Goal: Information Seeking & Learning: Compare options

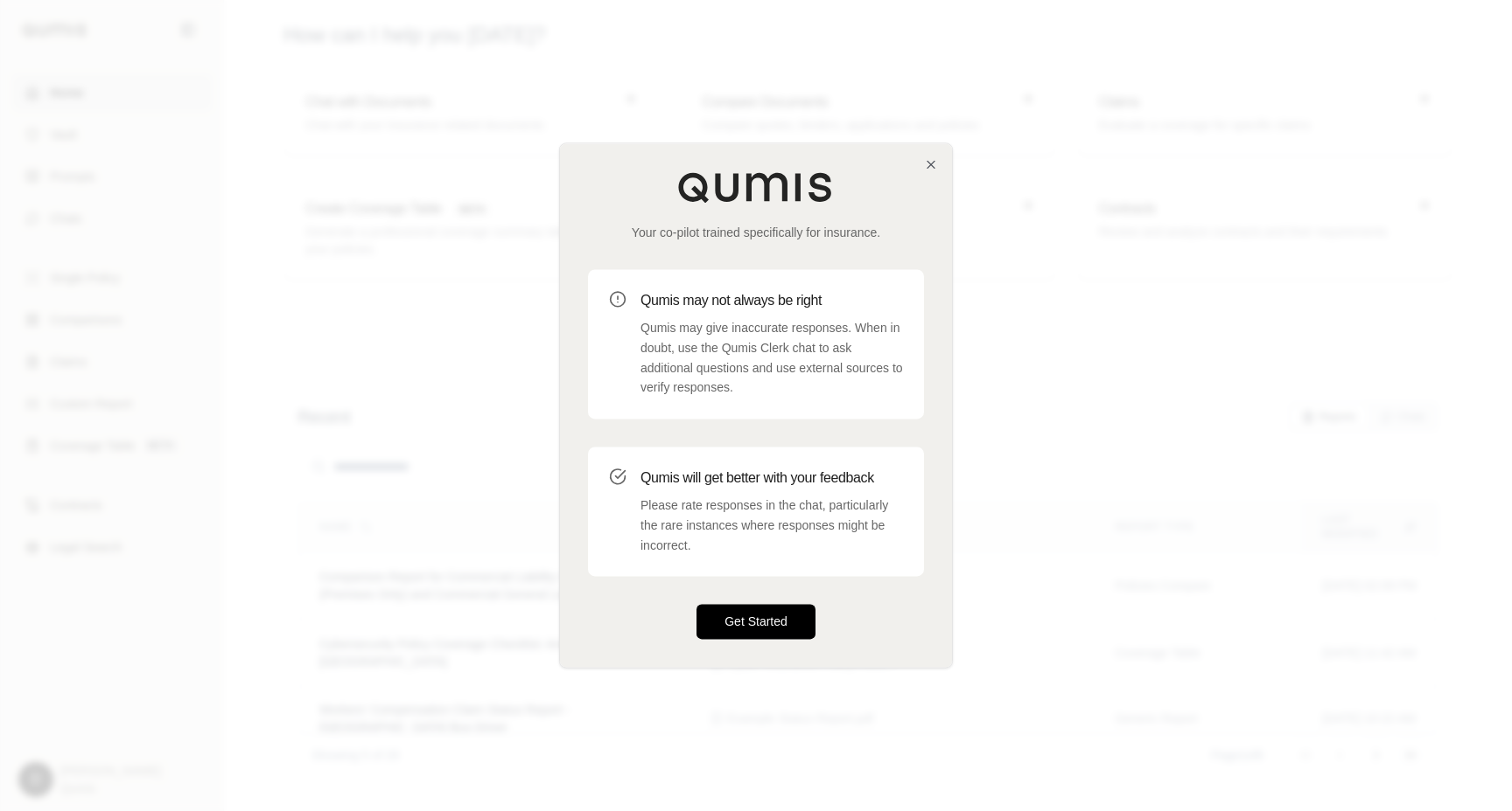
click at [788, 628] on button "Get Started" at bounding box center [756, 622] width 119 height 35
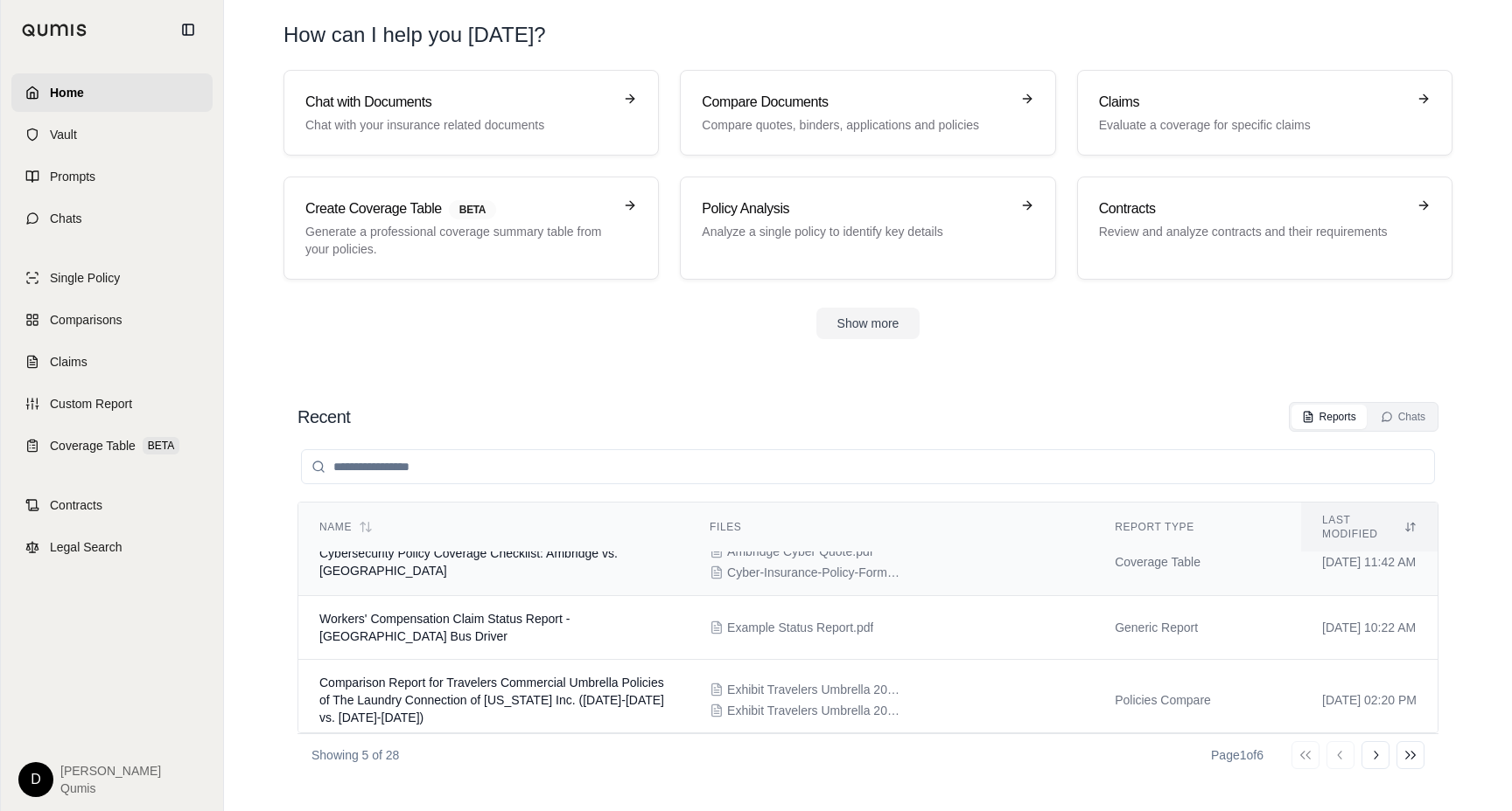
scroll to position [96, 0]
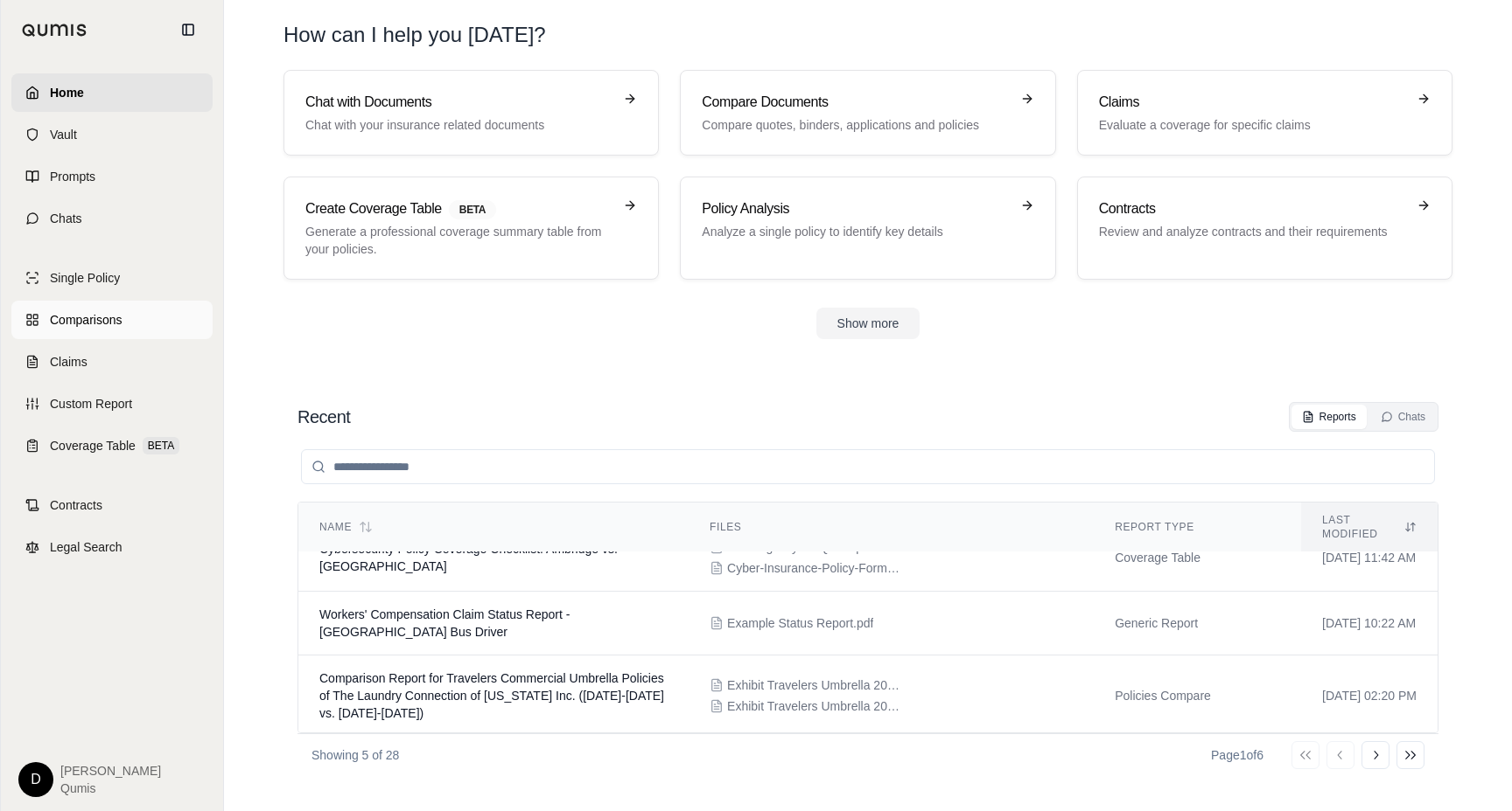
click at [117, 329] on link "Comparisons" at bounding box center [111, 319] width 201 height 39
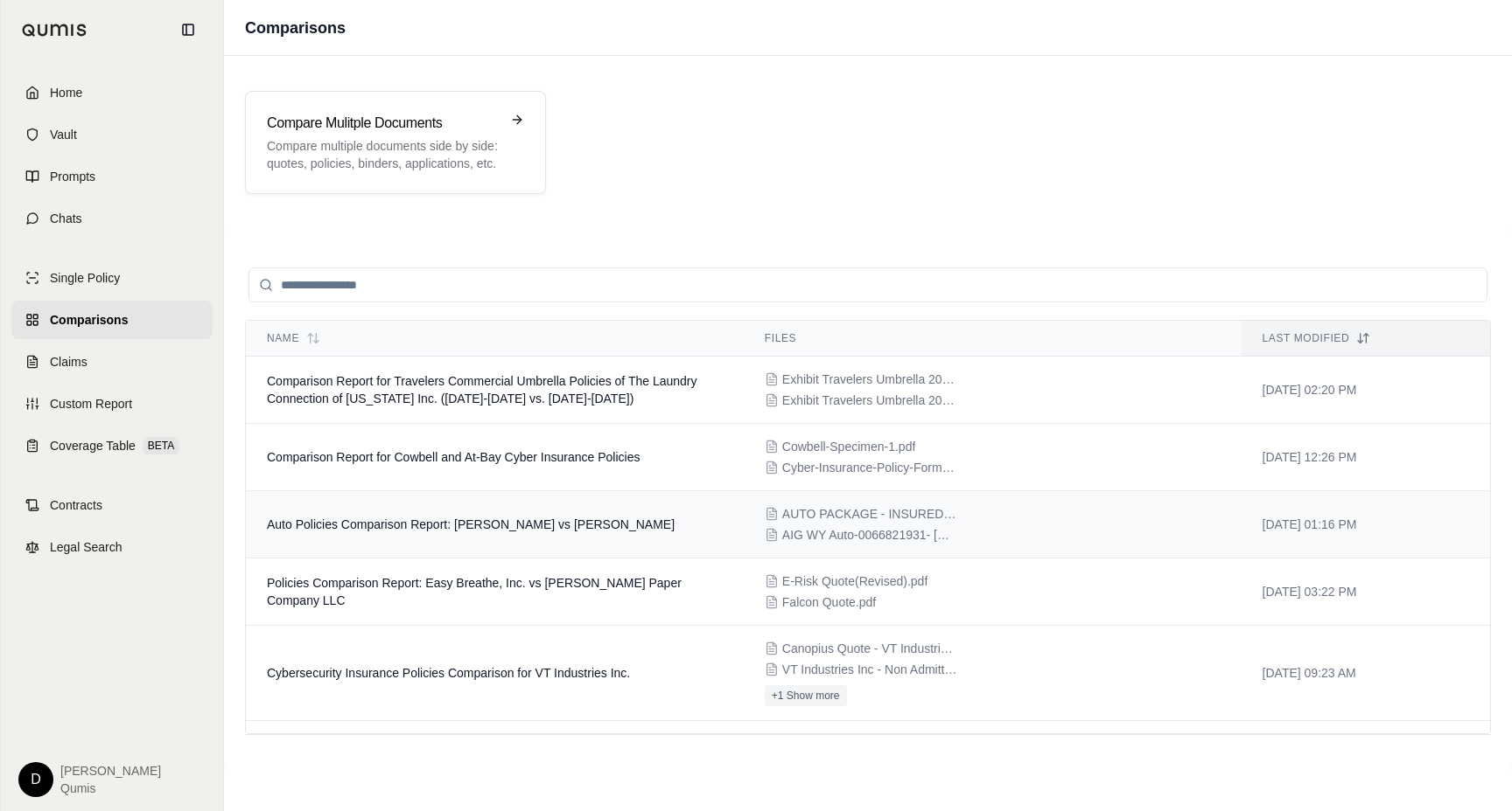
scroll to position [73, 0]
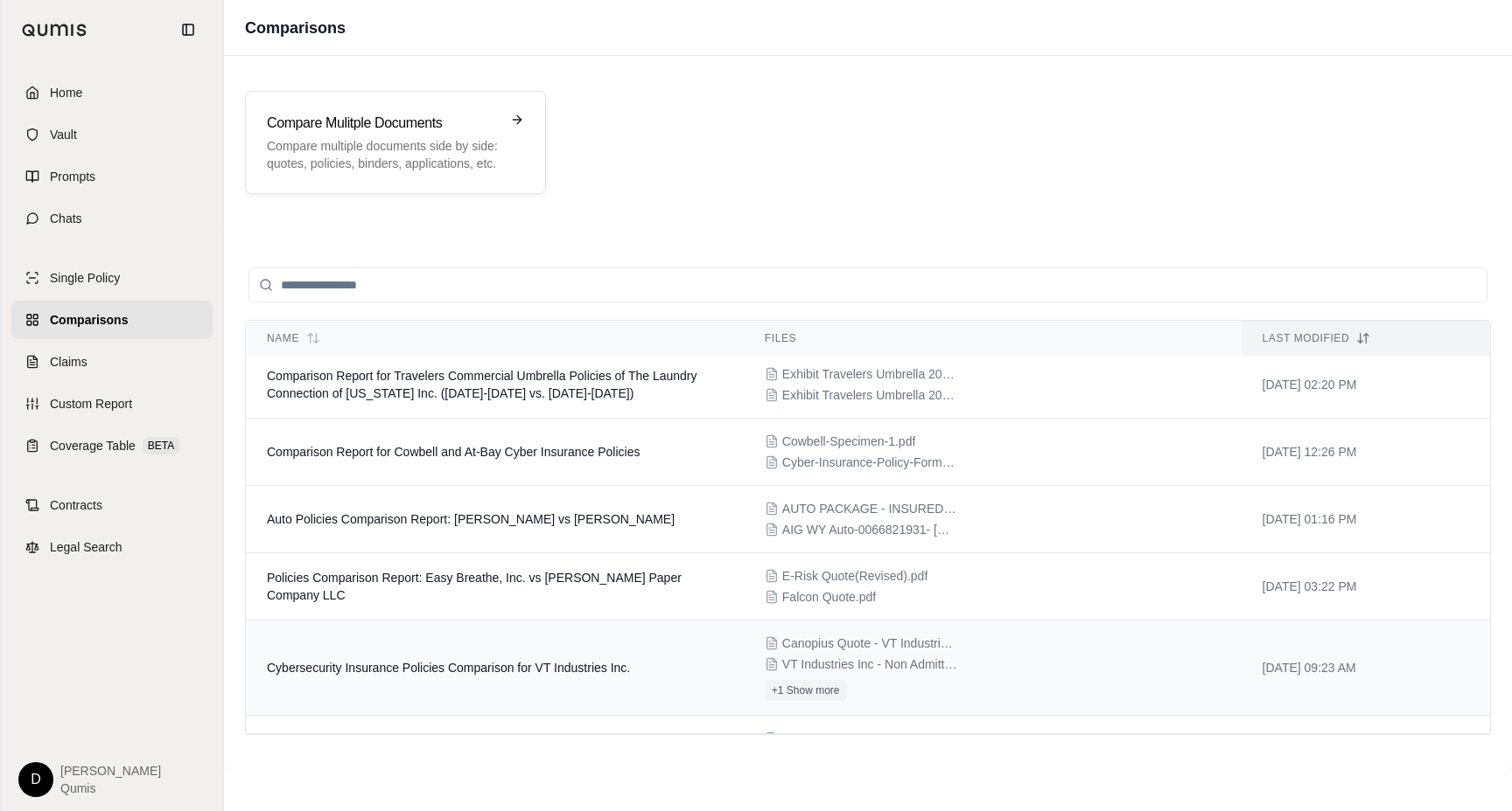
click at [527, 652] on td "Cybersecurity Insurance Policies Comparison for VT Industries Inc." at bounding box center [495, 669] width 498 height 96
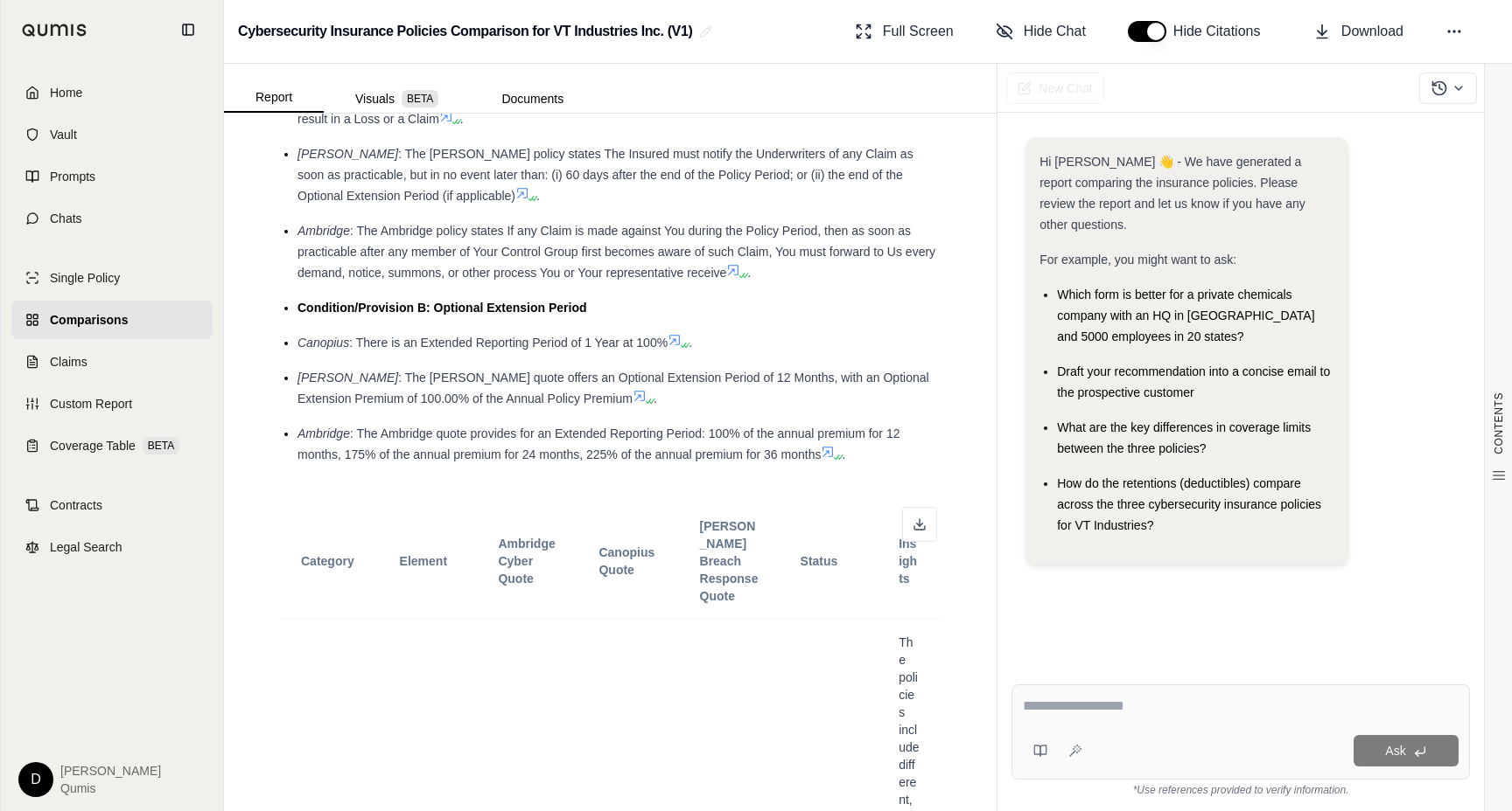
scroll to position [4803, 0]
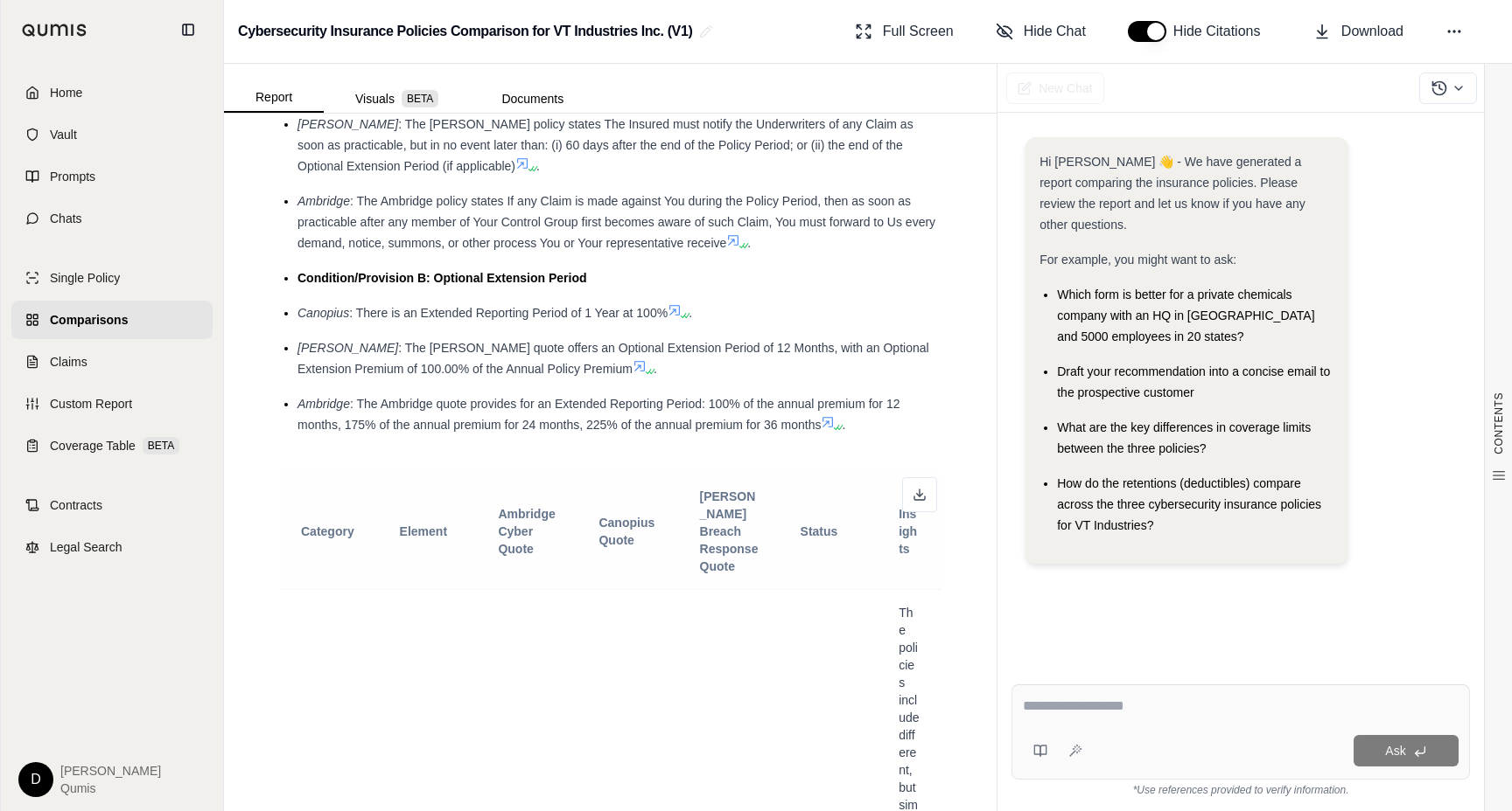
click at [710, 490] on span "[PERSON_NAME] Breach Response Quote" at bounding box center [729, 531] width 59 height 84
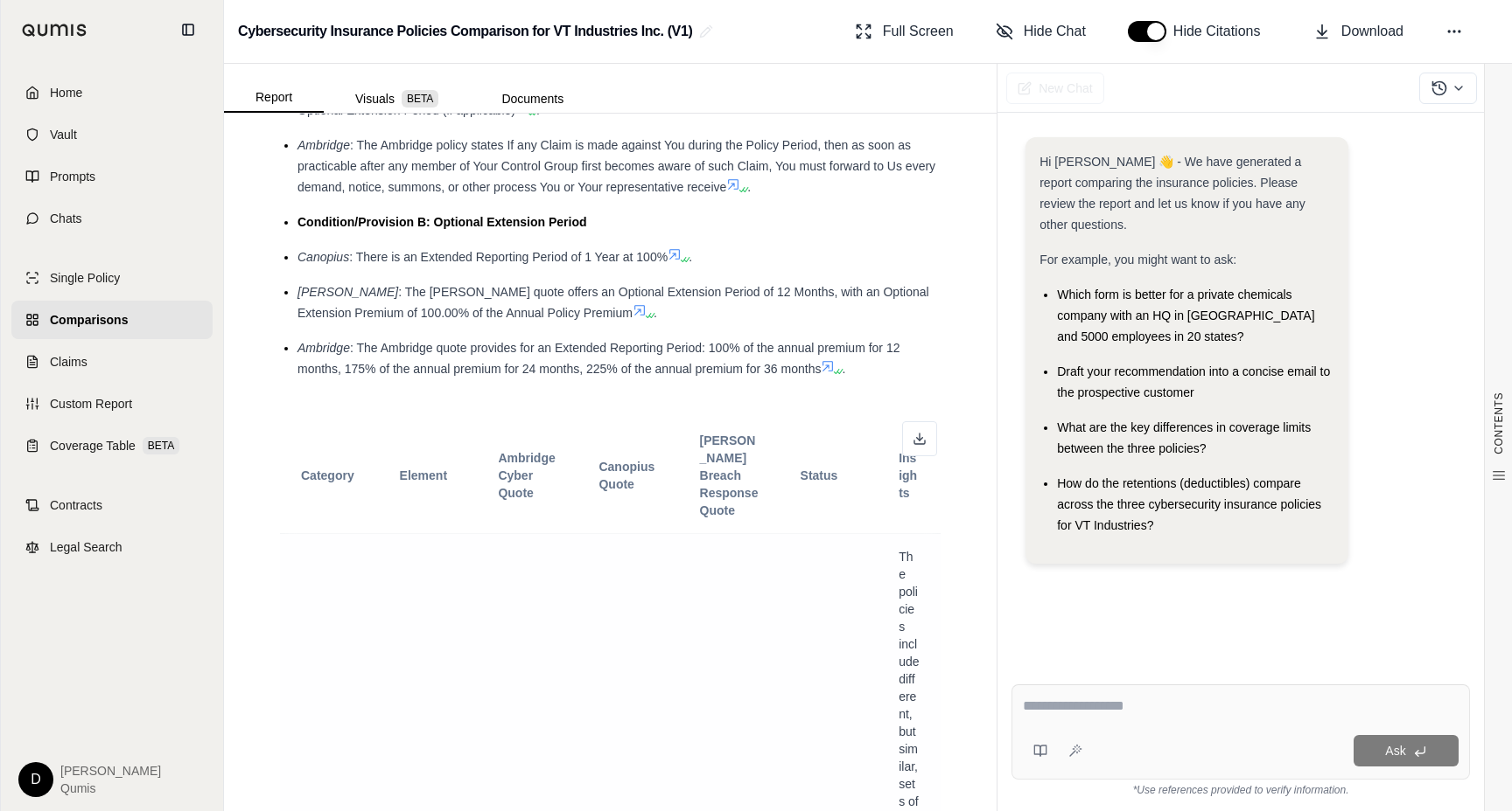
scroll to position [4868, 0]
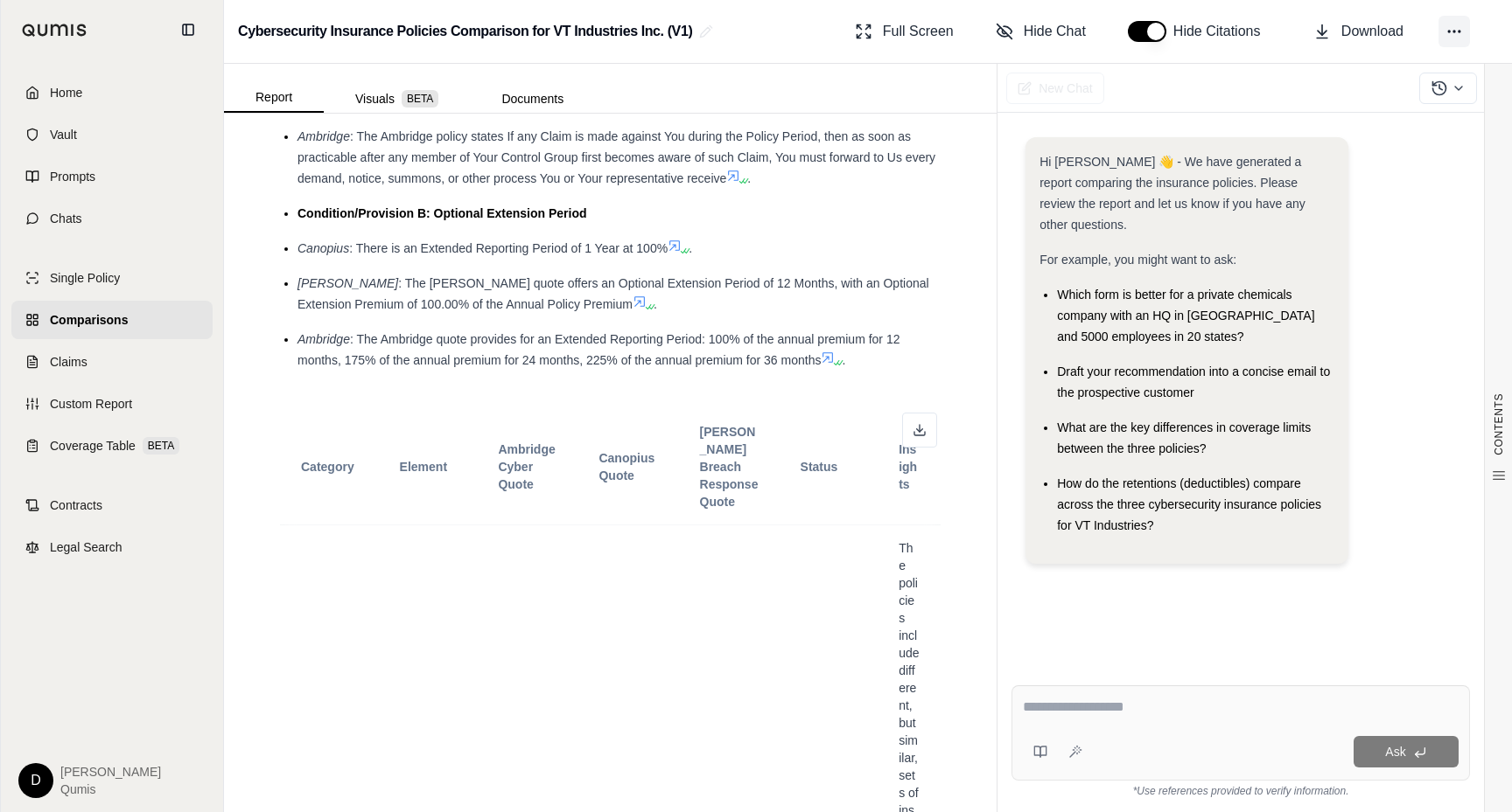
click at [1454, 33] on circle at bounding box center [1454, 32] width 2 height 2
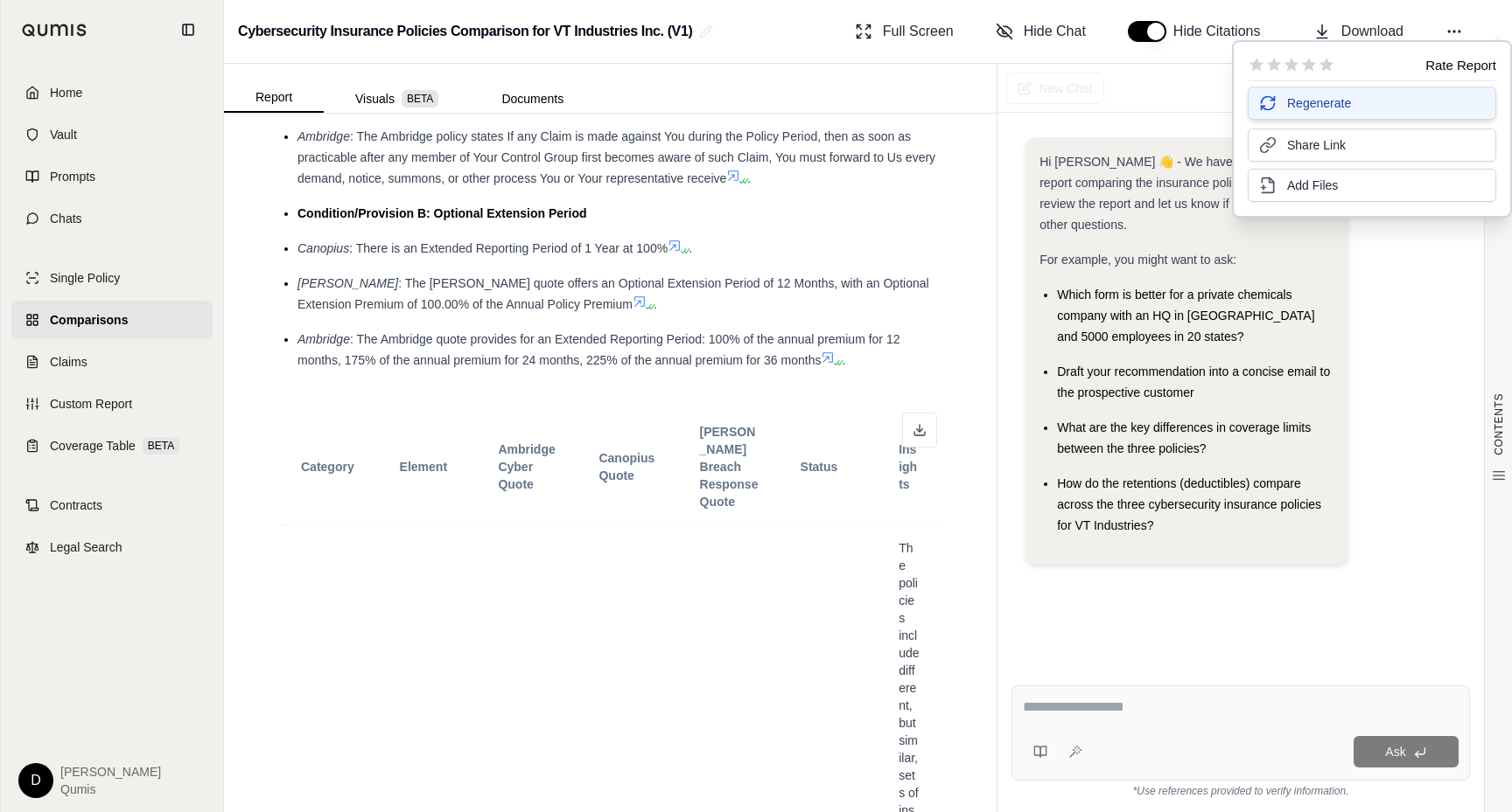
click at [1367, 104] on button "Regenerate" at bounding box center [1372, 102] width 249 height 33
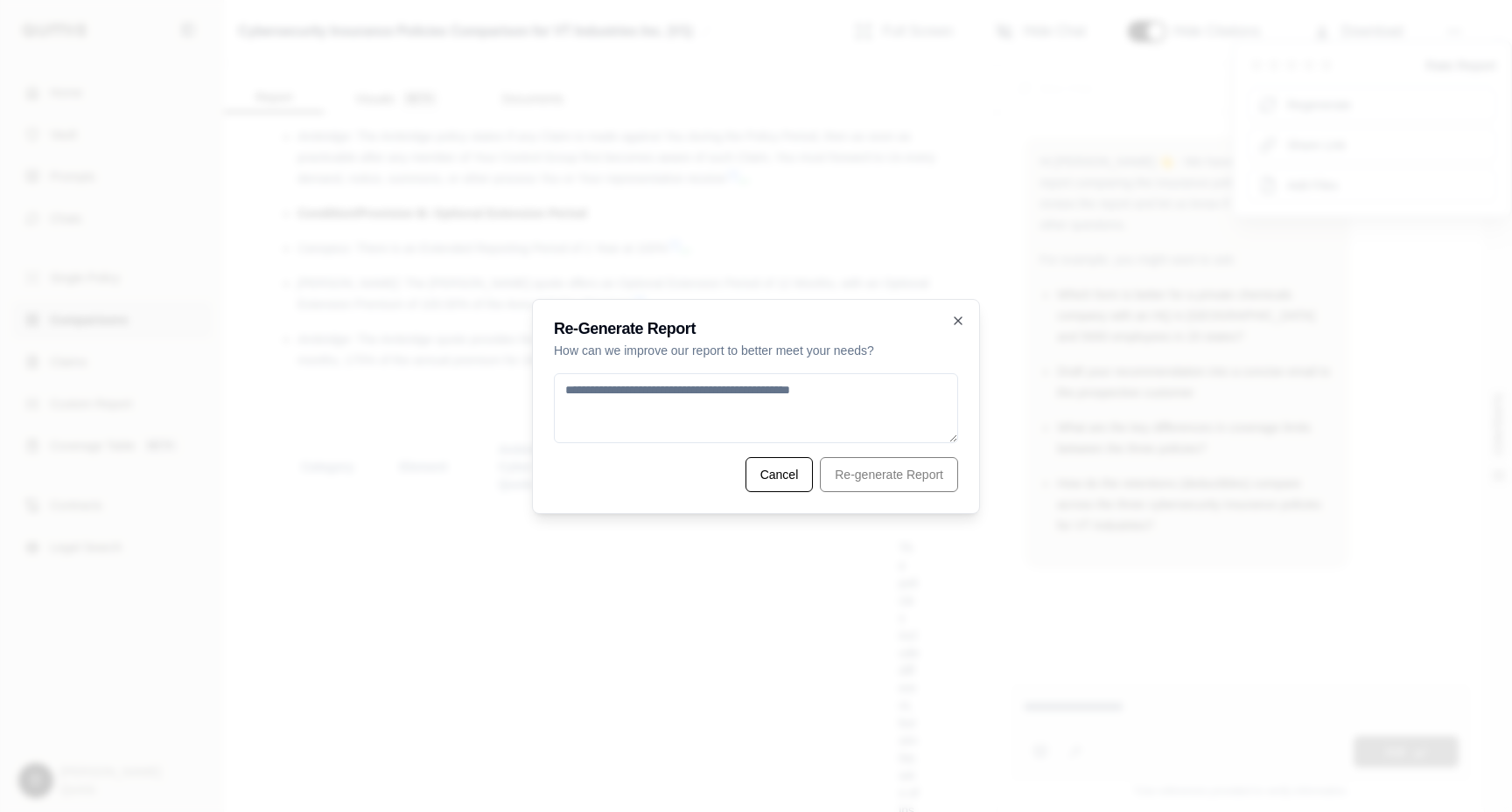
click at [916, 480] on div "Cancel Re-generate Report" at bounding box center [756, 475] width 404 height 35
click at [837, 415] on textarea at bounding box center [756, 408] width 404 height 70
type textarea "******"
click at [887, 473] on button "Re-generate Report" at bounding box center [888, 475] width 138 height 35
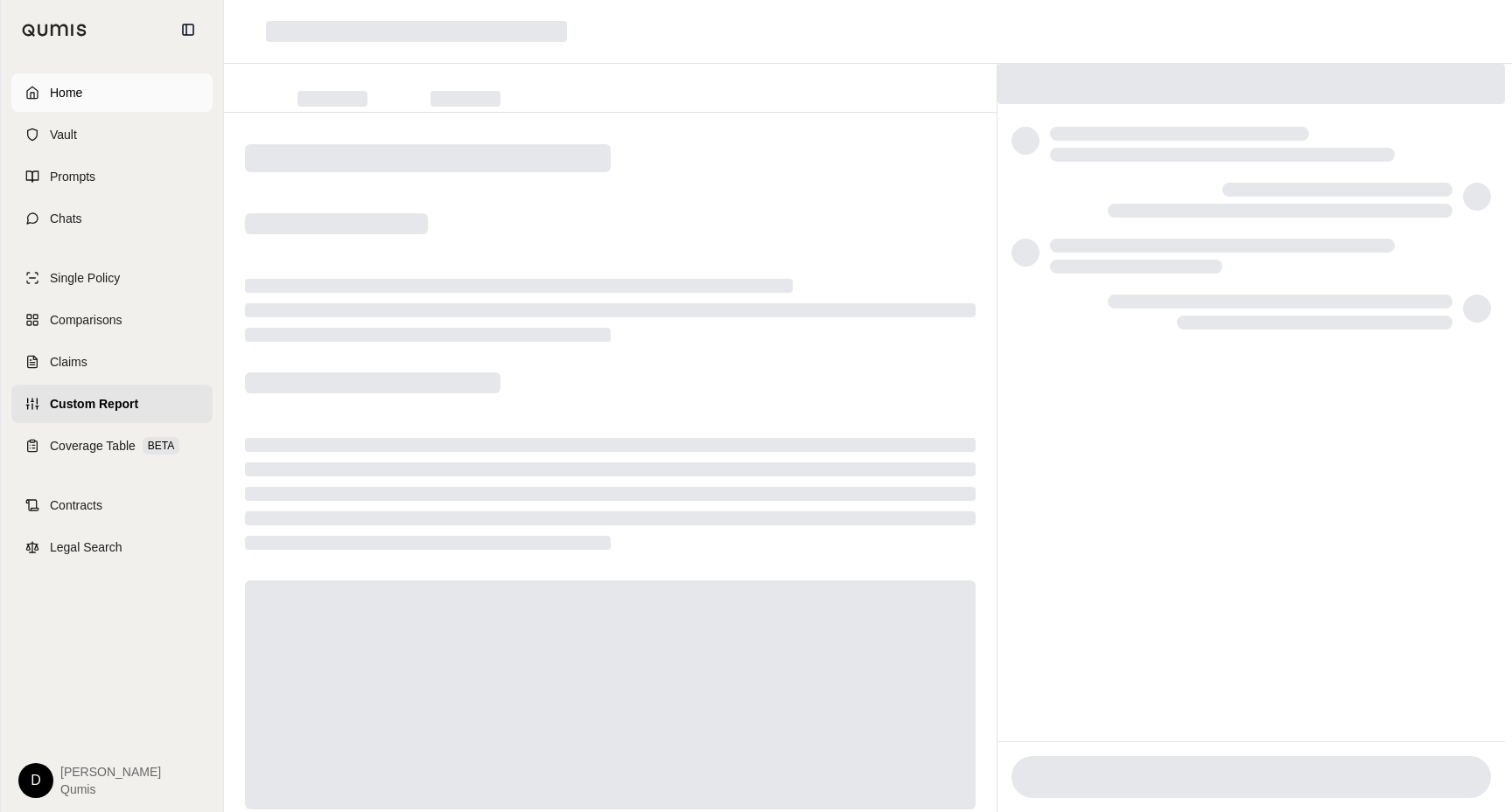
click at [81, 90] on span "Home" at bounding box center [66, 93] width 33 height 18
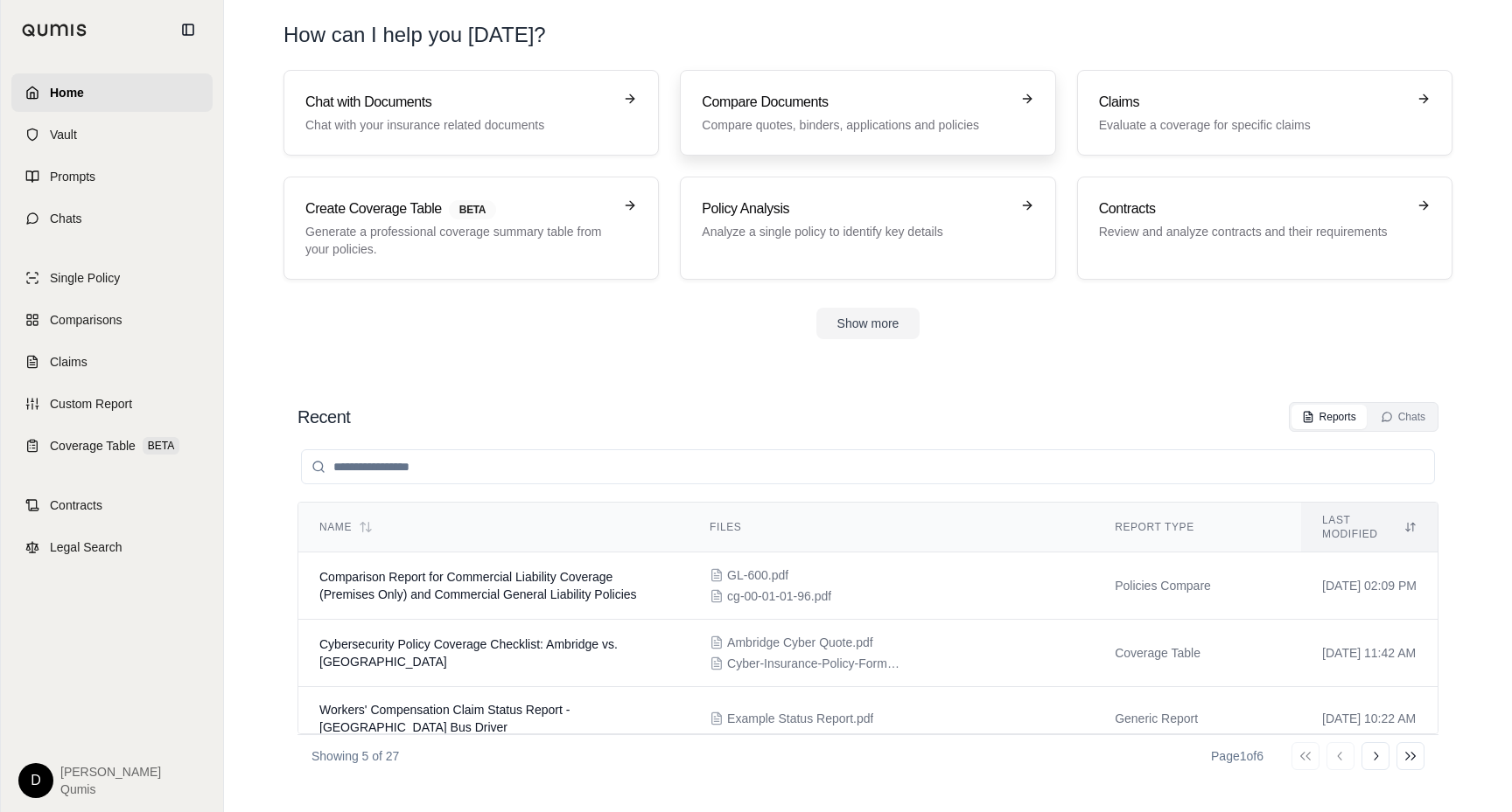
click at [754, 123] on p "Compare quotes, binders, applications and policies" at bounding box center [855, 125] width 307 height 18
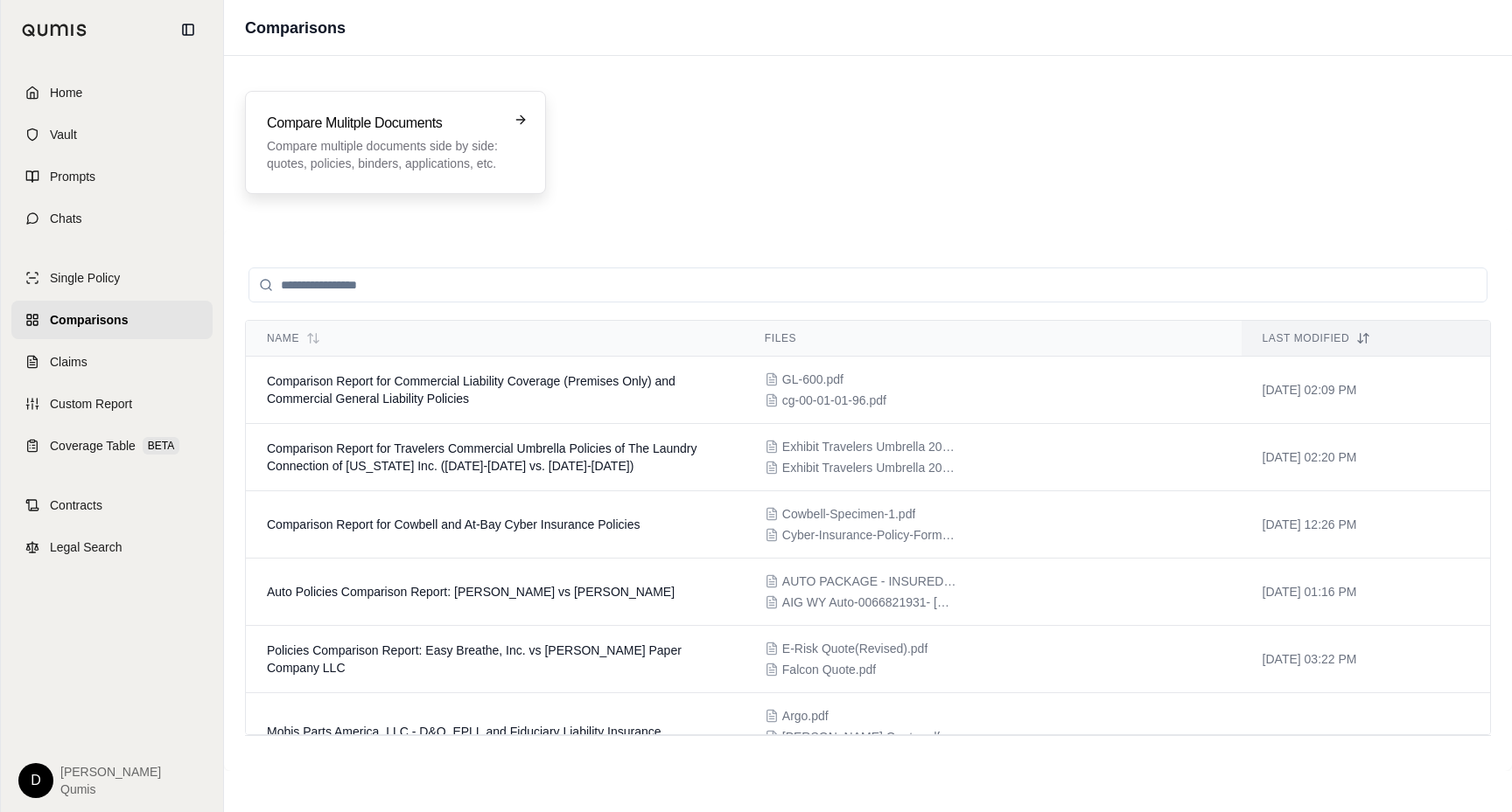
click at [424, 166] on p "Compare multiple documents side by side: quotes, policies, binders, application…" at bounding box center [383, 154] width 233 height 35
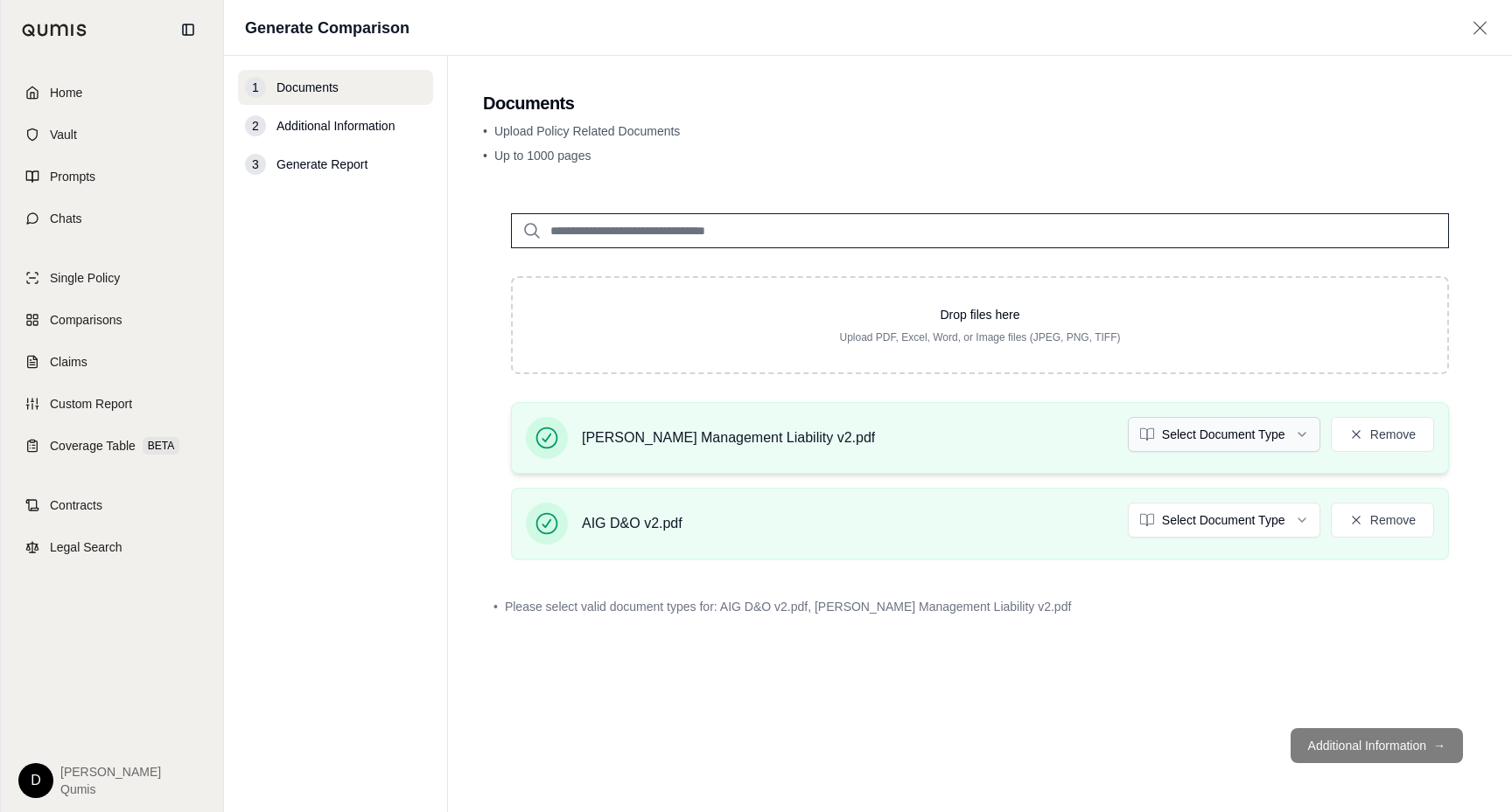
click at [1201, 431] on html "Home Vault Prompts Chats Single Policy Comparisons Claims Custom Report Coverag…" at bounding box center [756, 406] width 1512 height 812
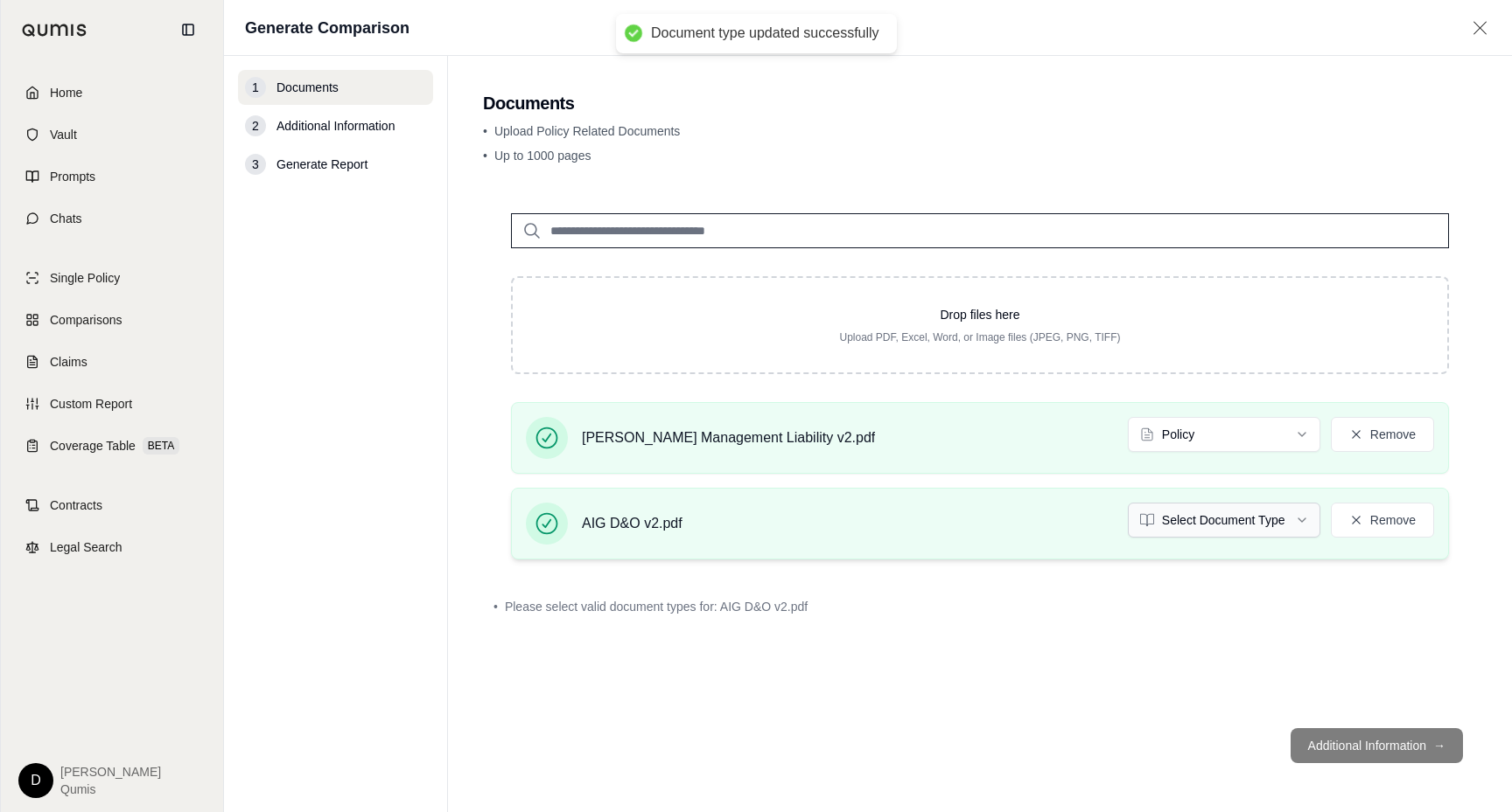
click at [1197, 510] on html "Document type updated successfully Home Vault Prompts Chats Single Policy Compa…" at bounding box center [756, 406] width 1512 height 812
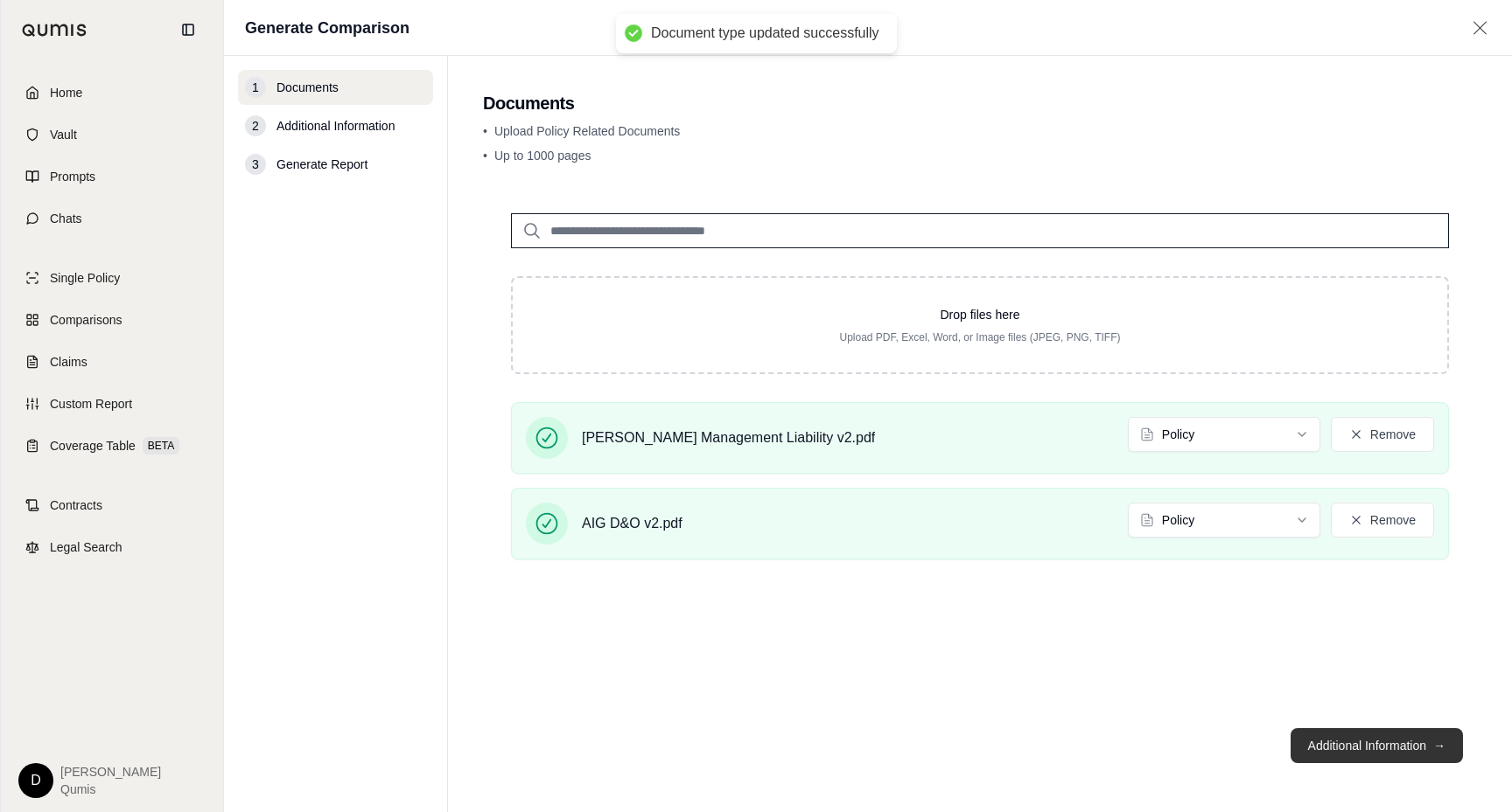
click at [1346, 739] on button "Additional Information →" at bounding box center [1376, 745] width 172 height 35
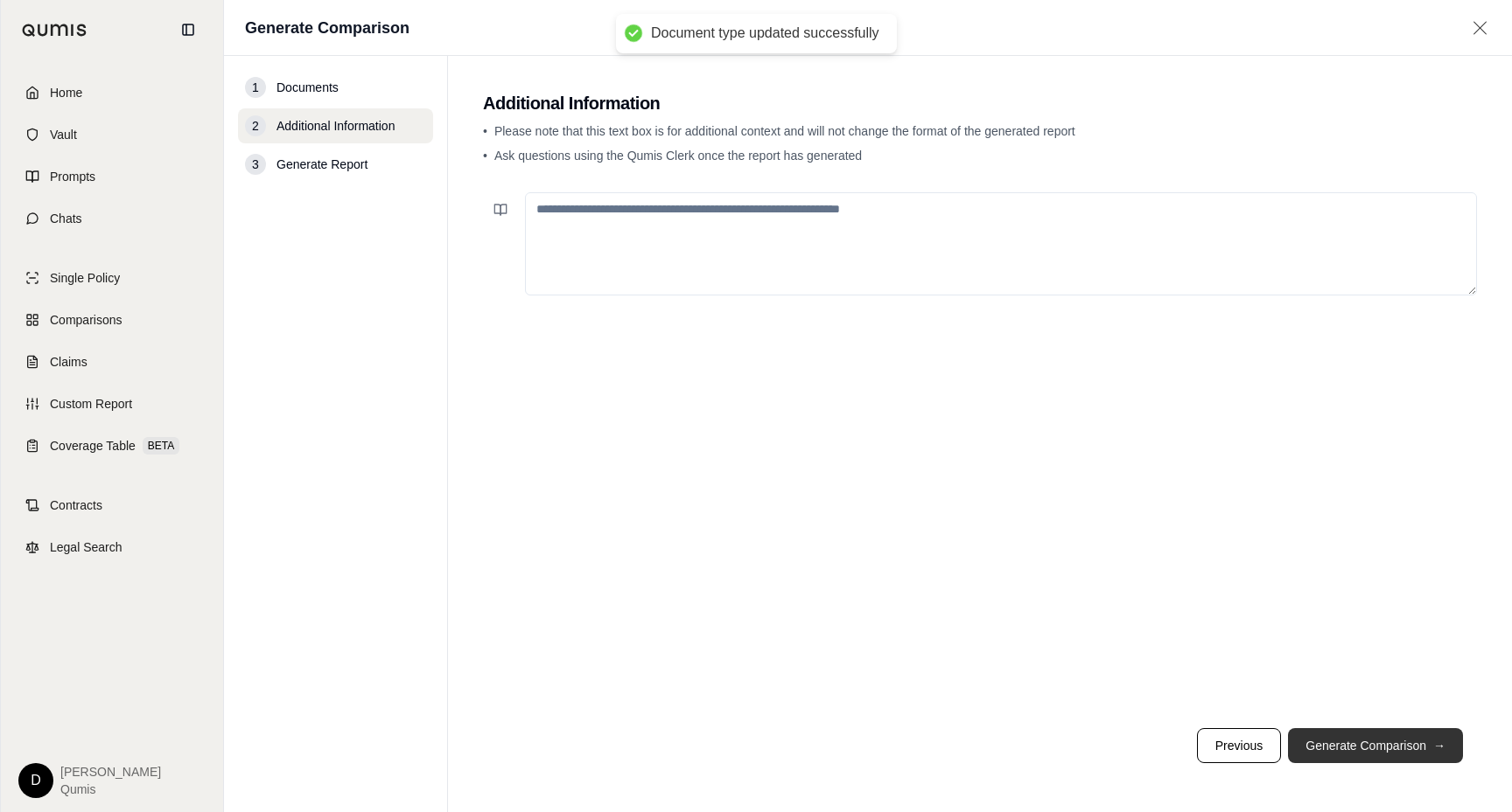
click at [1345, 746] on button "Generate Comparison →" at bounding box center [1376, 745] width 175 height 35
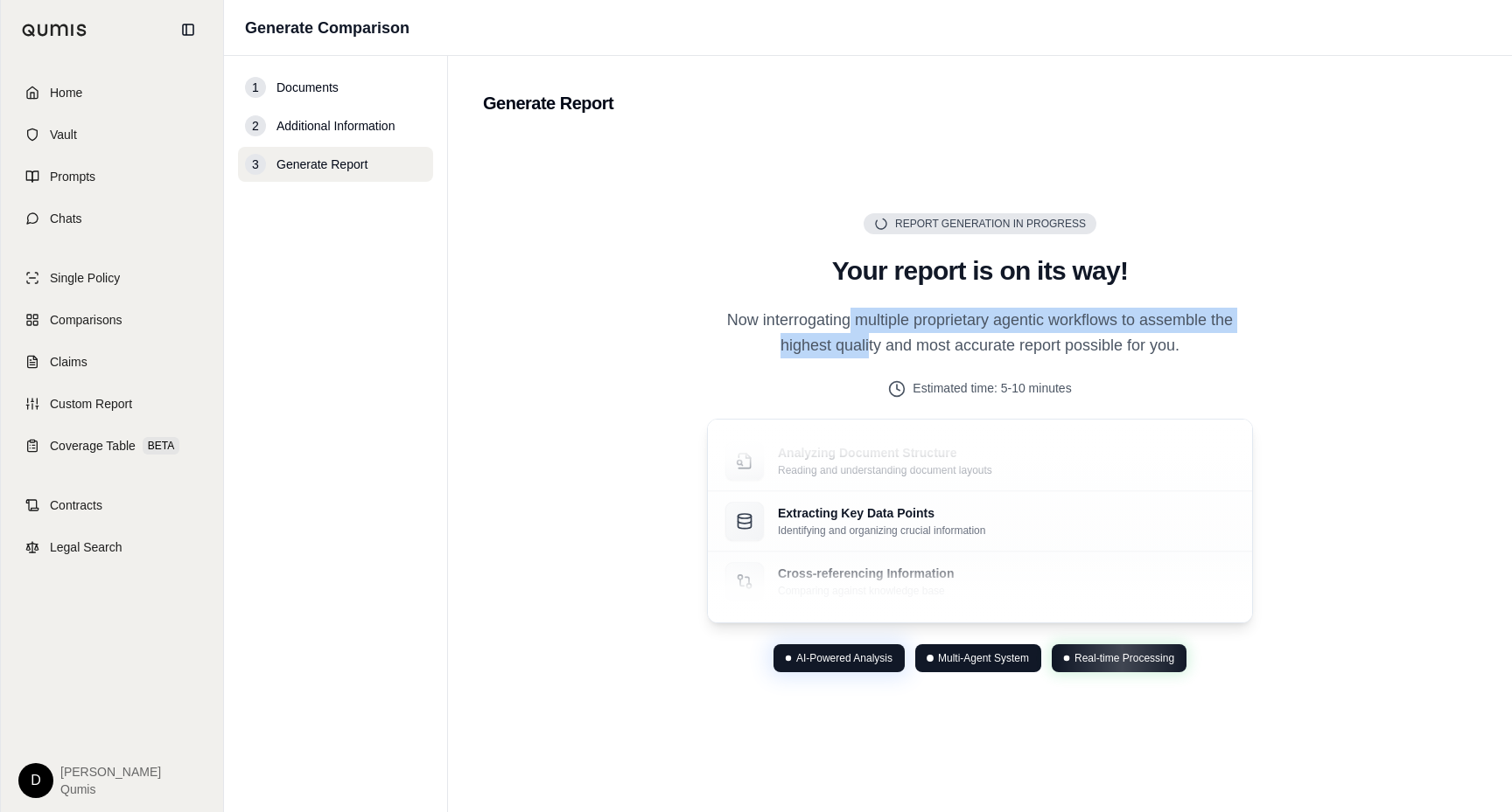
drag, startPoint x: 868, startPoint y: 345, endPoint x: 852, endPoint y: 311, distance: 37.6
click at [852, 311] on p "Now interrogating multiple proprietary agentic workflows to assemble the highes…" at bounding box center [979, 333] width 545 height 52
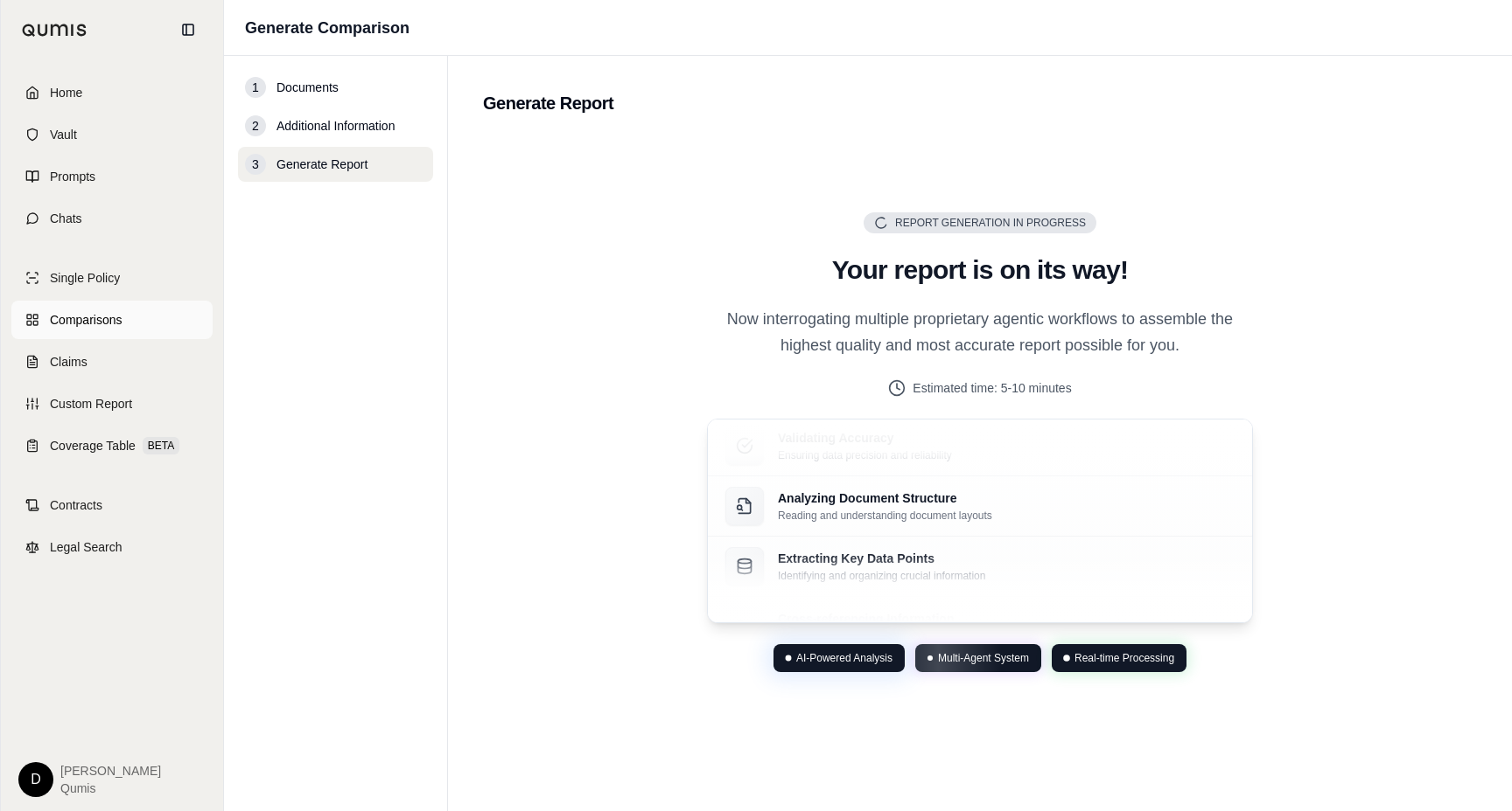
click at [118, 315] on span "Comparisons" at bounding box center [86, 320] width 72 height 18
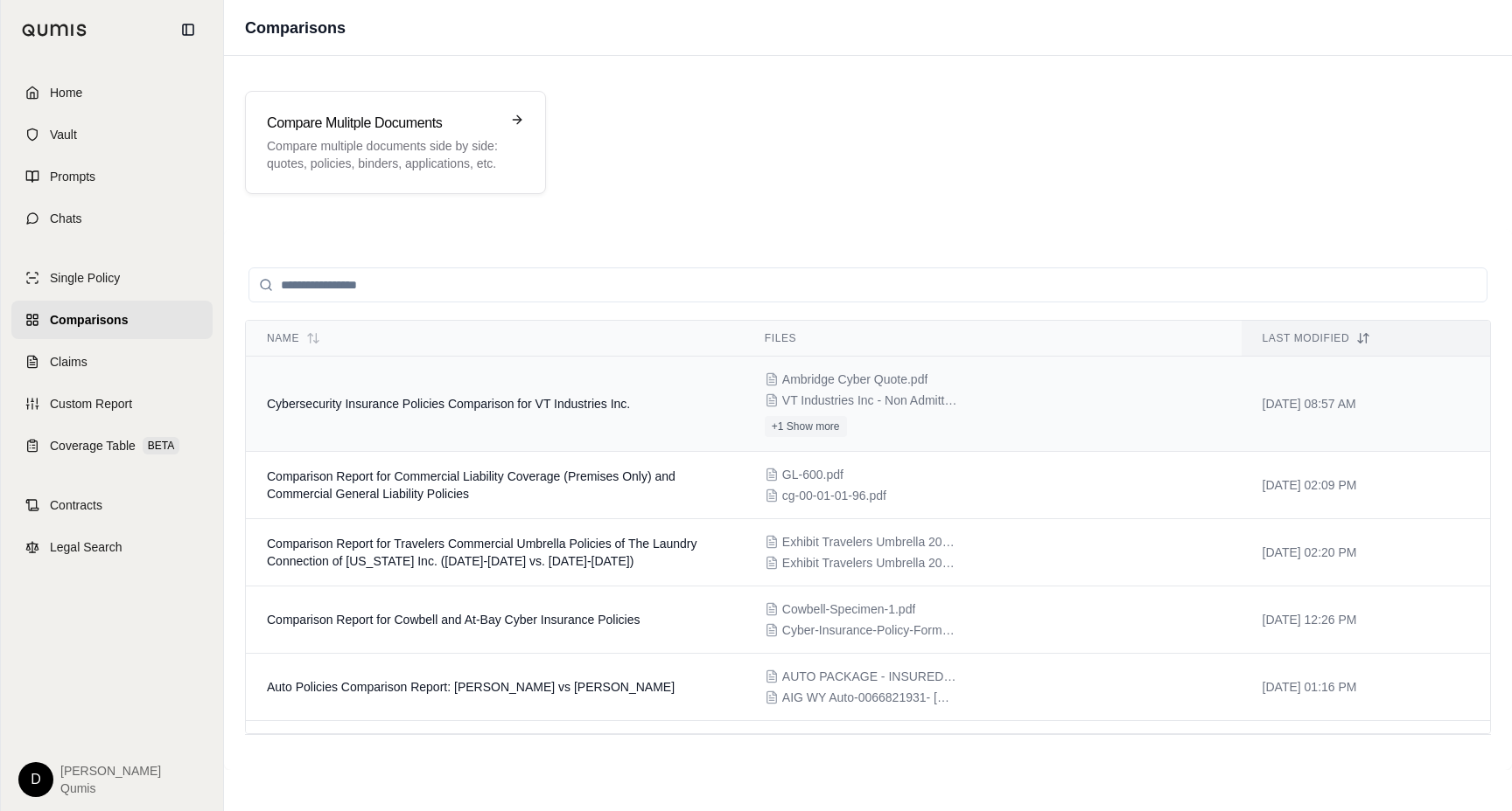
click at [487, 404] on span "Cybersecurity Insurance Policies Comparison for VT Industries Inc." at bounding box center [448, 404] width 363 height 14
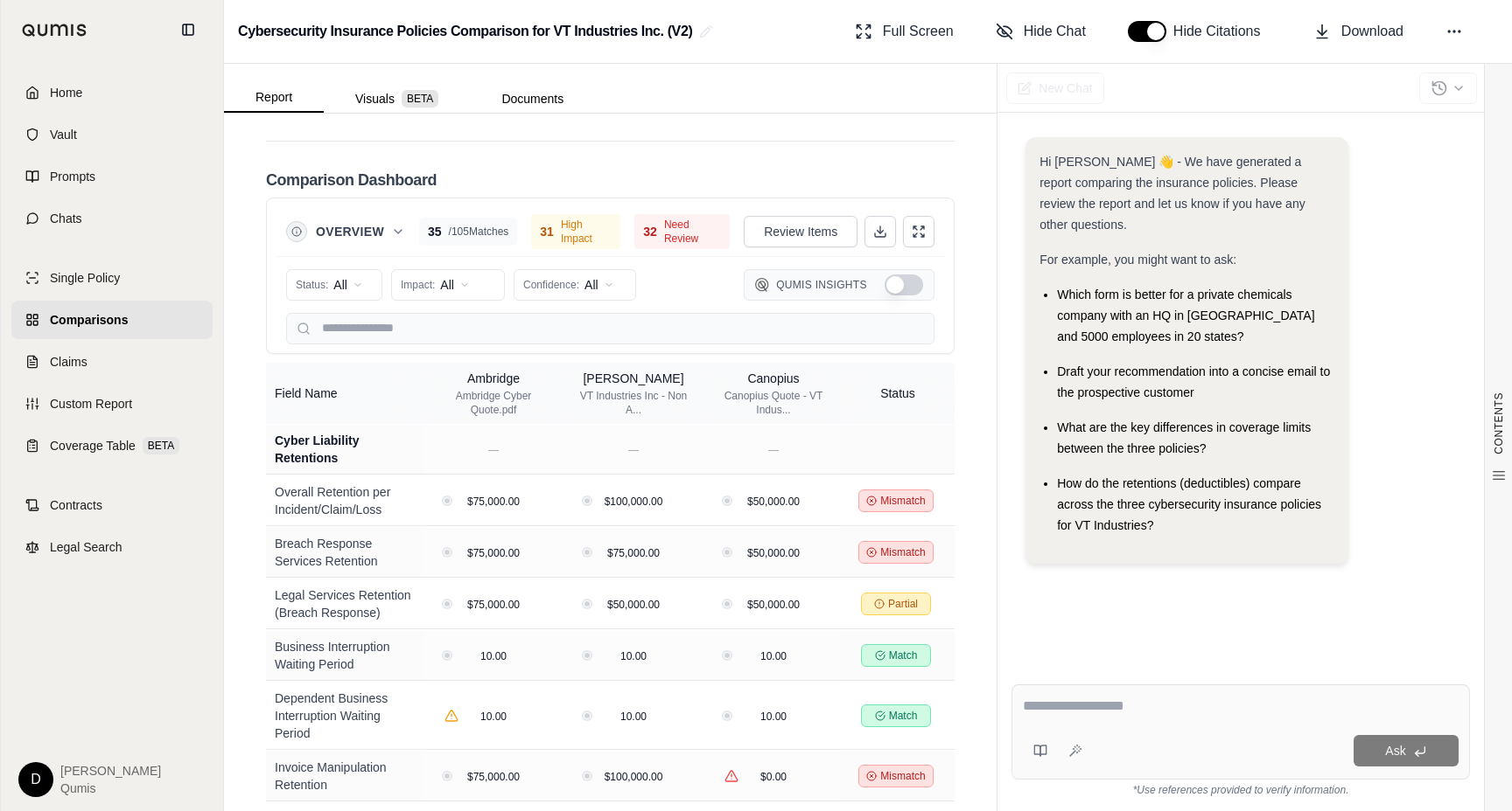
scroll to position [2053, 0]
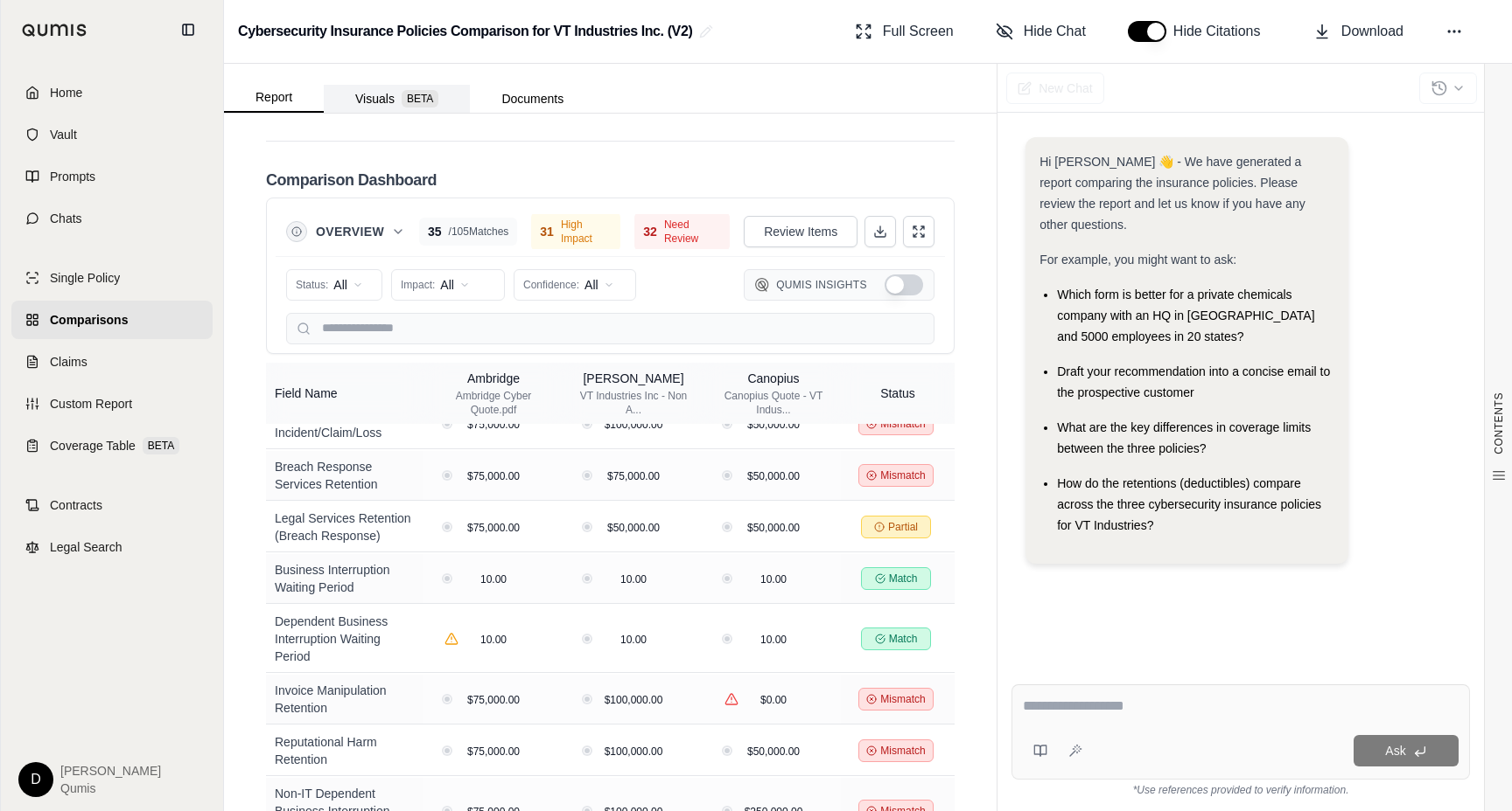
click at [406, 98] on span "BETA" at bounding box center [419, 100] width 37 height 18
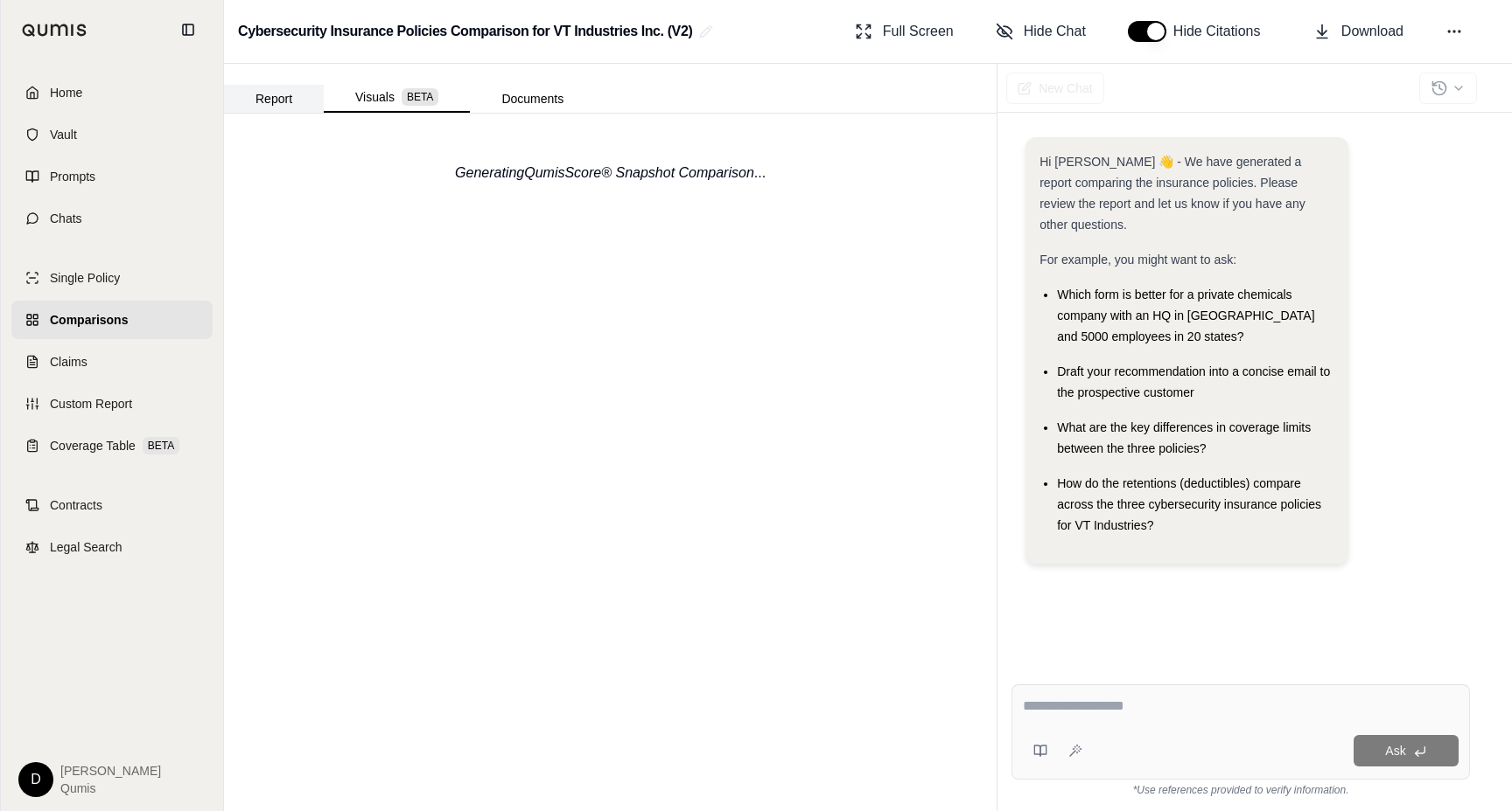
click at [293, 100] on button "Report" at bounding box center [274, 99] width 100 height 28
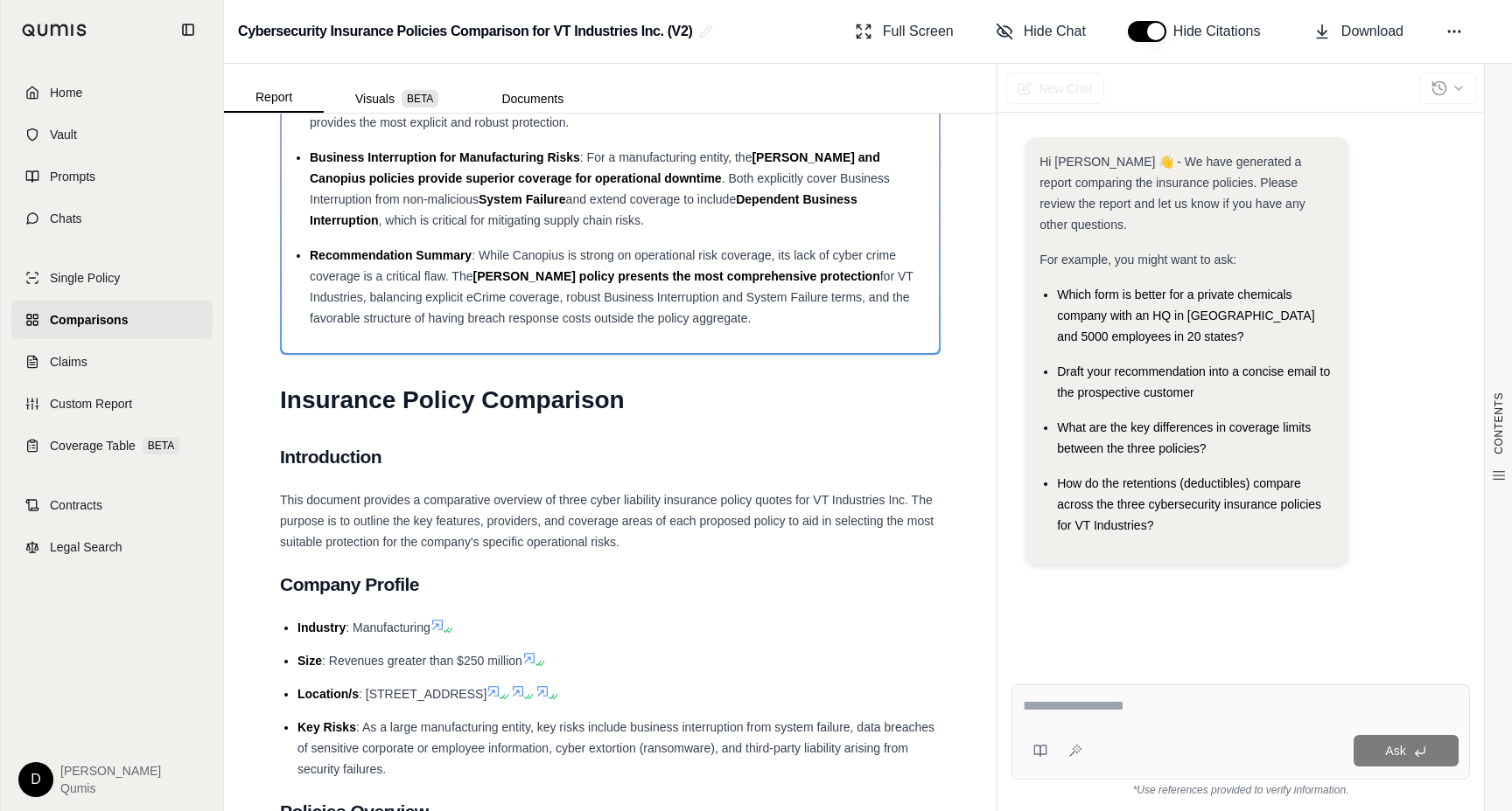
scroll to position [0, 0]
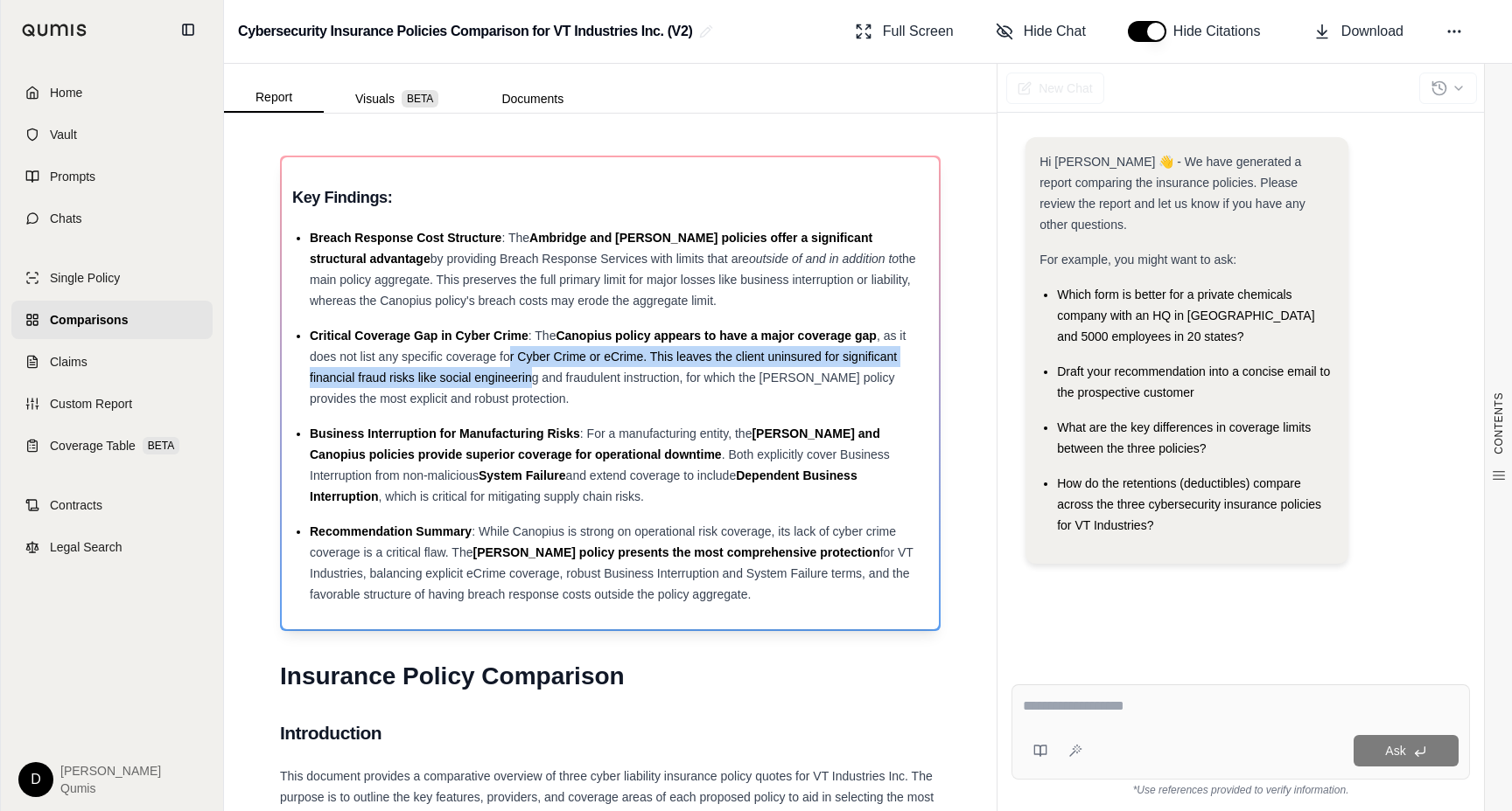
drag, startPoint x: 531, startPoint y: 381, endPoint x: 507, endPoint y: 353, distance: 36.9
click at [507, 353] on span ", as it does not list any specific coverage for Cyber Crime or eCrime. This lea…" at bounding box center [607, 366] width 595 height 77
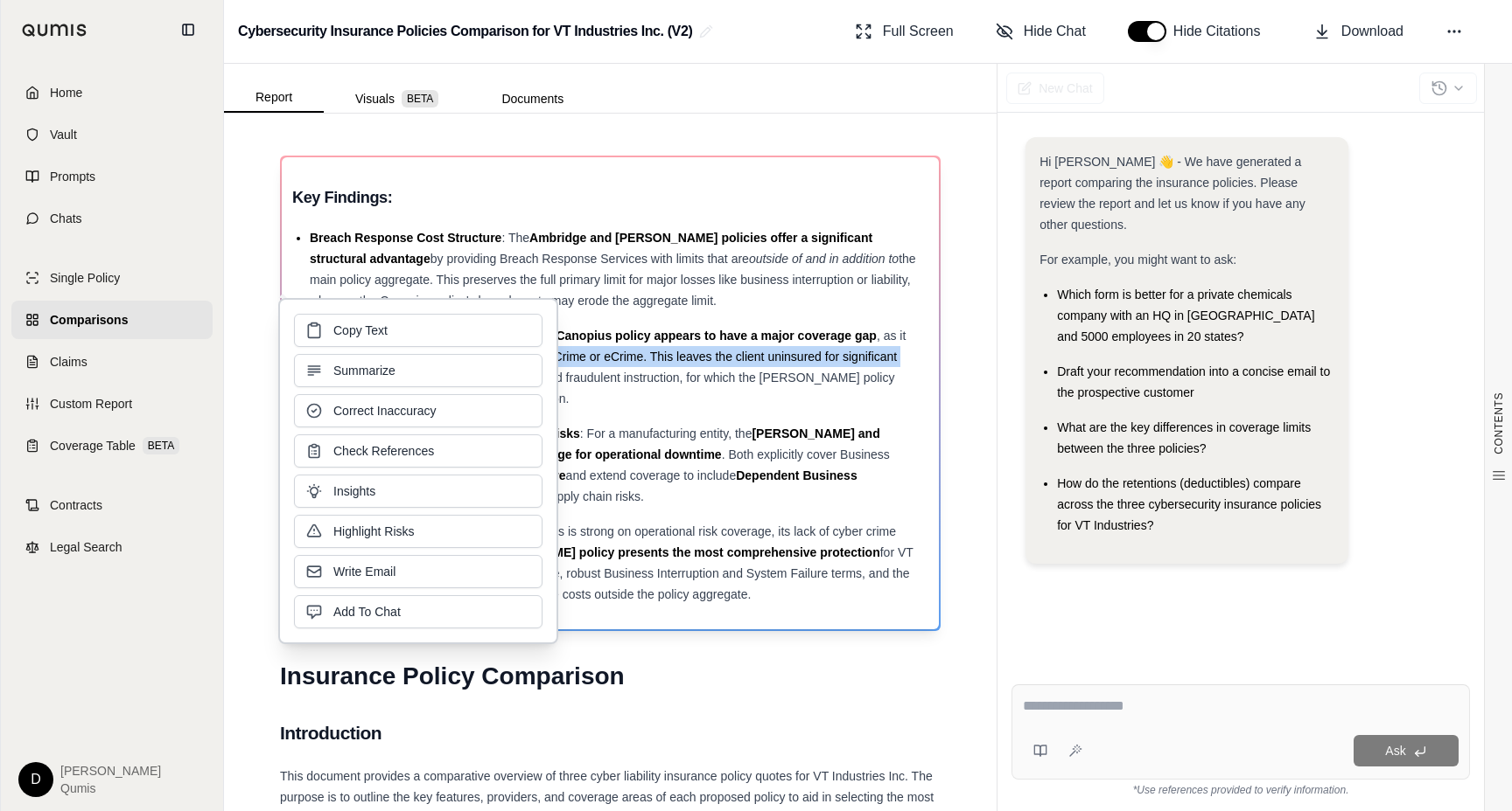
click at [507, 354] on button "Summarize" at bounding box center [418, 370] width 249 height 33
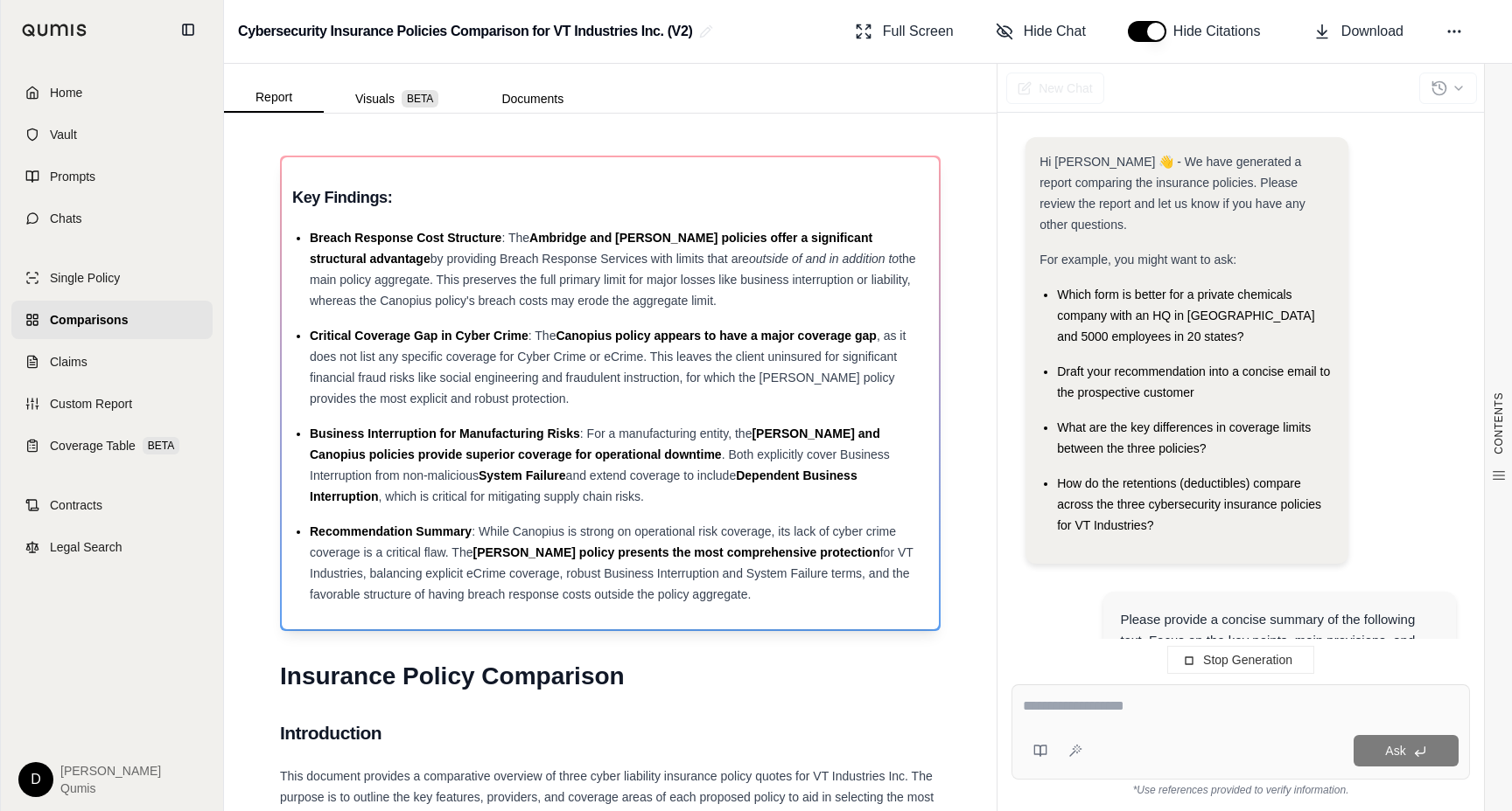
scroll to position [228, 0]
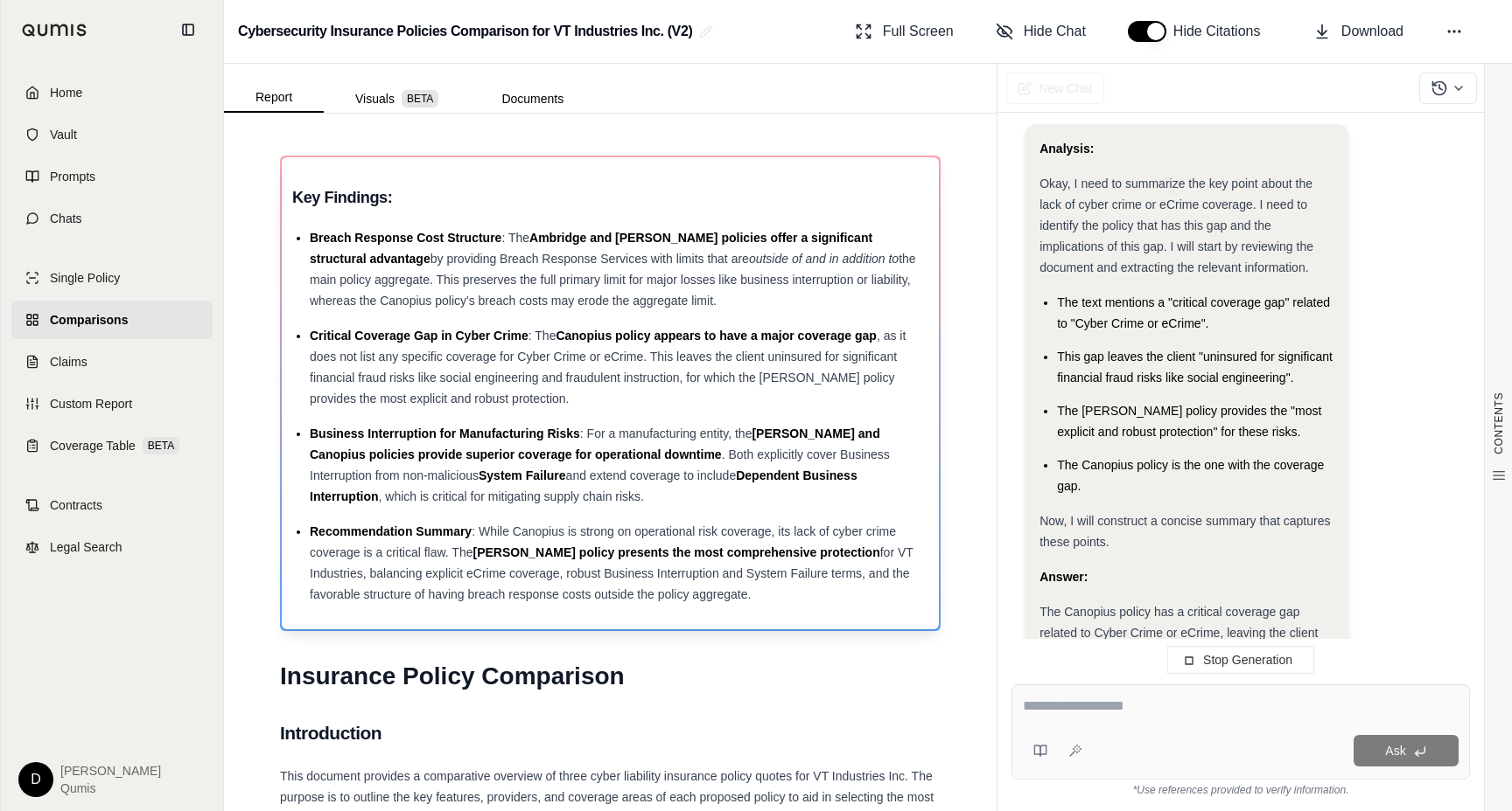
scroll to position [751, 0]
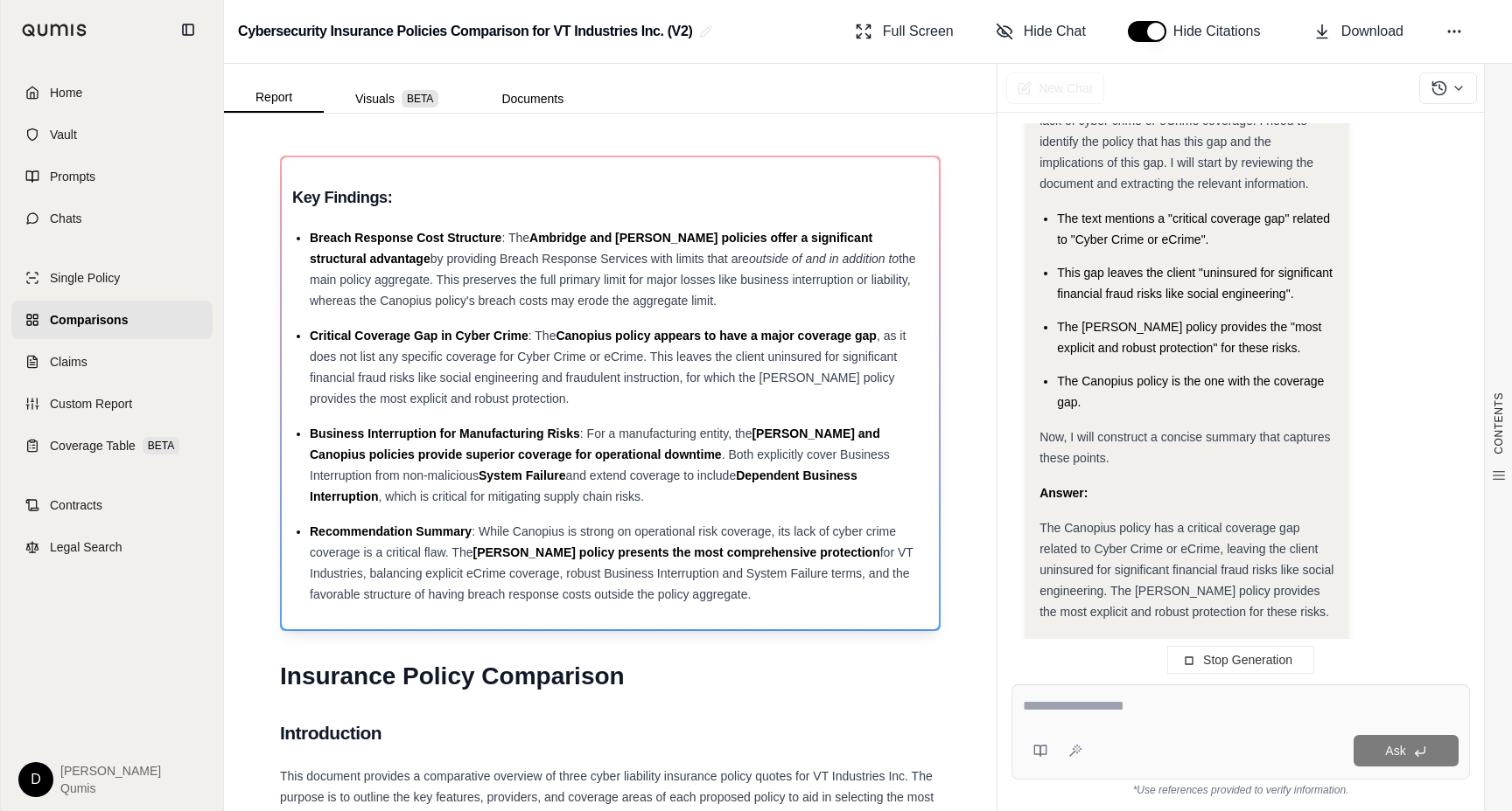
click at [566, 396] on div "Critical Coverage Gap in Cyber Crime : The Canopius policy appears to have a ma…" at bounding box center [618, 367] width 618 height 84
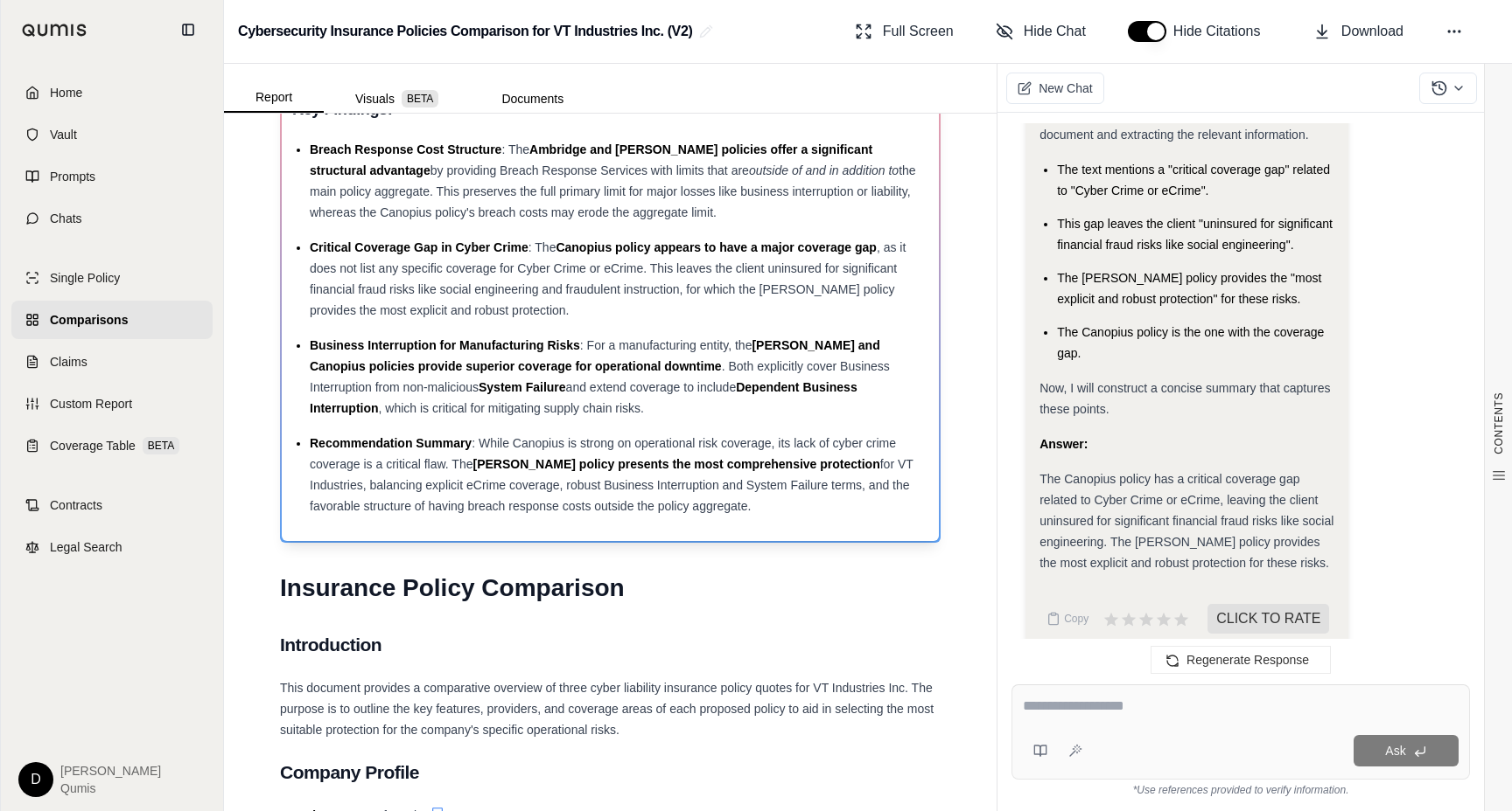
scroll to position [0, 0]
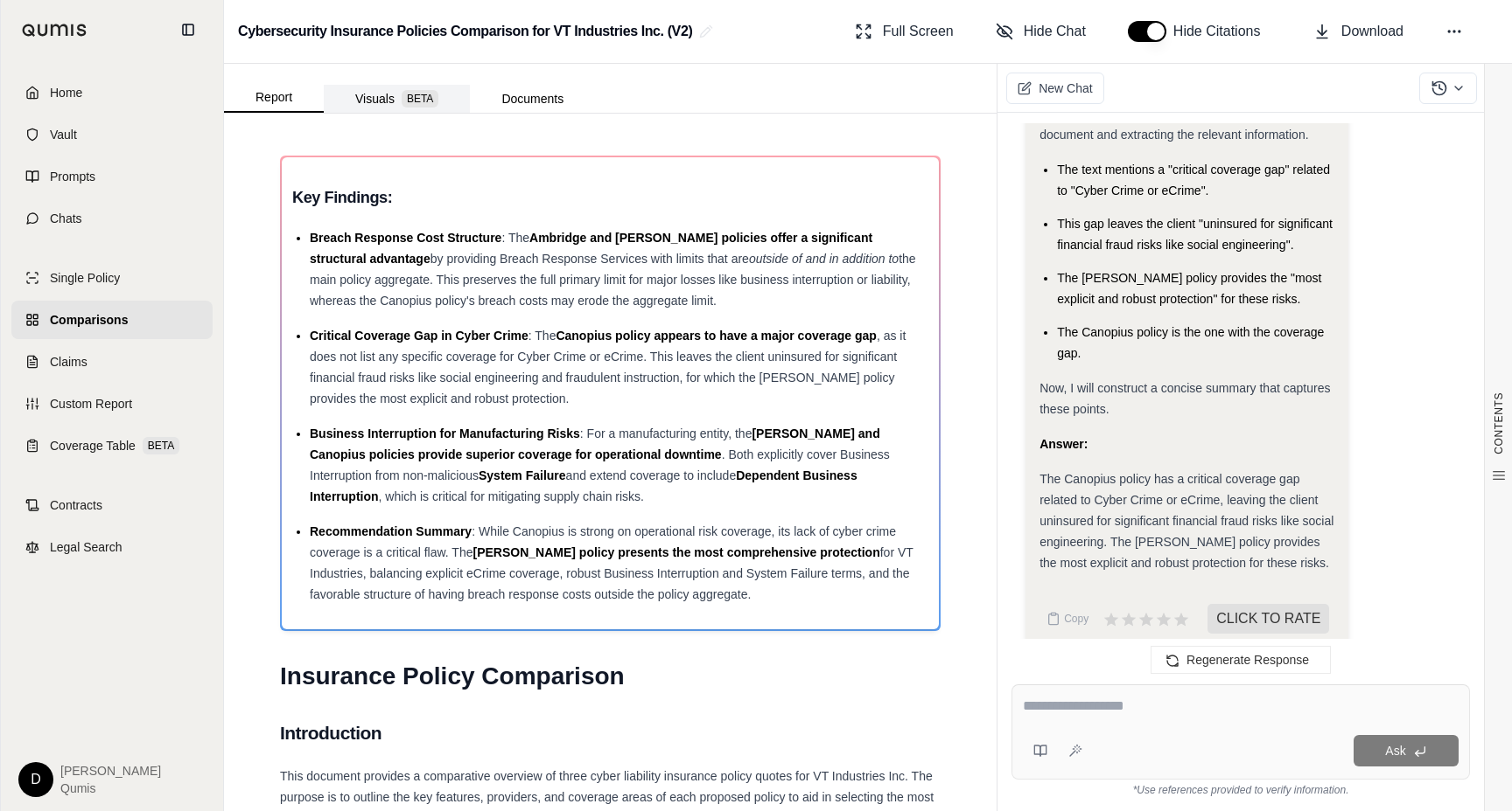
click at [414, 101] on span "BETA" at bounding box center [419, 100] width 37 height 18
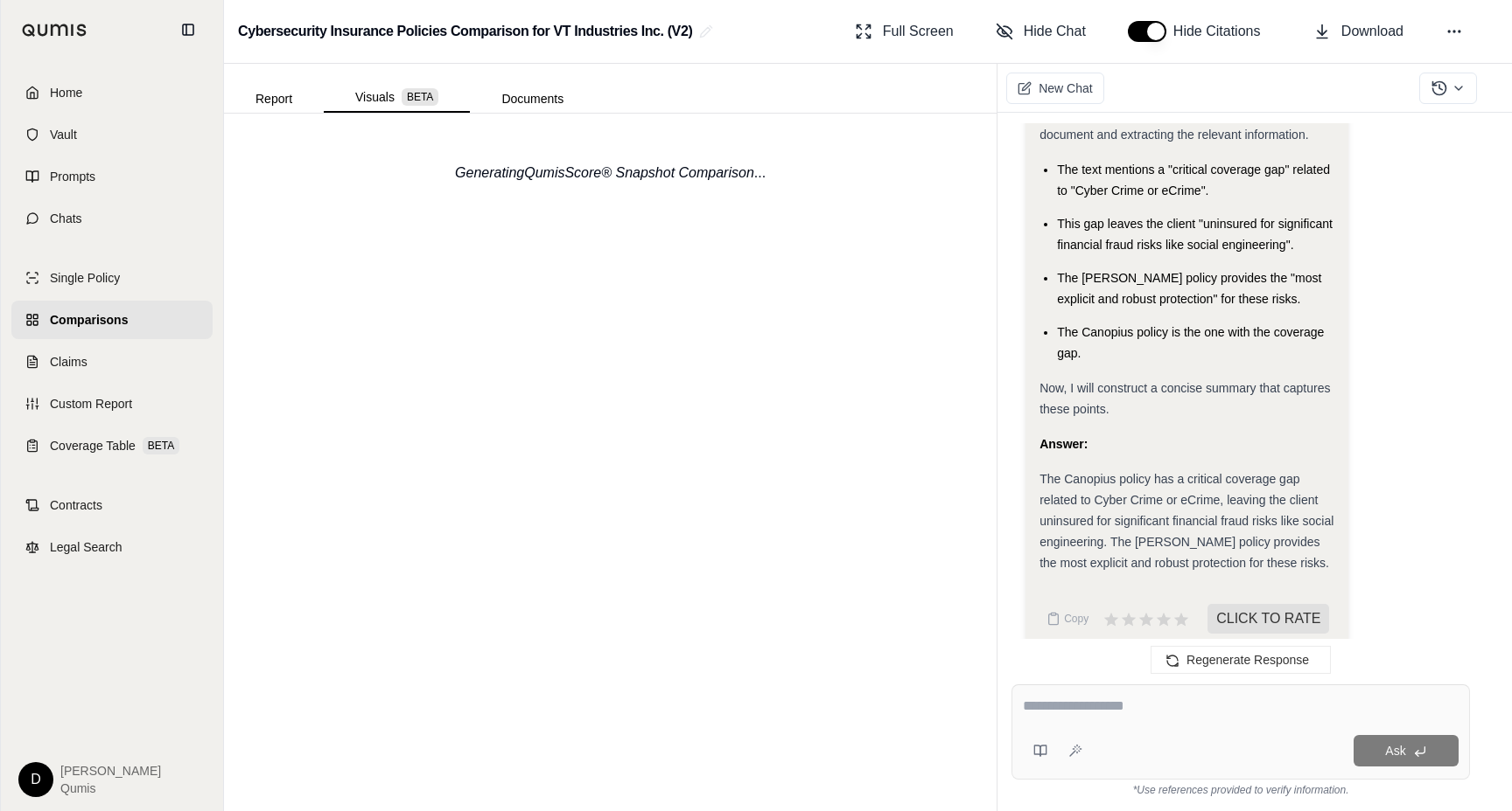
click at [266, 83] on div "Report Visuals BETA Documents" at bounding box center [409, 95] width 371 height 35
click at [273, 98] on button "Report" at bounding box center [274, 99] width 100 height 28
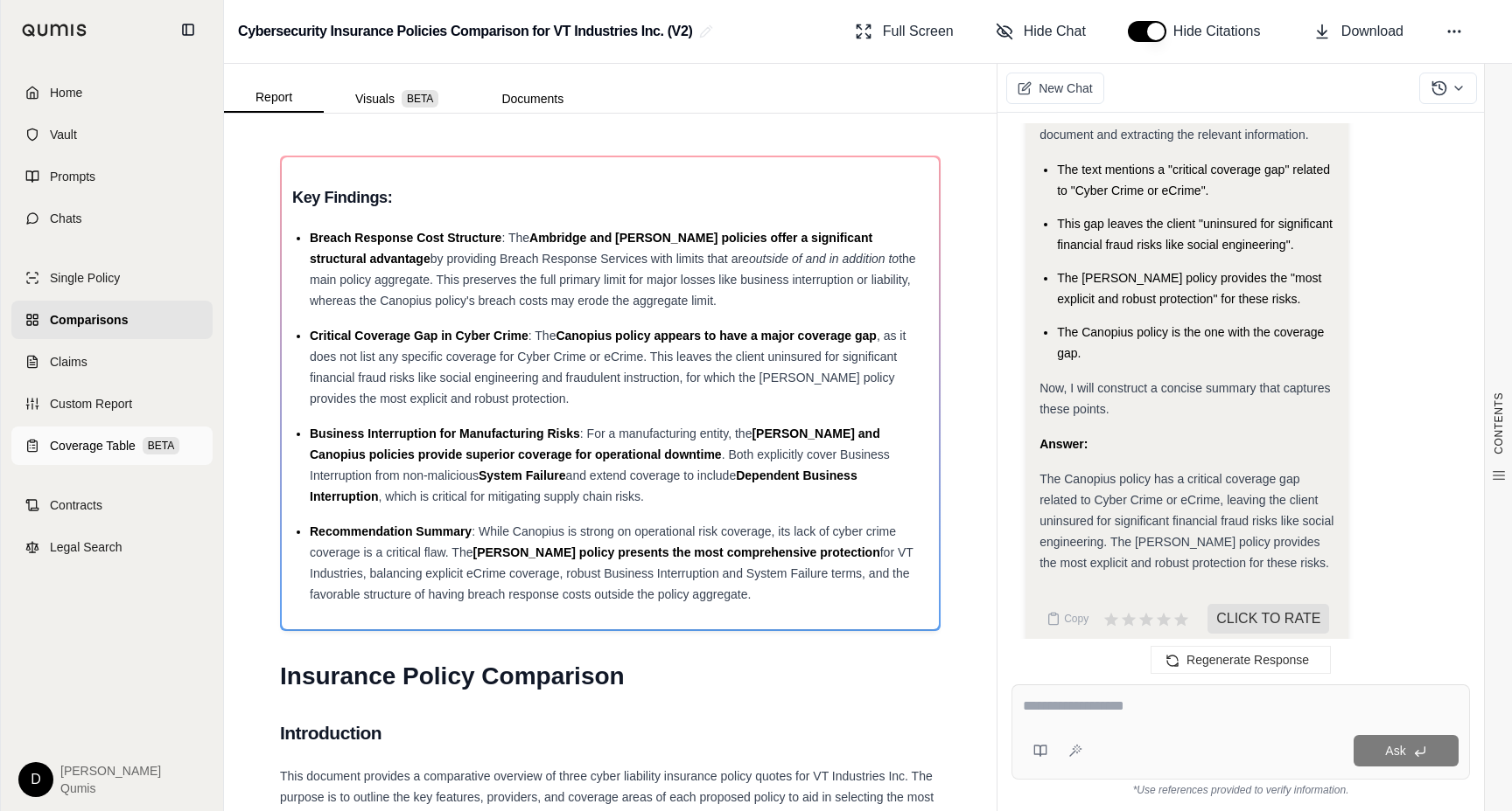
click at [122, 444] on span "Coverage Table" at bounding box center [93, 446] width 86 height 18
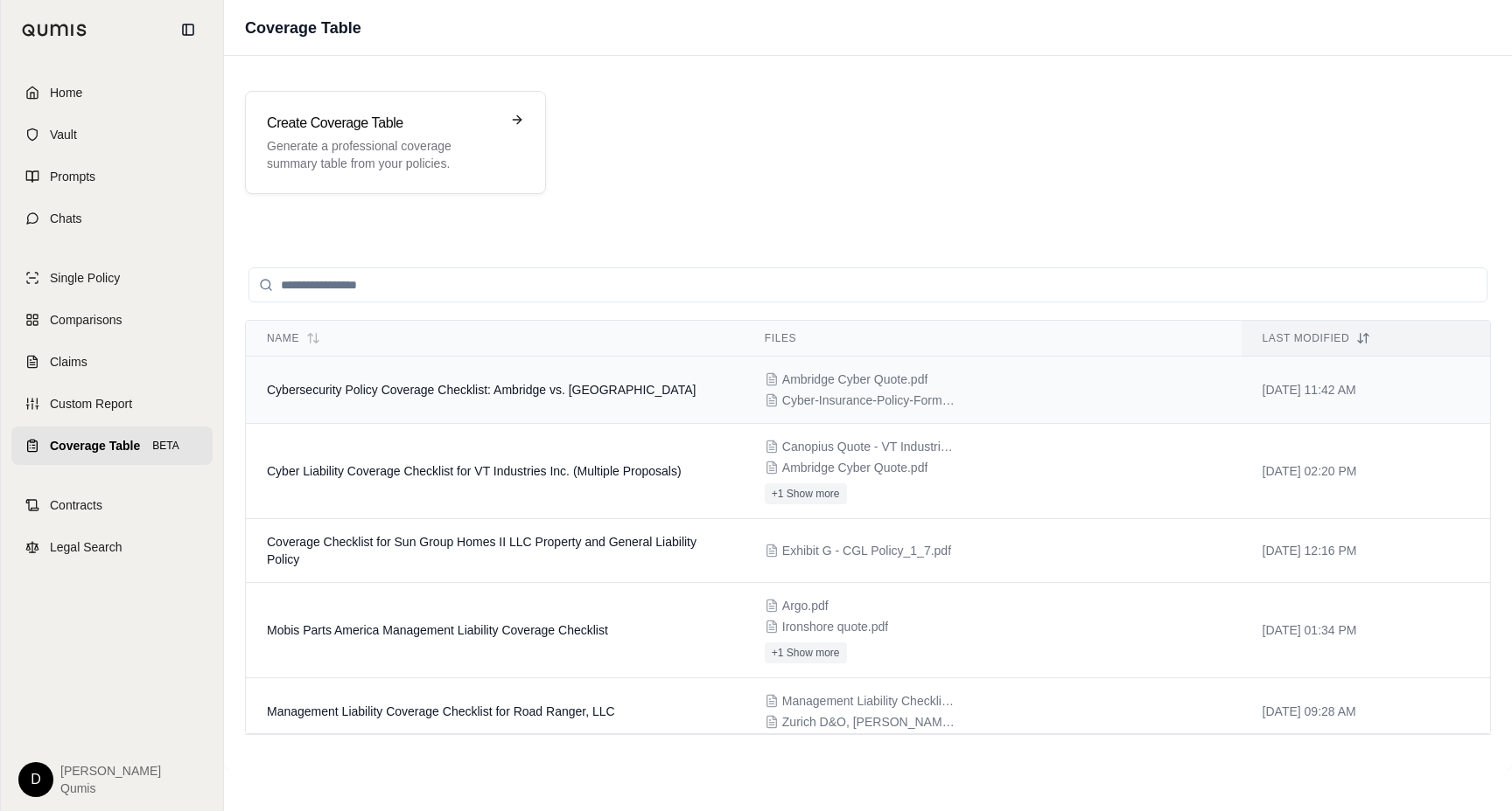
click at [570, 410] on td "Cybersecurity Policy Coverage Checklist: Ambridge vs. [GEOGRAPHIC_DATA]" at bounding box center [495, 391] width 498 height 68
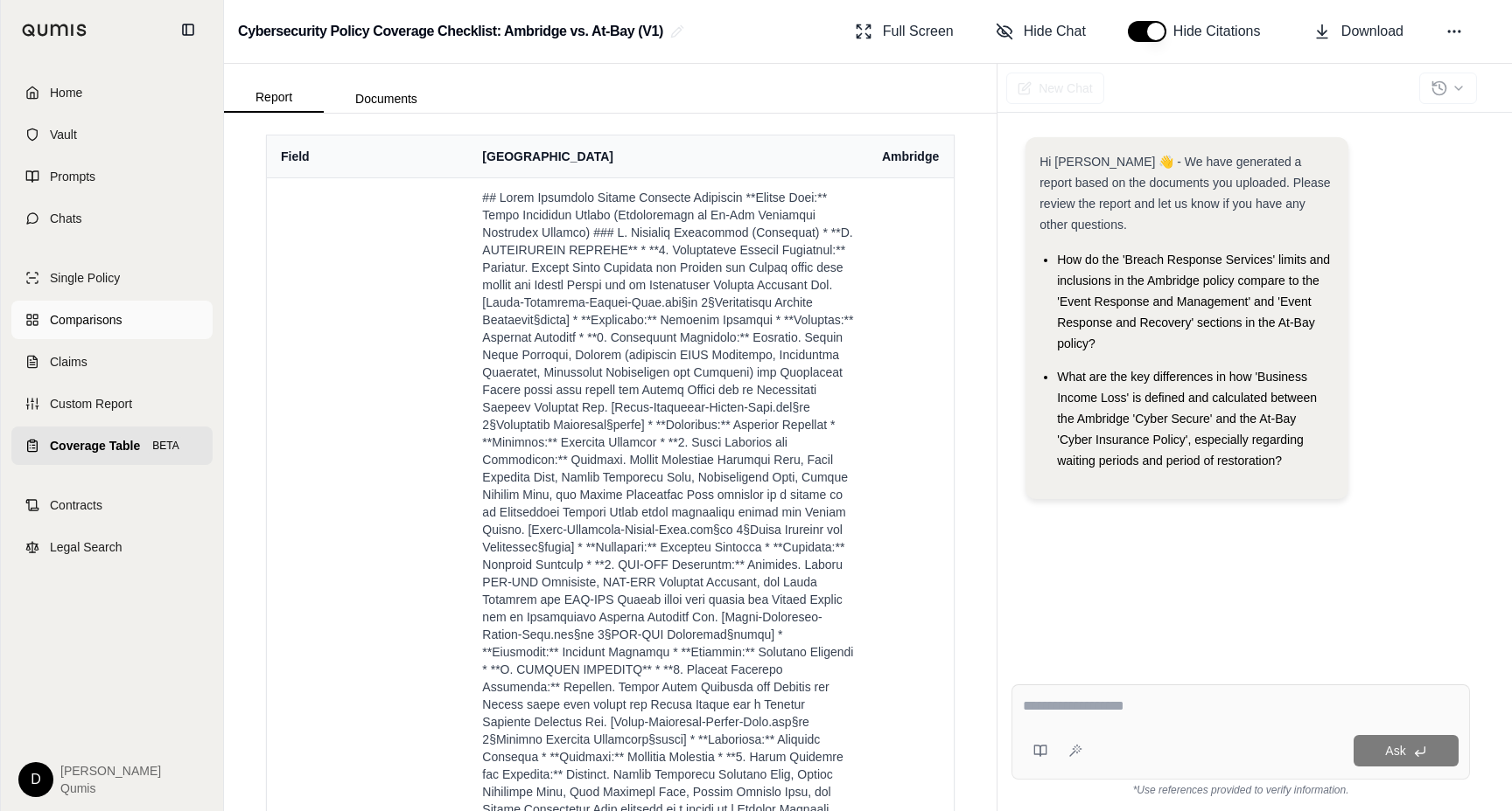
click at [113, 322] on span "Comparisons" at bounding box center [86, 320] width 72 height 18
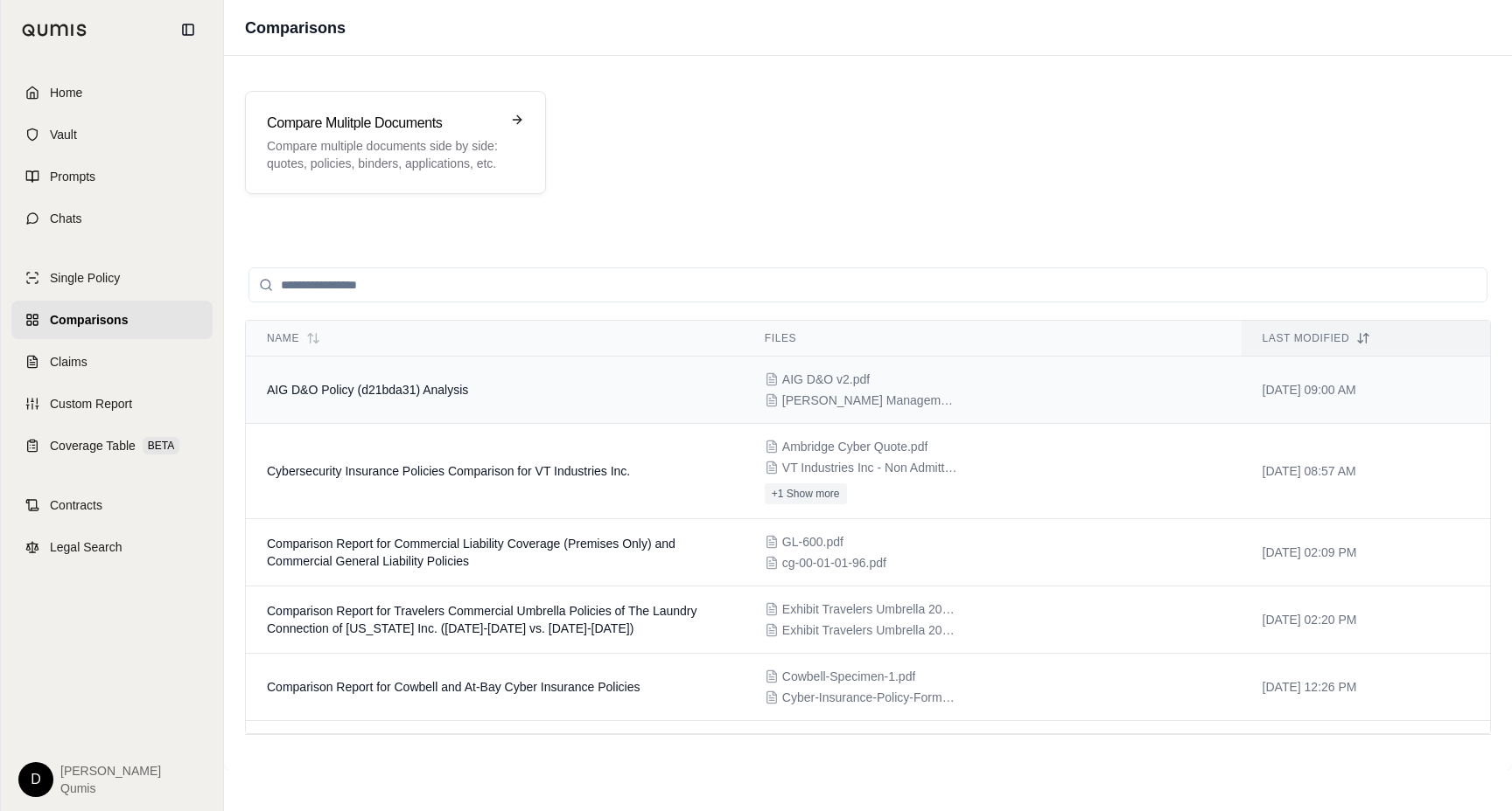
click at [453, 391] on span "AIG D&O Policy (d21bda31) Analysis" at bounding box center [367, 390] width 201 height 14
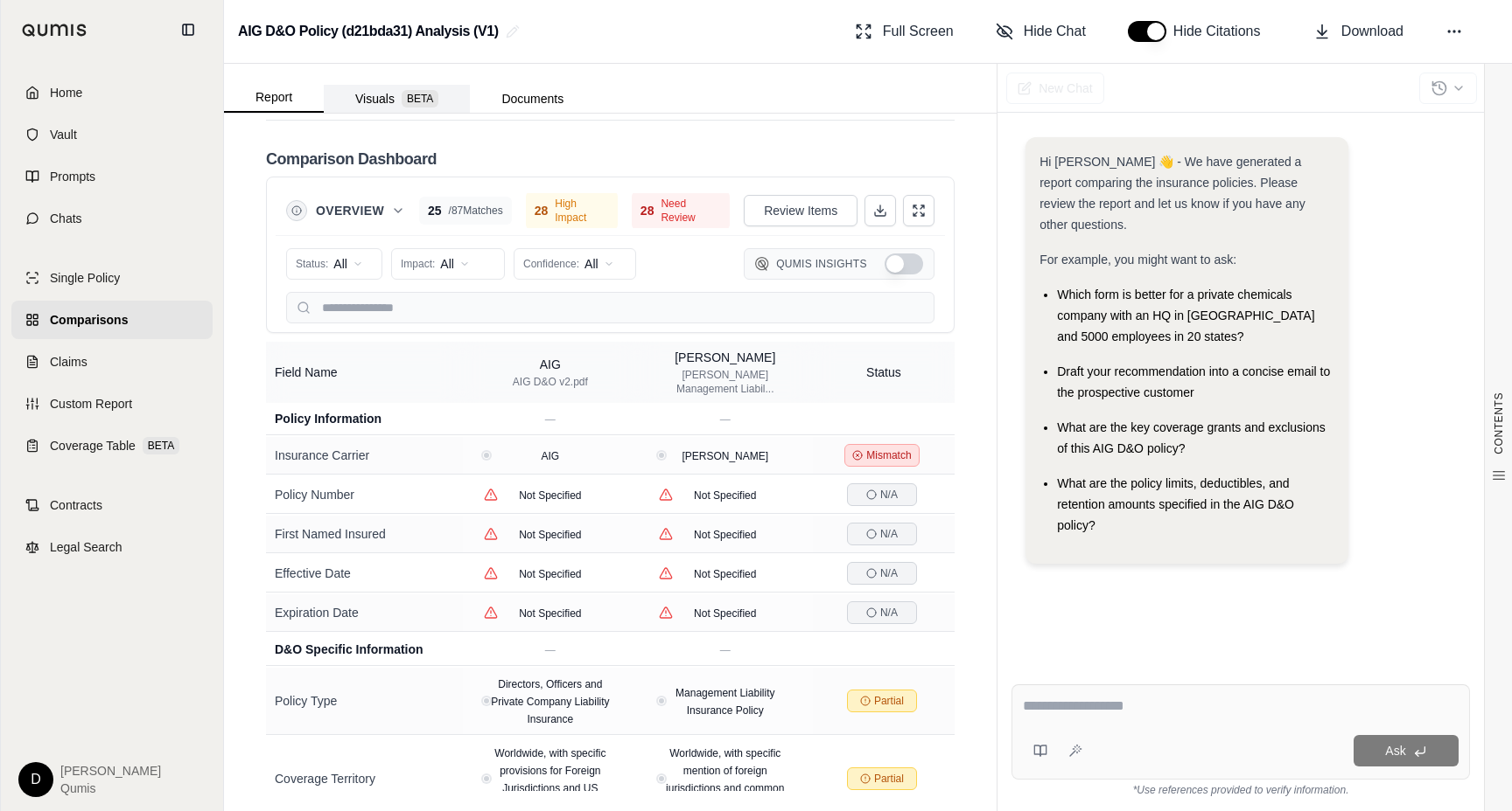
click at [408, 101] on span "BETA" at bounding box center [419, 100] width 37 height 18
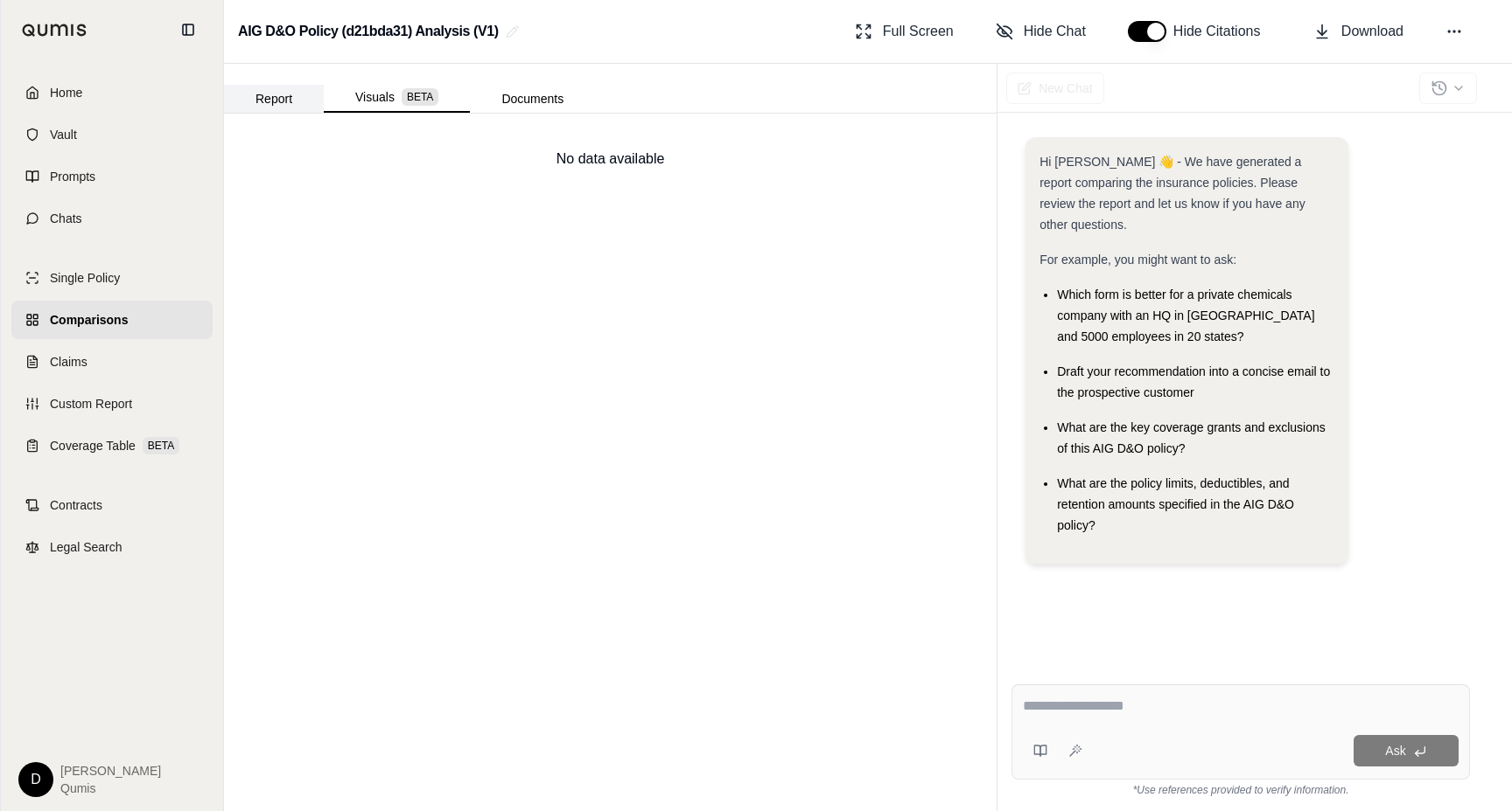
click at [279, 99] on button "Report" at bounding box center [274, 99] width 100 height 28
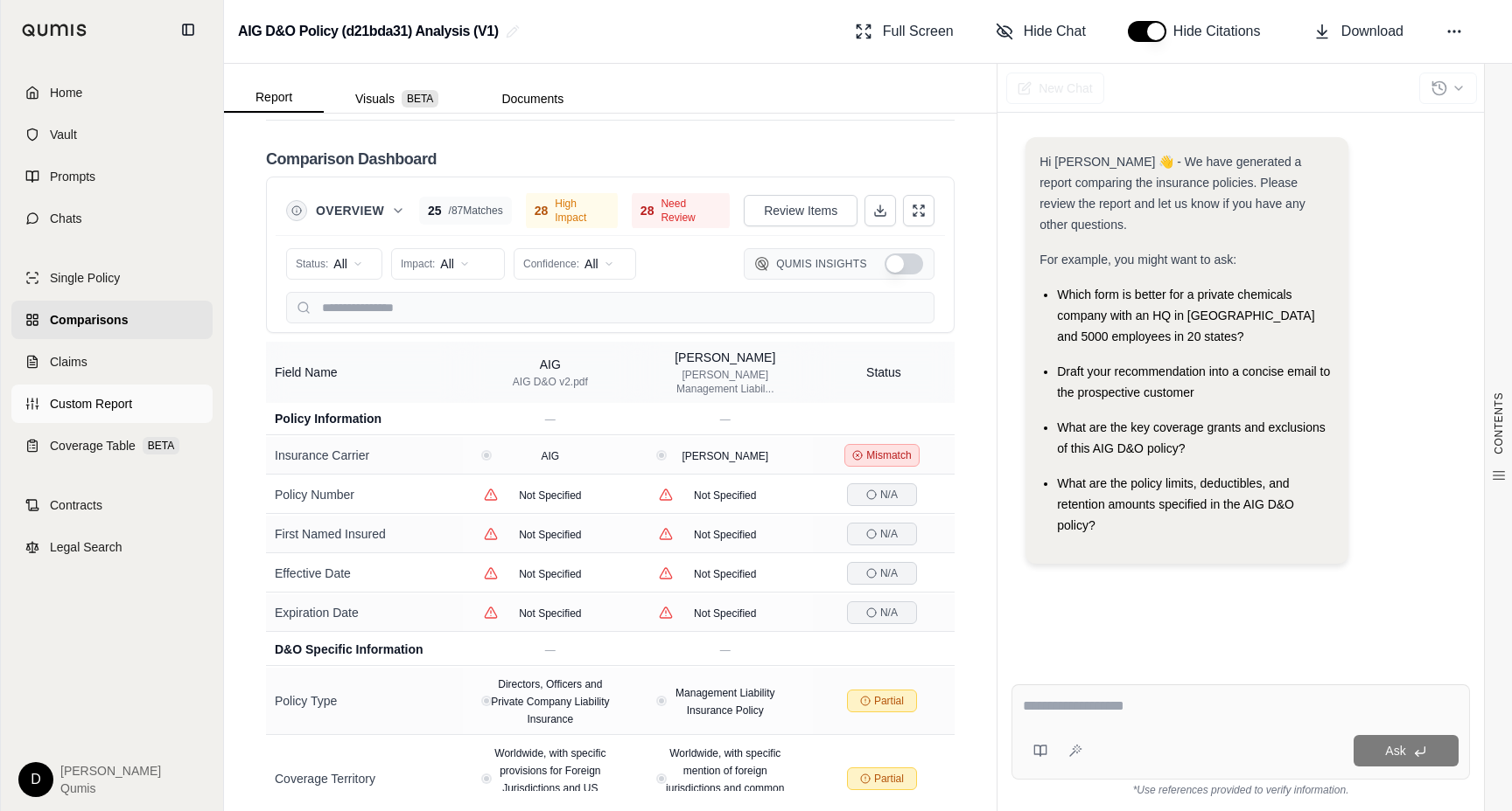
click at [148, 404] on link "Custom Report" at bounding box center [111, 404] width 201 height 39
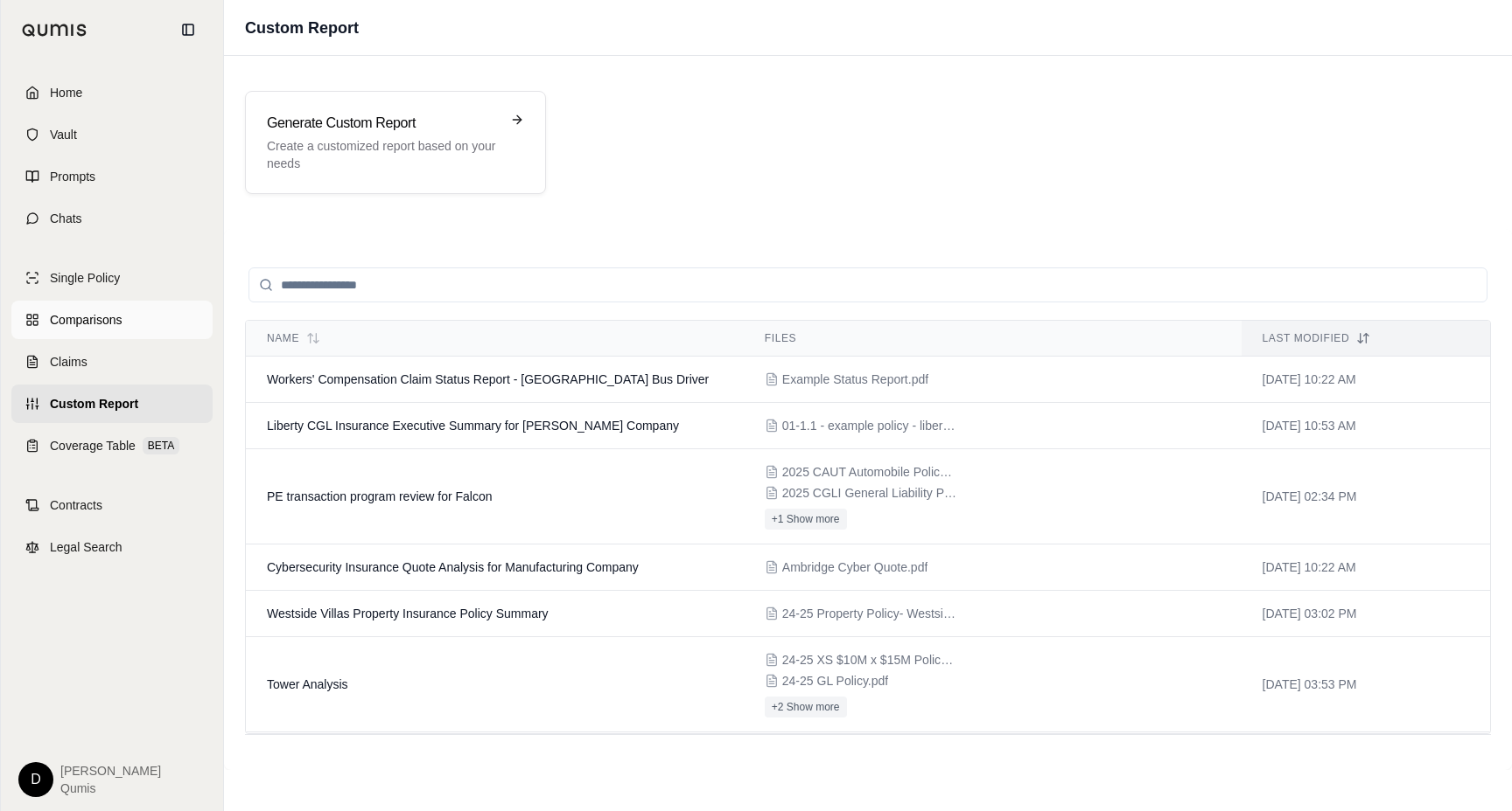
click at [124, 320] on link "Comparisons" at bounding box center [111, 319] width 201 height 39
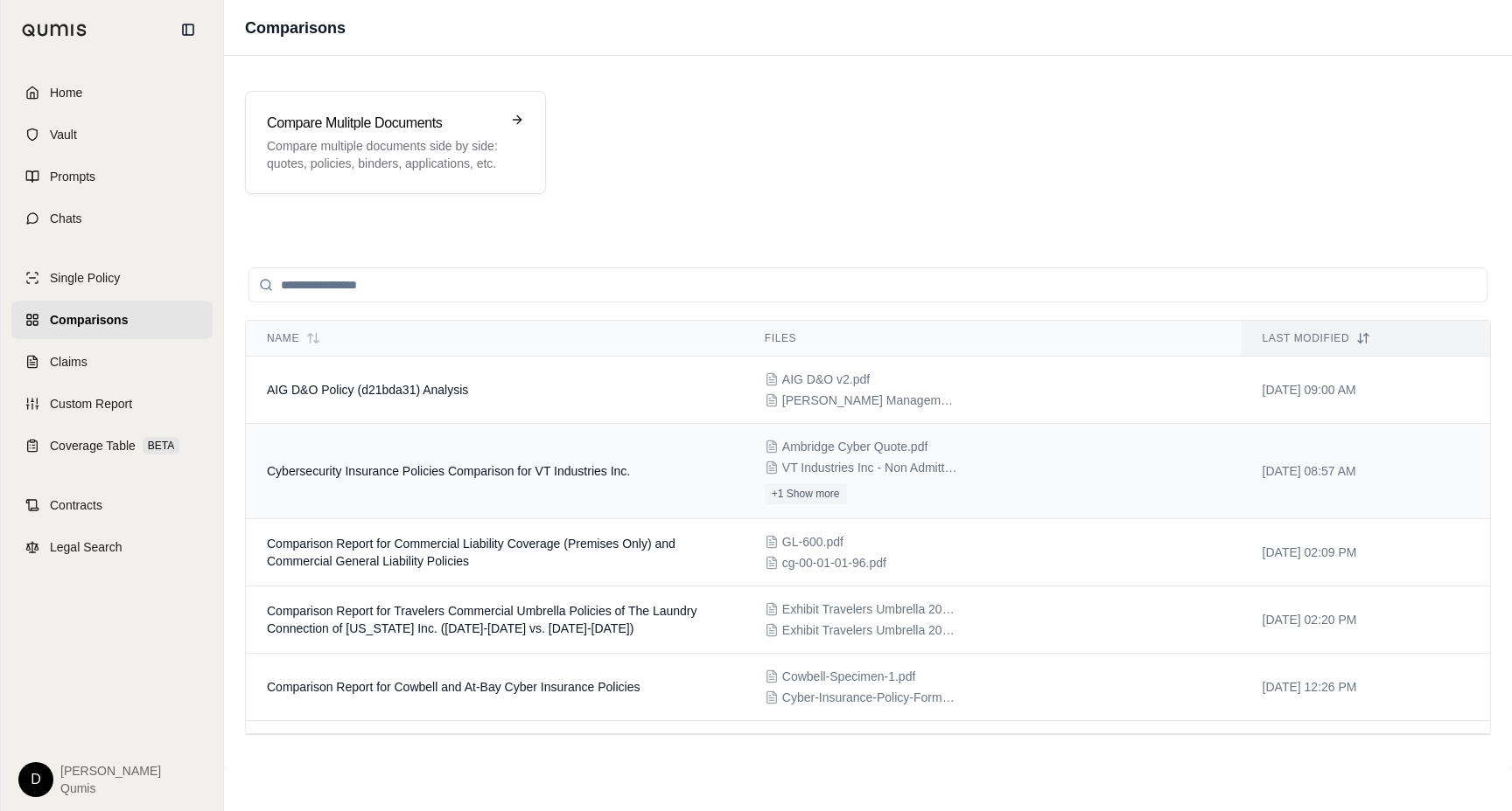
click at [535, 471] on span "Cybersecurity Insurance Policies Comparison for VT Industries Inc." at bounding box center [448, 472] width 363 height 14
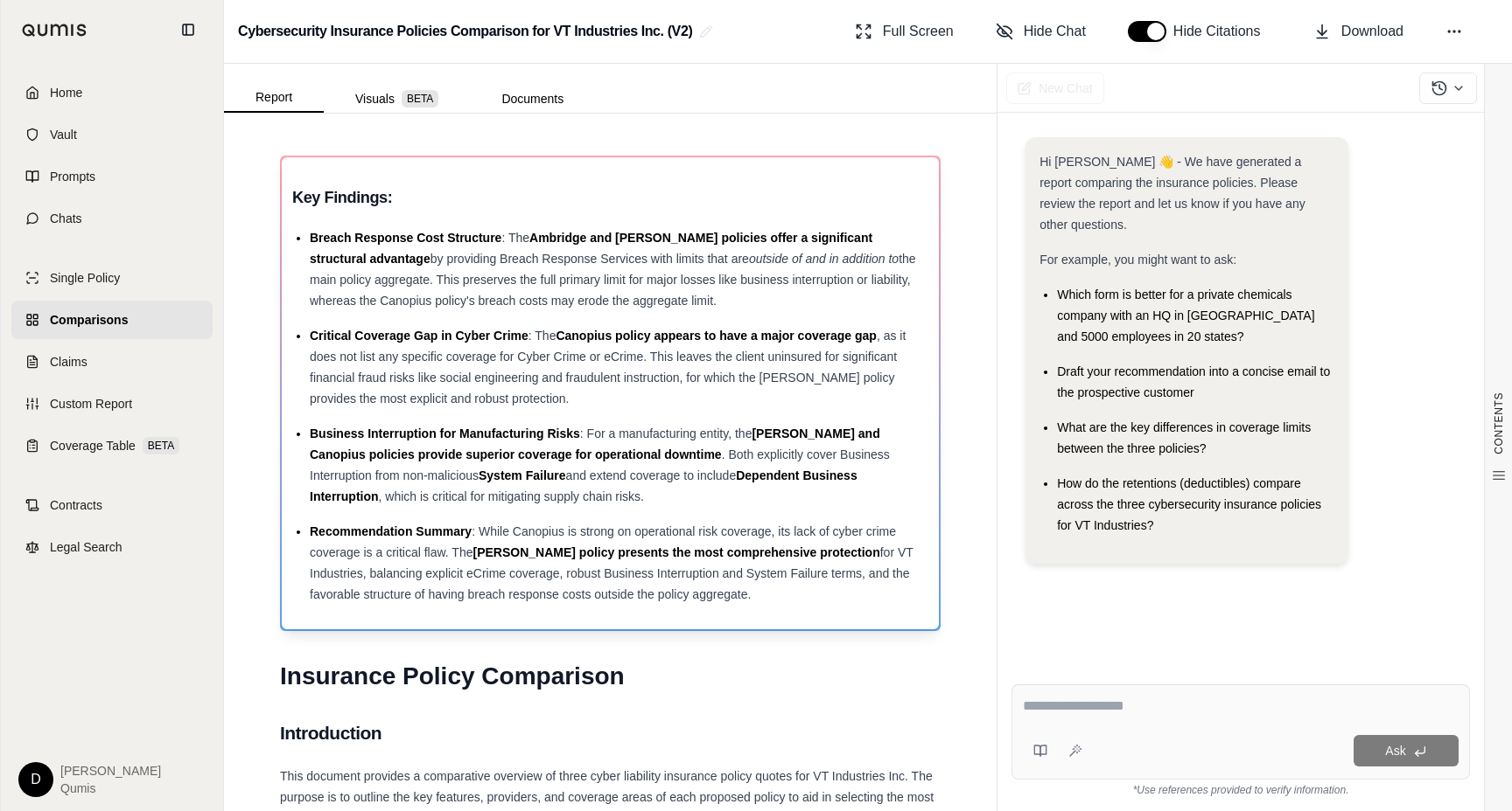
click at [671, 563] on div "Recommendation Summary : While Canopius is strong on operational risk coverage,…" at bounding box center [618, 563] width 618 height 84
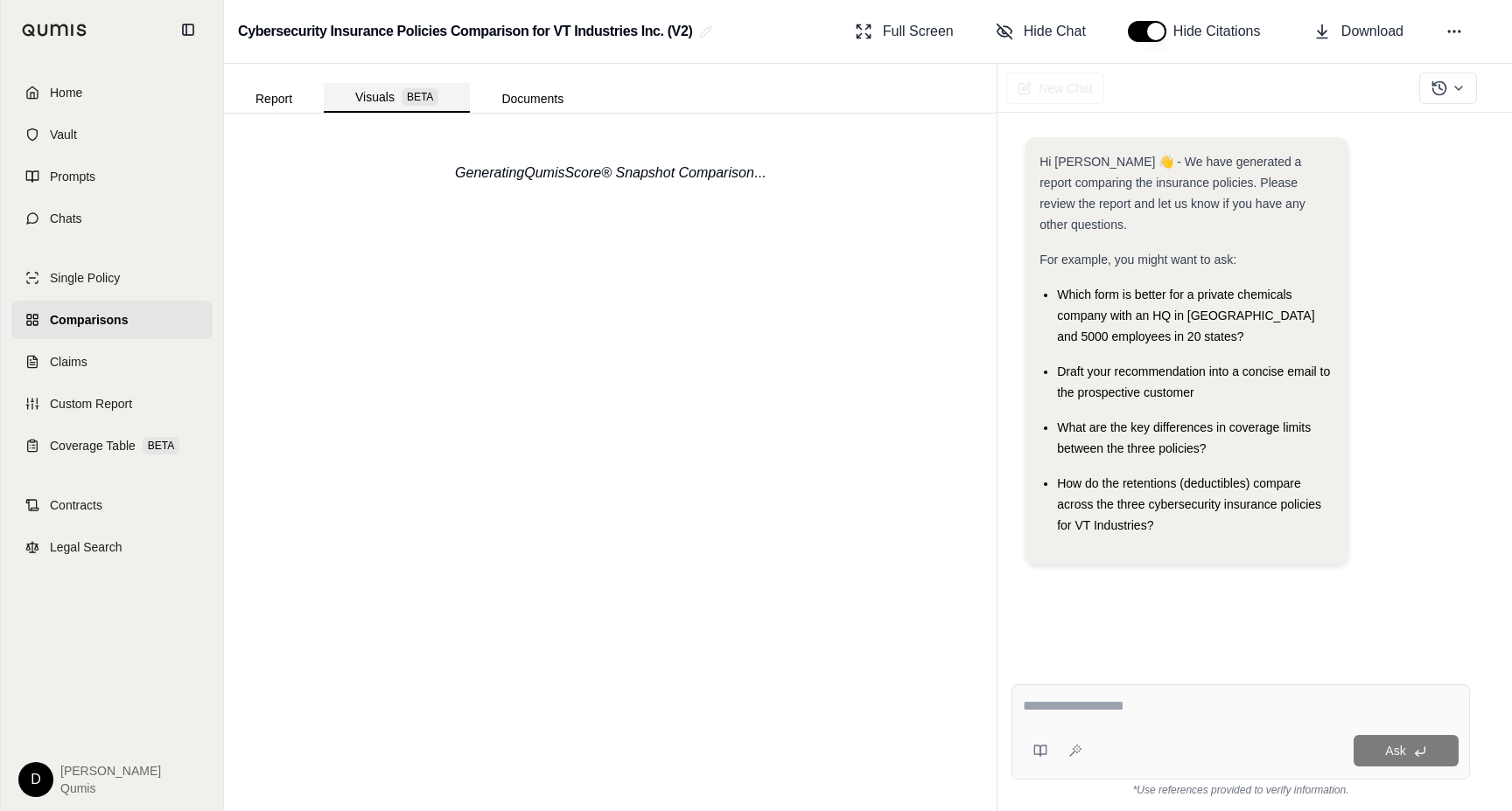
click at [396, 105] on button "Visuals BETA" at bounding box center [396, 98] width 146 height 30
click at [622, 169] on em "Generating QumisScore® Snapshot Comparison" at bounding box center [604, 172] width 300 height 15
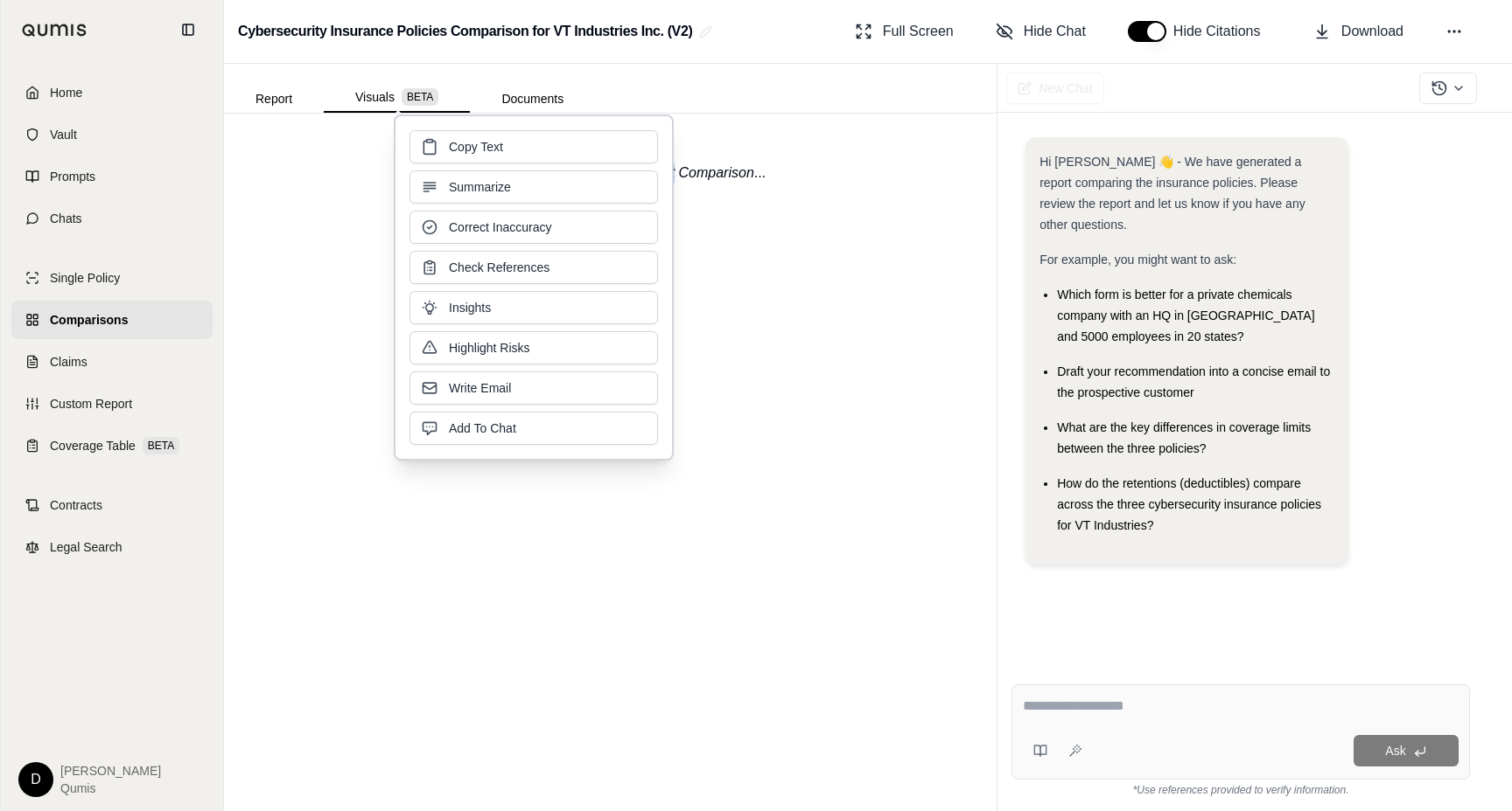
click at [622, 169] on div "Copy Text Summarize Correct Inaccuracy Check References Insights Highlight Risk…" at bounding box center [534, 288] width 249 height 314
click at [705, 177] on em "Generating QumisScore® Snapshot Comparison" at bounding box center [604, 172] width 300 height 15
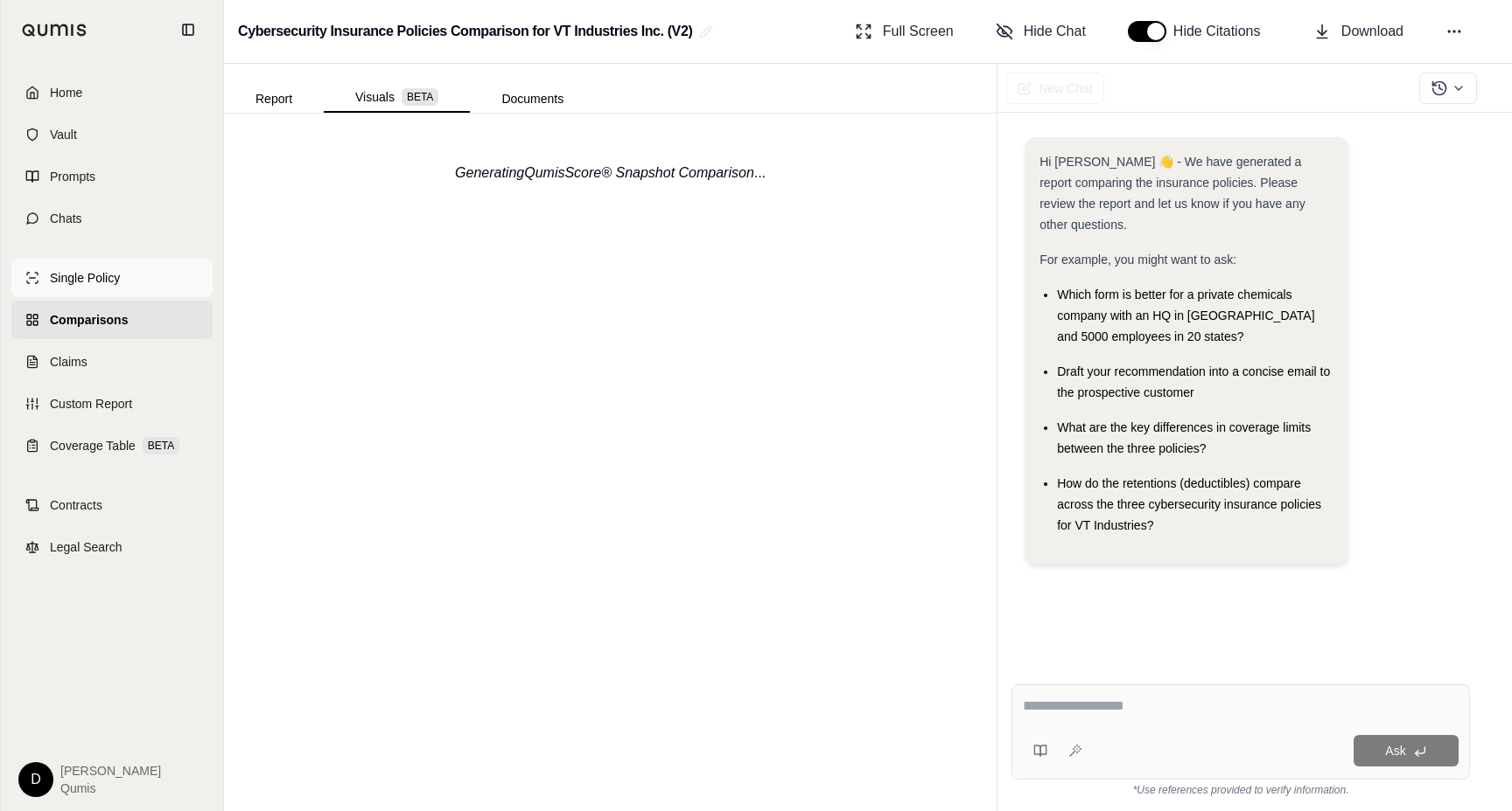
click at [107, 278] on span "Single Policy" at bounding box center [85, 279] width 70 height 18
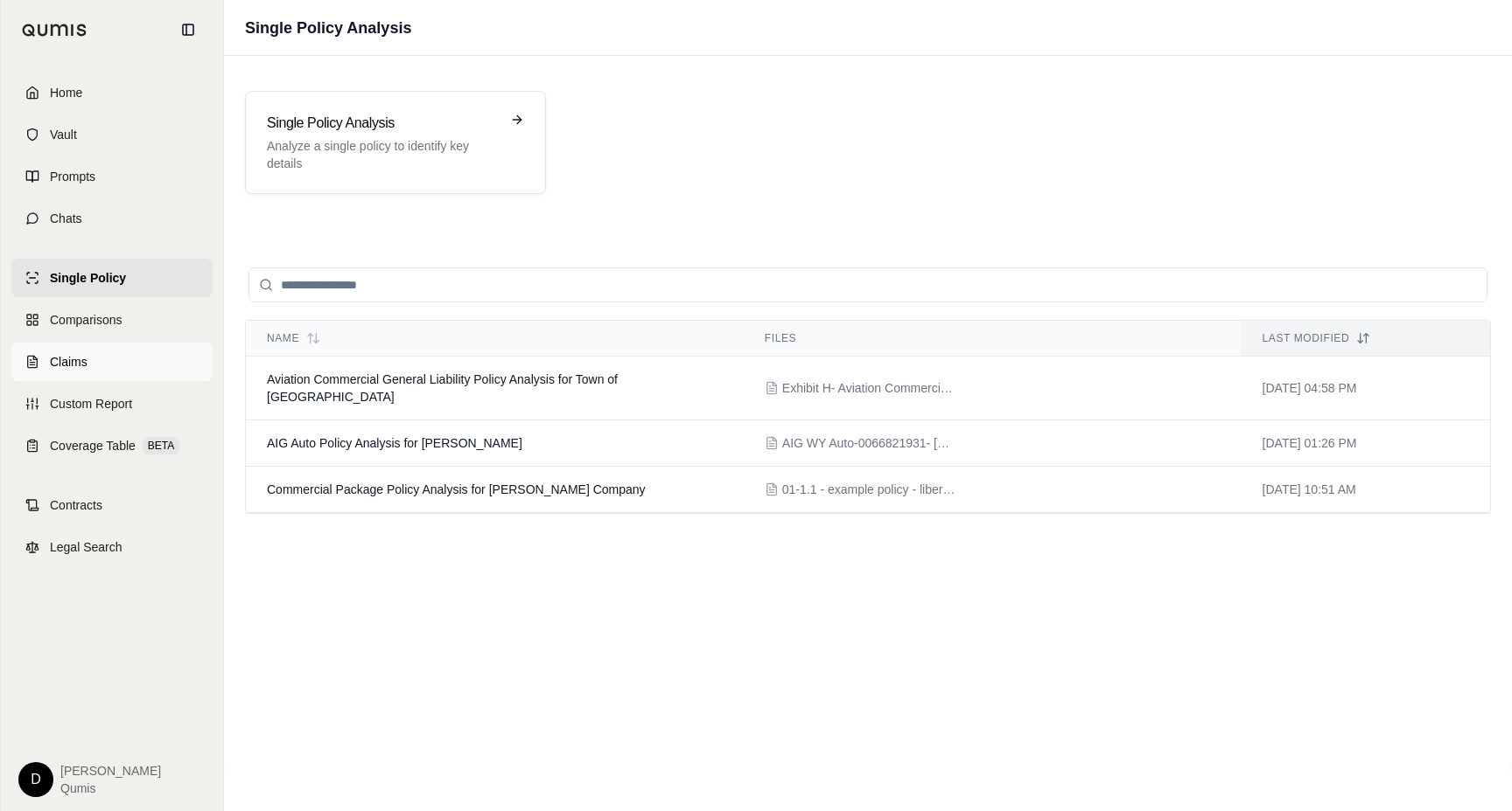
click at [105, 364] on link "Claims" at bounding box center [111, 361] width 201 height 39
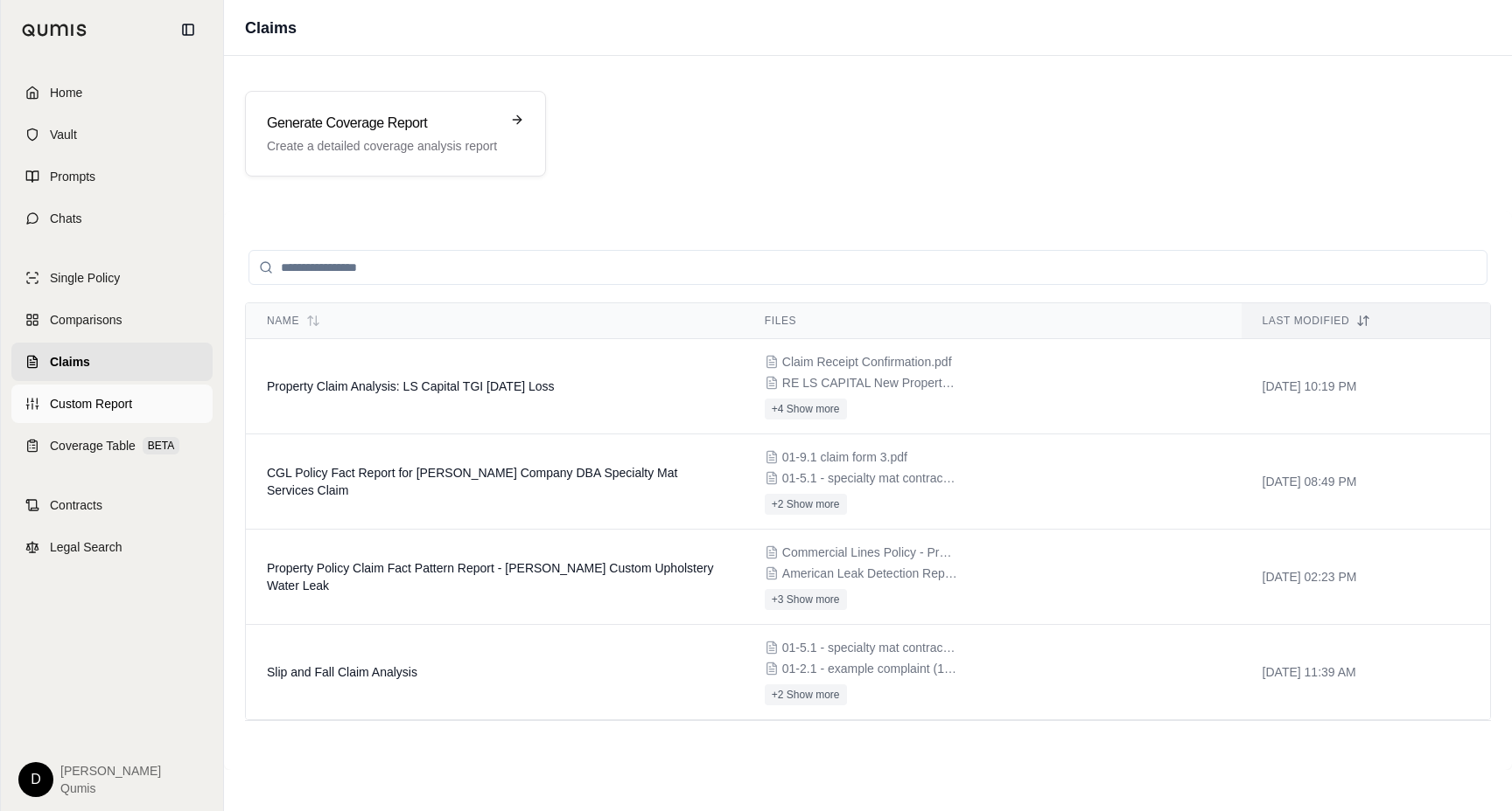
click at [111, 418] on link "Custom Report" at bounding box center [111, 404] width 201 height 39
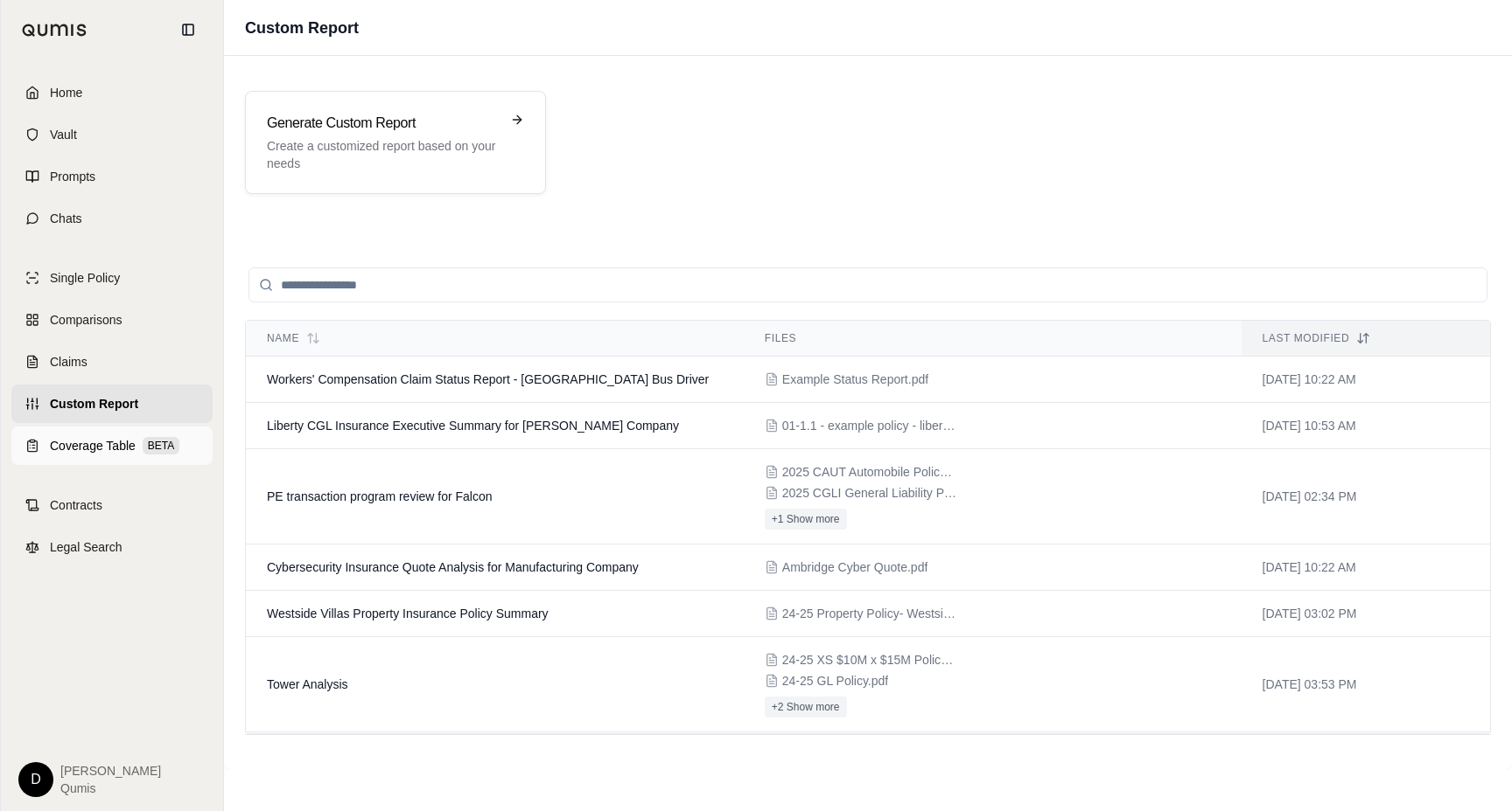
click at [110, 460] on link "Coverage Table BETA" at bounding box center [111, 446] width 201 height 39
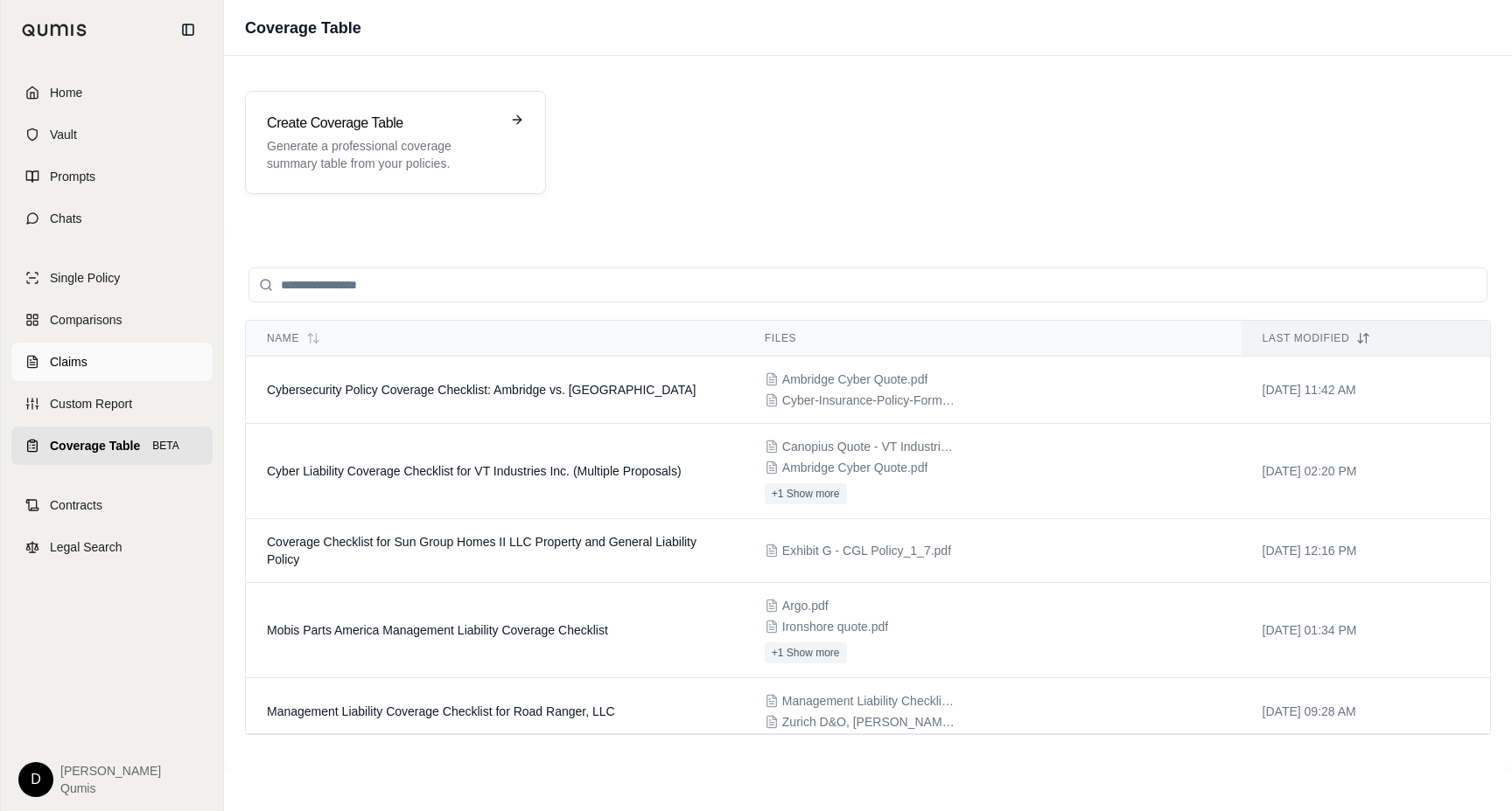
click at [100, 355] on link "Claims" at bounding box center [111, 361] width 201 height 39
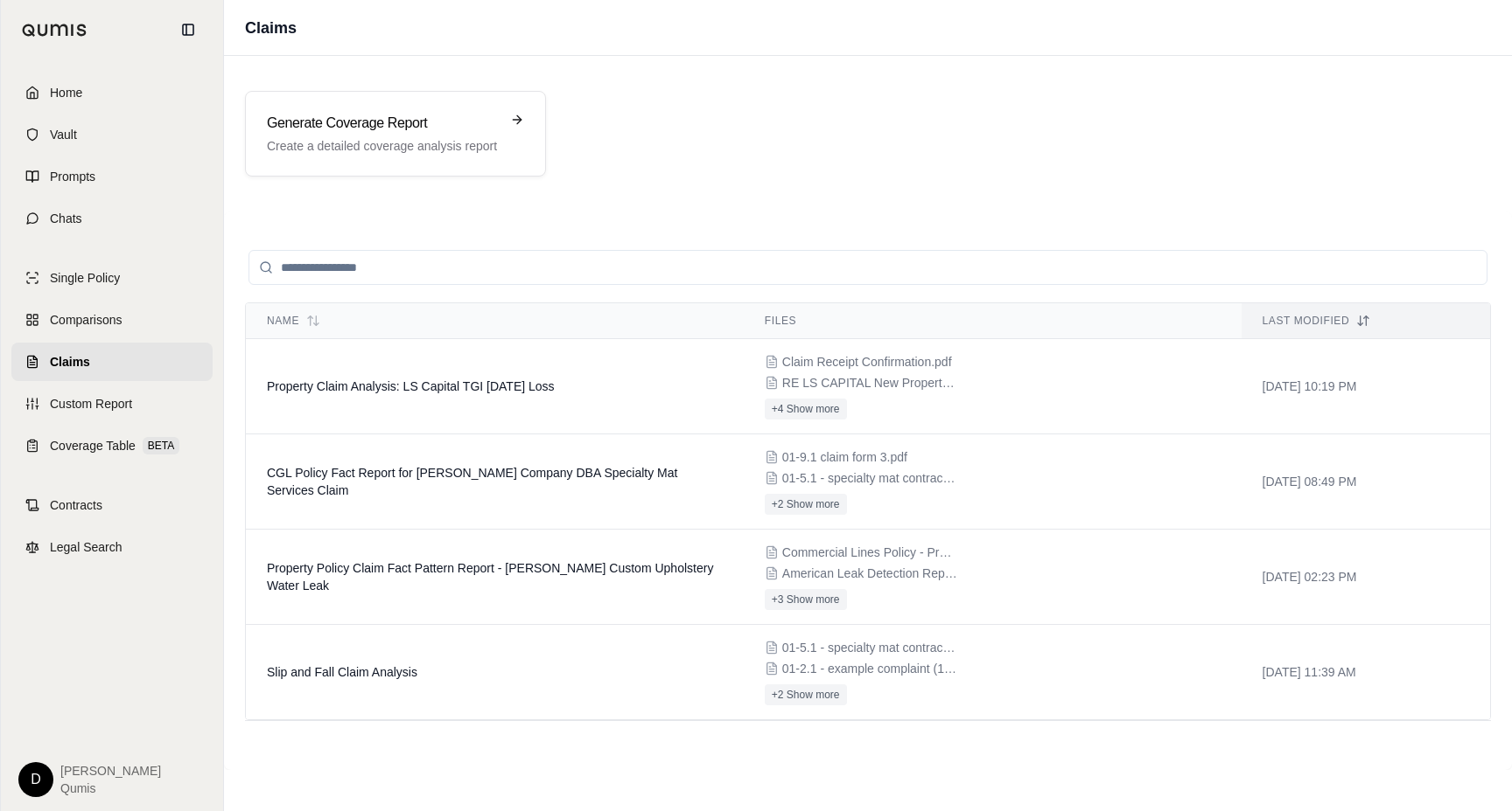
click at [598, 186] on div "Generate Coverage Report Create a detailed coverage analysis report" at bounding box center [868, 133] width 1288 height 127
click at [611, 161] on div "Generate Coverage Report Create a detailed coverage analysis report" at bounding box center [867, 133] width 1245 height 86
click at [636, 191] on div "Generate Coverage Report Create a detailed coverage analysis report" at bounding box center [868, 133] width 1288 height 127
click at [644, 148] on div "Generate Coverage Report Create a detailed coverage analysis report" at bounding box center [867, 133] width 1245 height 86
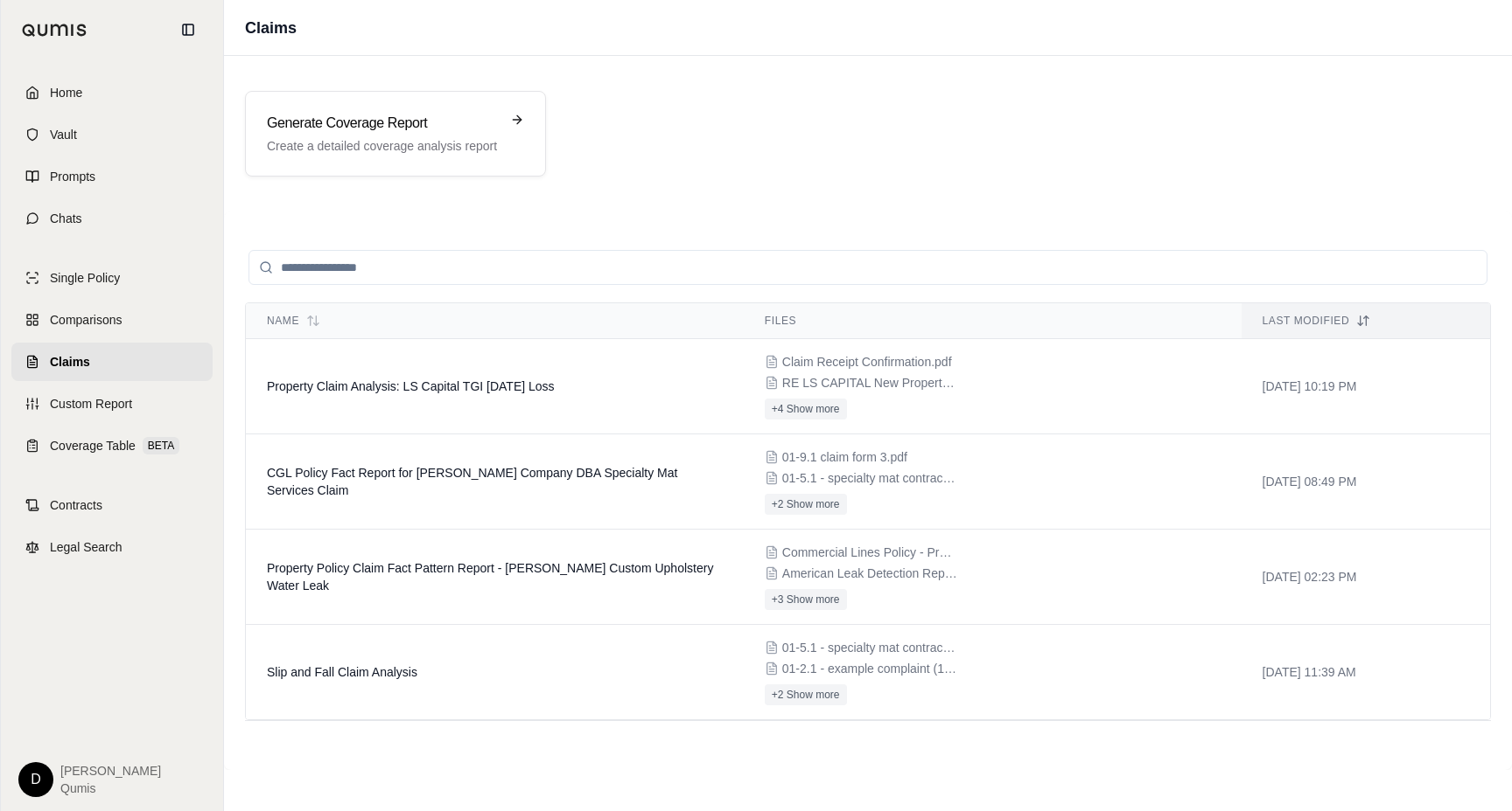
click at [34, 776] on html "Home Vault Prompts Chats Single Policy Comparisons Claims Custom Report Coverag…" at bounding box center [756, 405] width 1512 height 811
click at [54, 681] on link "Settings" at bounding box center [76, 677] width 144 height 28
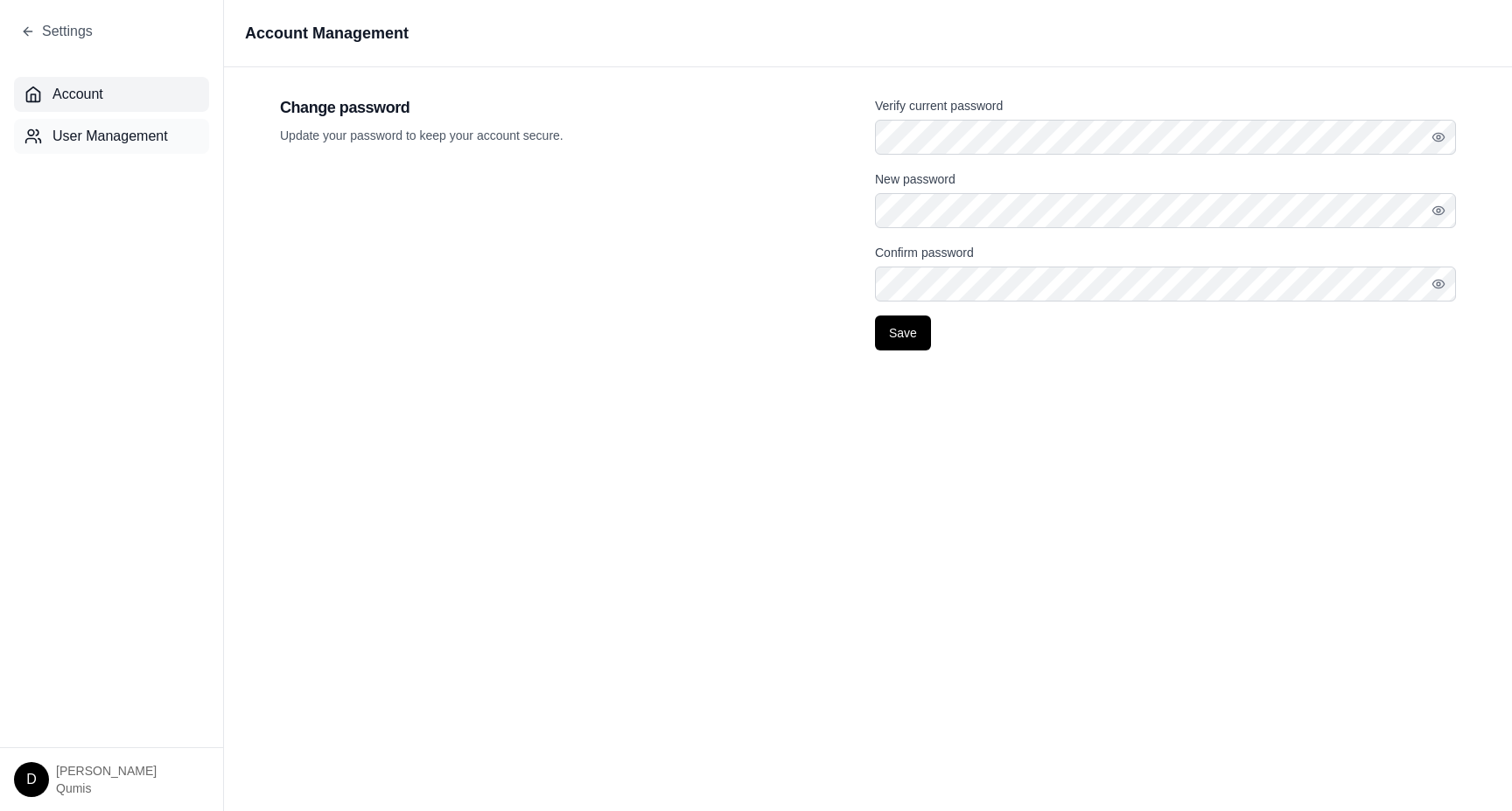
click at [148, 132] on span "User Management" at bounding box center [110, 136] width 115 height 21
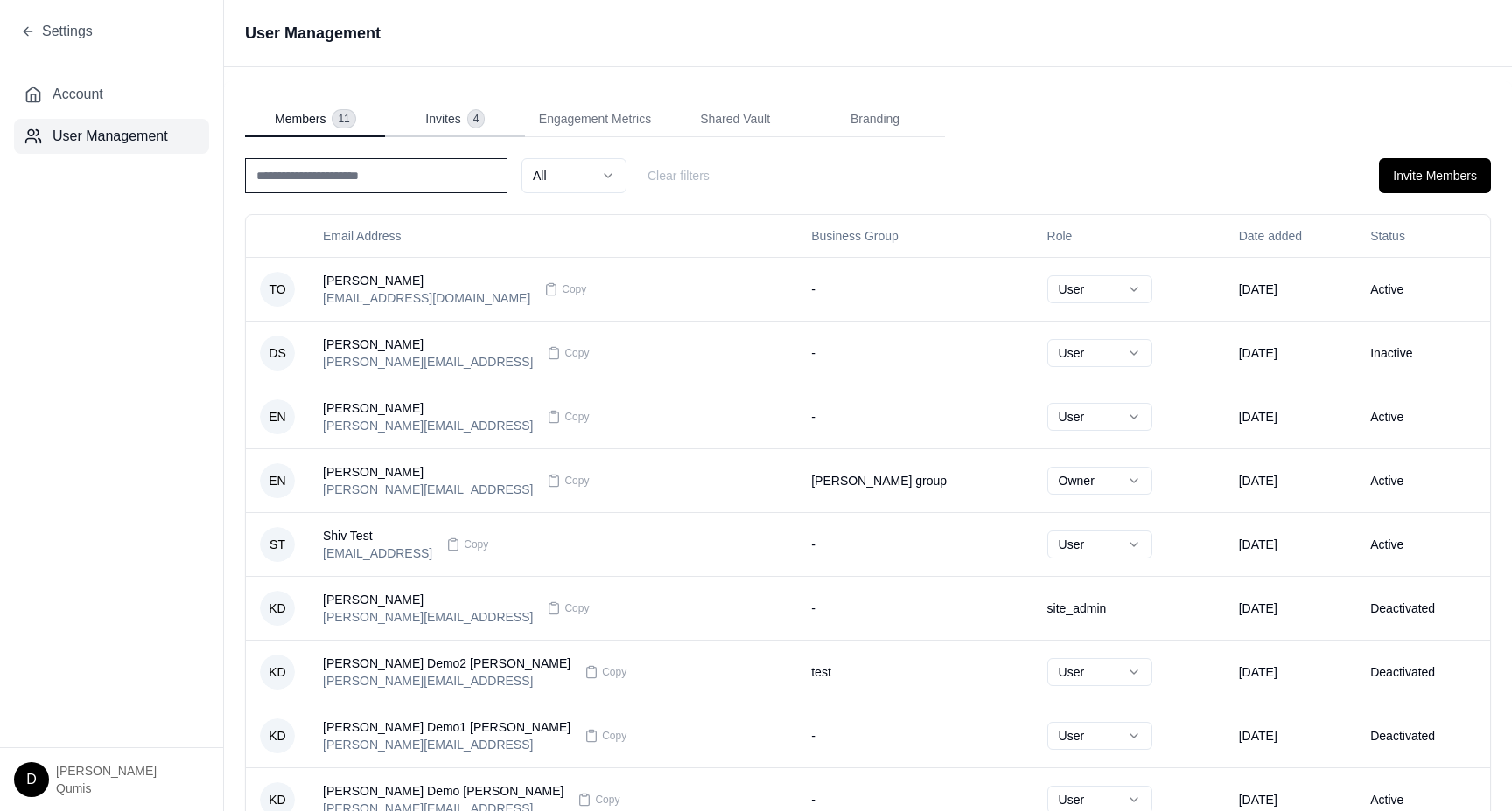
click at [467, 118] on div "Invites 4" at bounding box center [454, 119] width 59 height 18
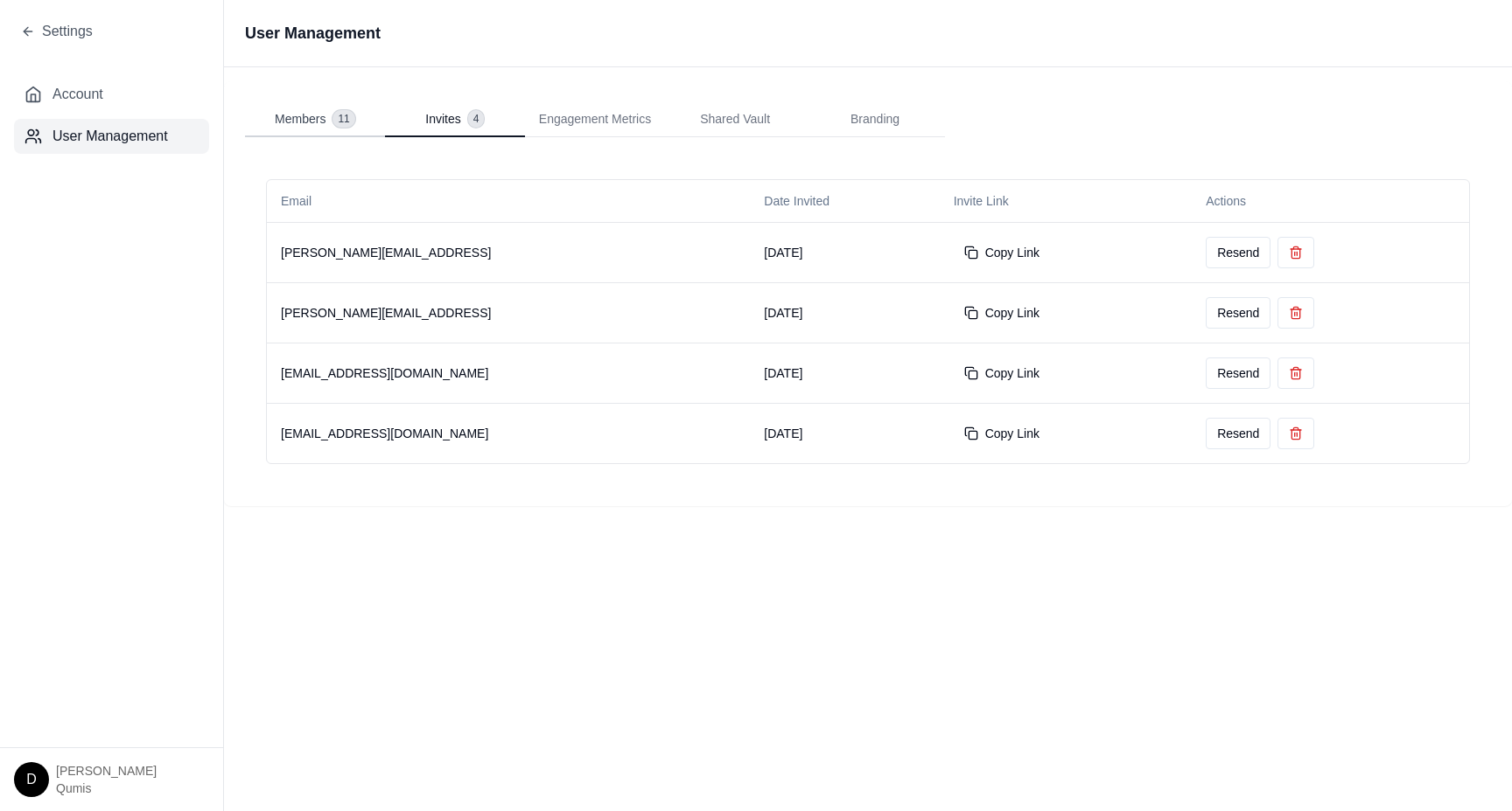
click at [324, 112] on span "Members" at bounding box center [300, 119] width 51 height 18
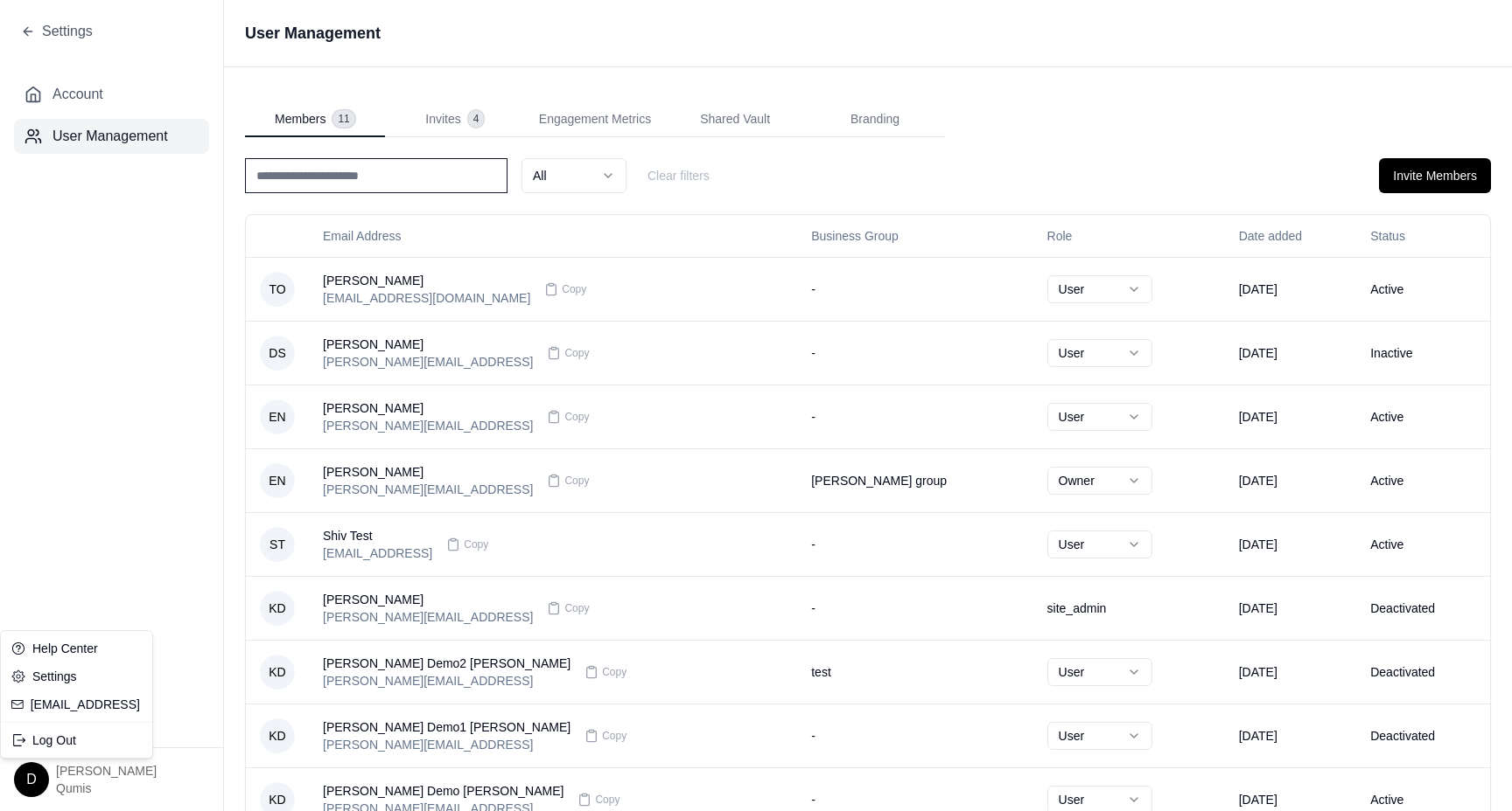
click at [38, 782] on html "Settings Account User Management D [PERSON_NAME] User Management Members 11 Inv…" at bounding box center [756, 405] width 1512 height 811
click at [35, 780] on html "Settings Account User Management D [PERSON_NAME] User Management Members 11 Inv…" at bounding box center [756, 405] width 1512 height 811
click at [49, 747] on div "Log Out" at bounding box center [76, 740] width 144 height 28
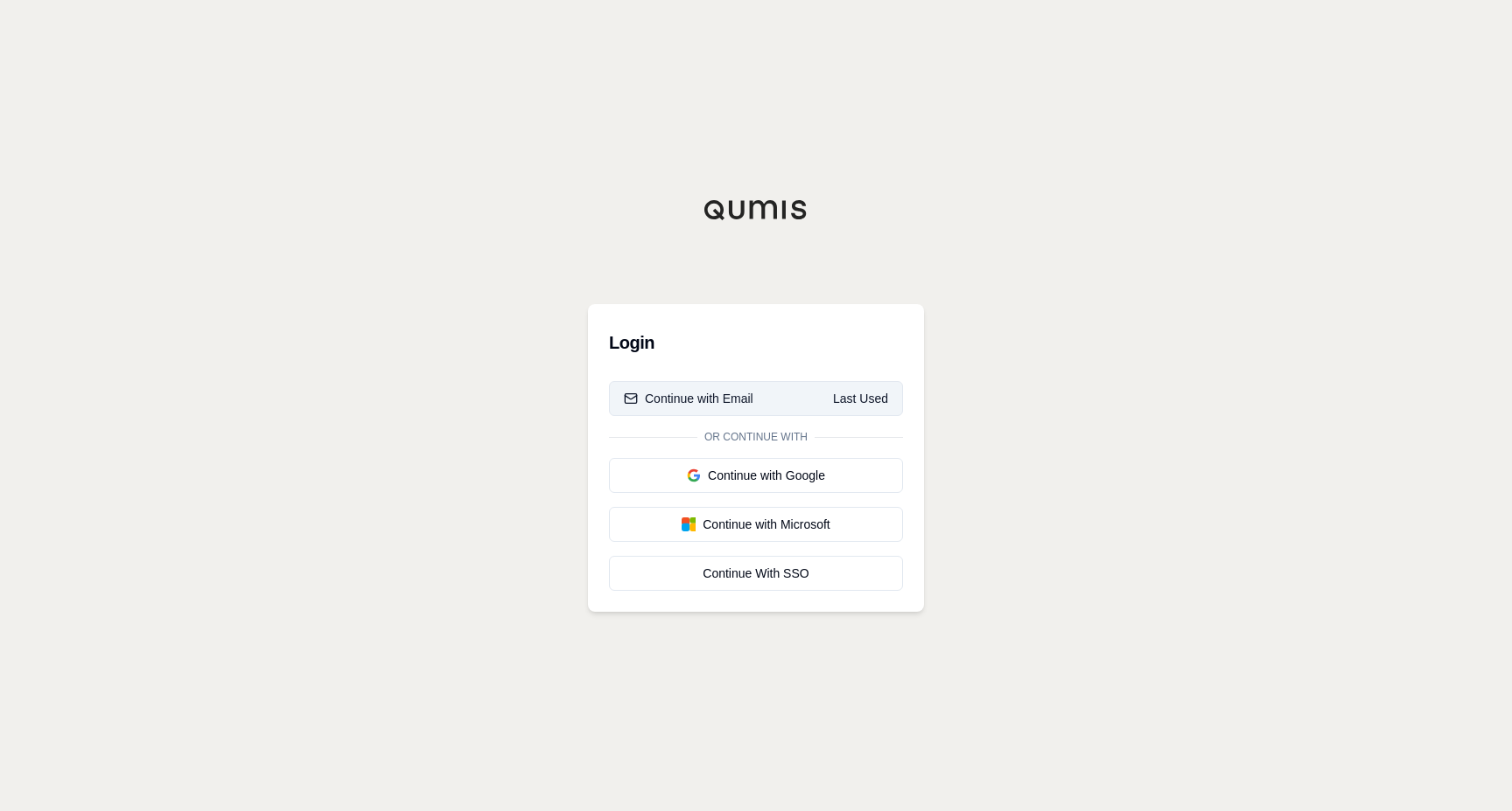
click at [687, 406] on div "Continue with Email" at bounding box center [689, 399] width 129 height 18
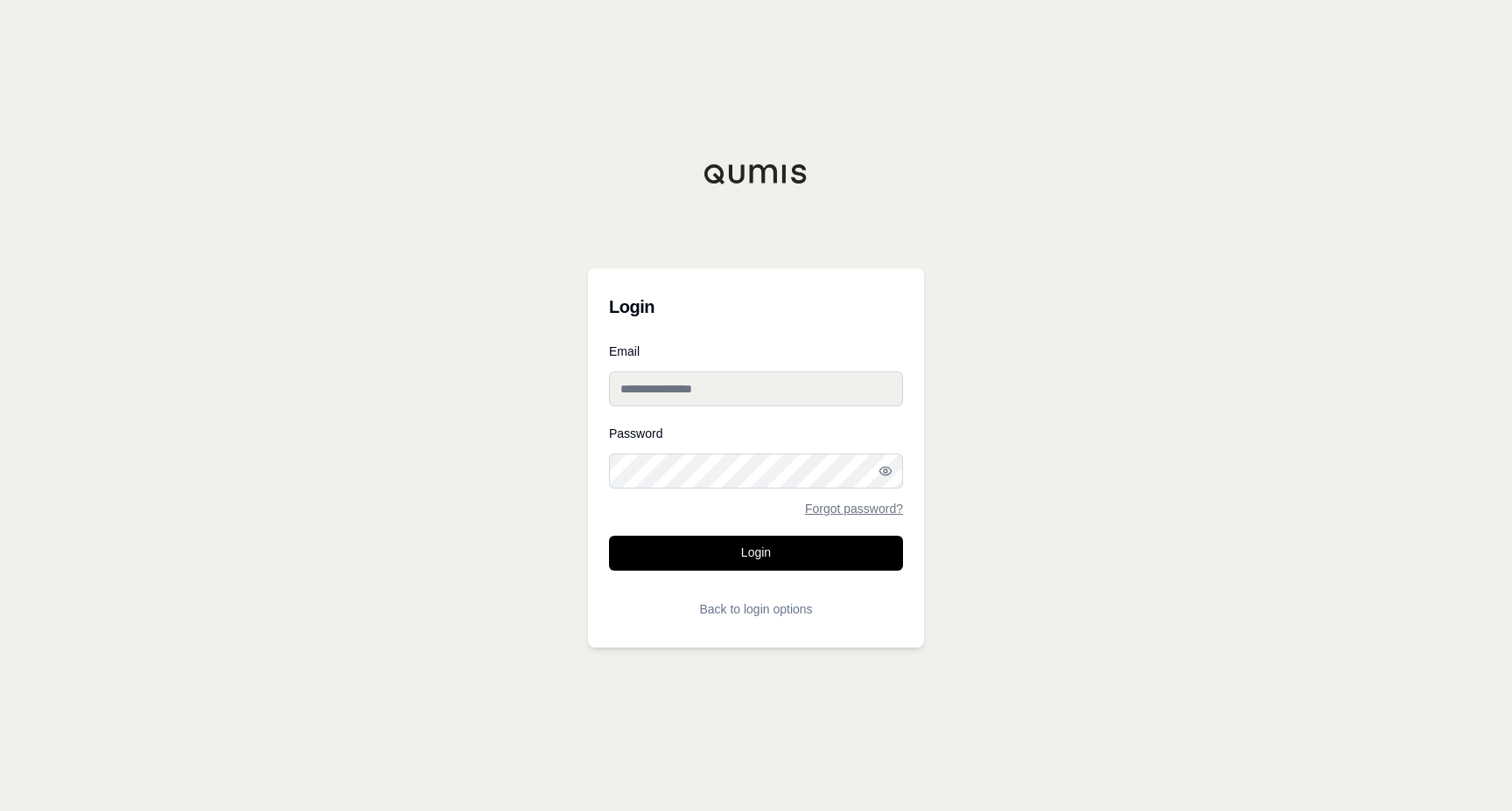
click at [698, 386] on input "Email" at bounding box center [756, 388] width 294 height 35
type input "**********"
click at [734, 544] on button "Login" at bounding box center [756, 553] width 294 height 35
